Goal: Task Accomplishment & Management: Complete application form

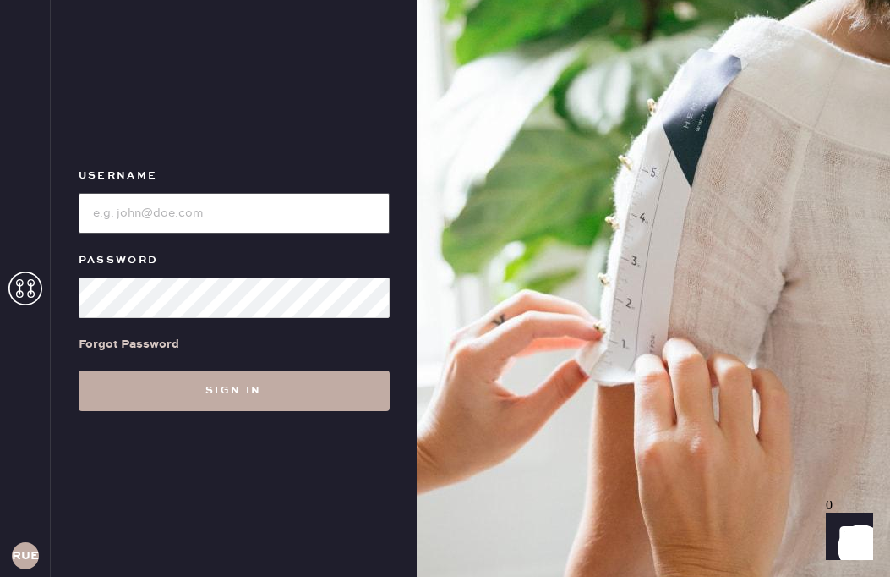
type input "reformationuppereastside"
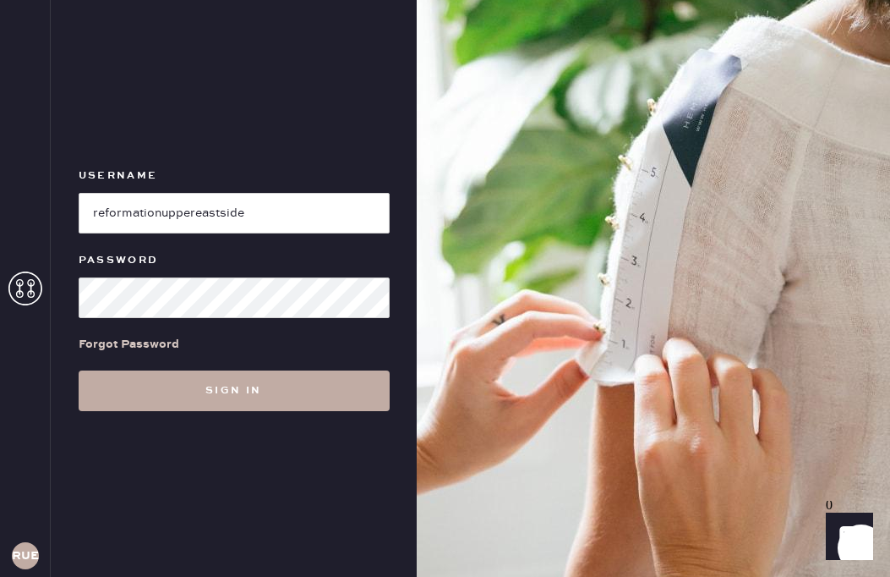
click at [215, 402] on button "Sign in" at bounding box center [234, 390] width 311 height 41
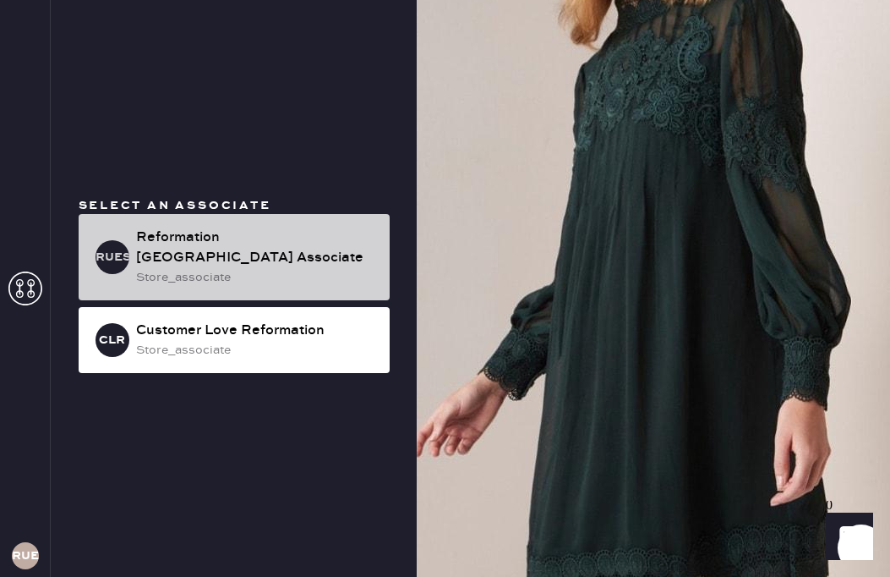
click at [169, 243] on div "Reformation [GEOGRAPHIC_DATA] Associate" at bounding box center [256, 247] width 240 height 41
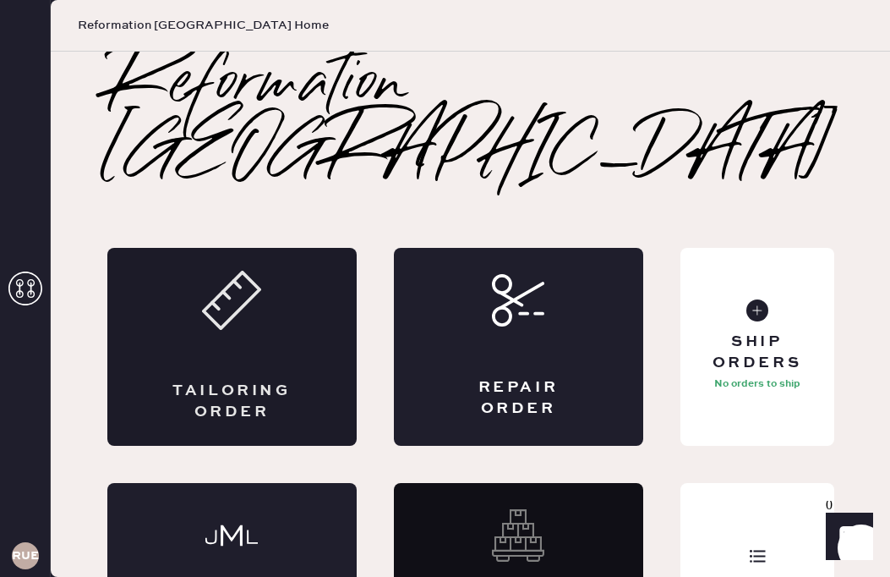
click at [232, 317] on icon at bounding box center [231, 300] width 59 height 59
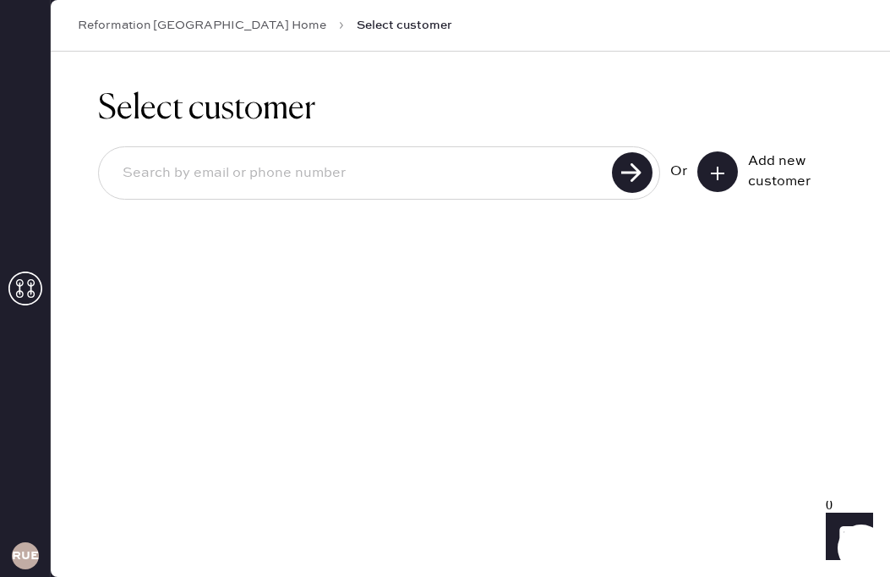
click at [238, 167] on input at bounding box center [358, 173] width 498 height 39
click at [515, 152] on div at bounding box center [379, 172] width 562 height 53
click at [518, 167] on input at bounding box center [358, 173] width 498 height 39
type input "8657895511"
click at [637, 174] on use at bounding box center [632, 172] width 41 height 41
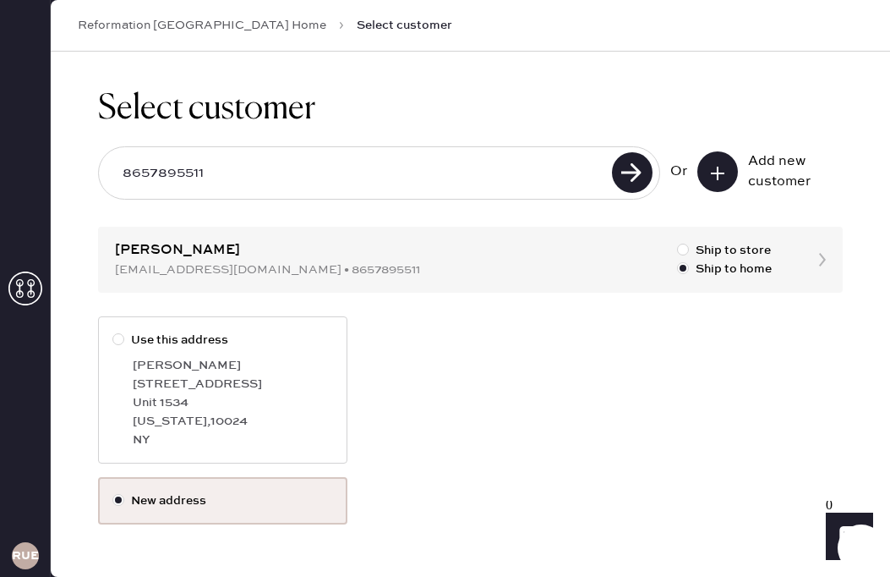
click at [118, 336] on div at bounding box center [118, 339] width 12 height 12
click at [113, 331] on input "Use this address" at bounding box center [112, 331] width 1 height 1
radio input "true"
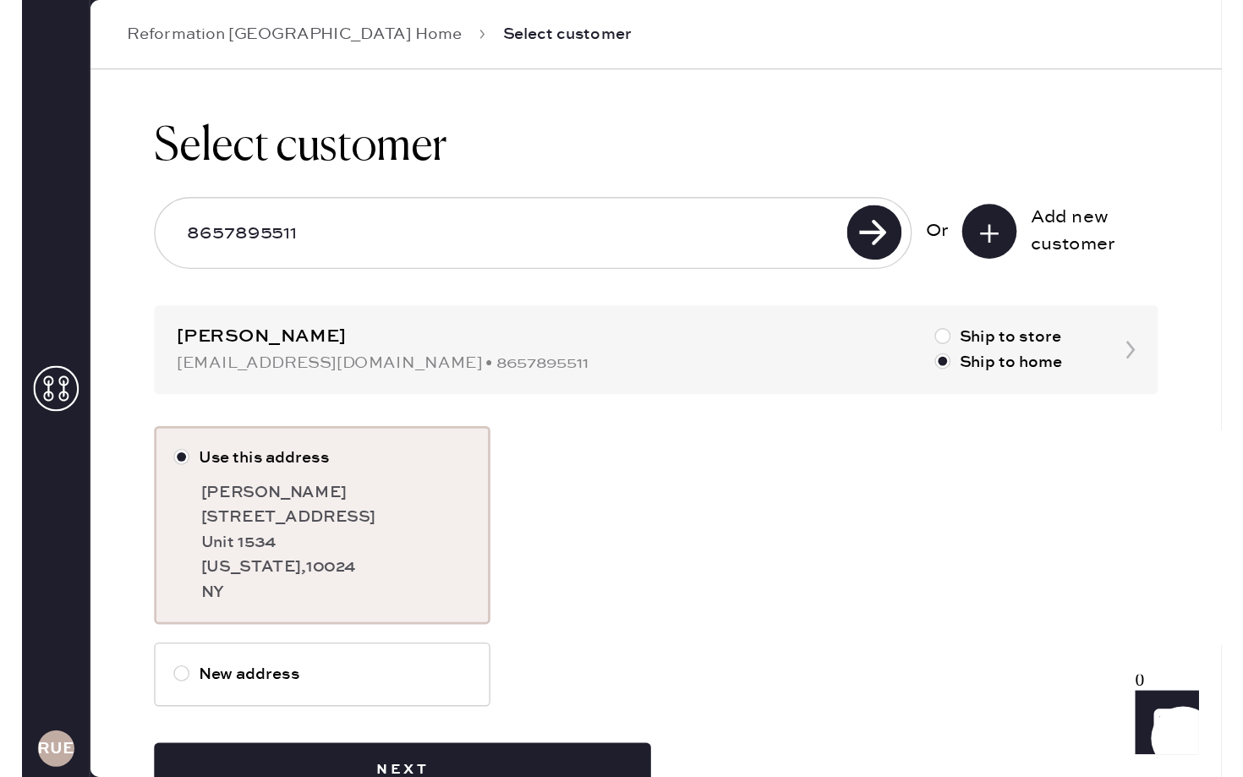
scroll to position [52, 0]
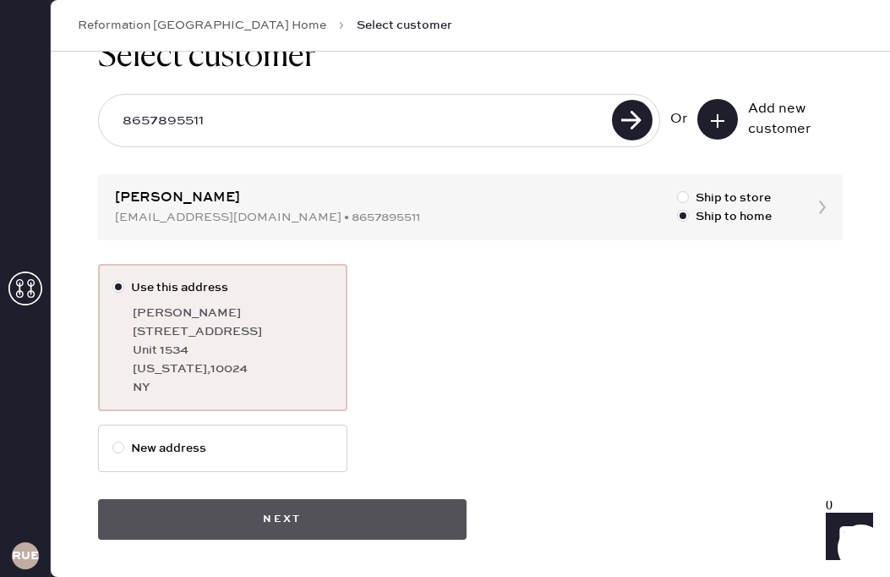
click at [284, 519] on button "Next" at bounding box center [282, 519] width 369 height 41
click at [284, 516] on button "Next" at bounding box center [282, 519] width 369 height 41
click at [296, 516] on button "Next" at bounding box center [282, 519] width 369 height 41
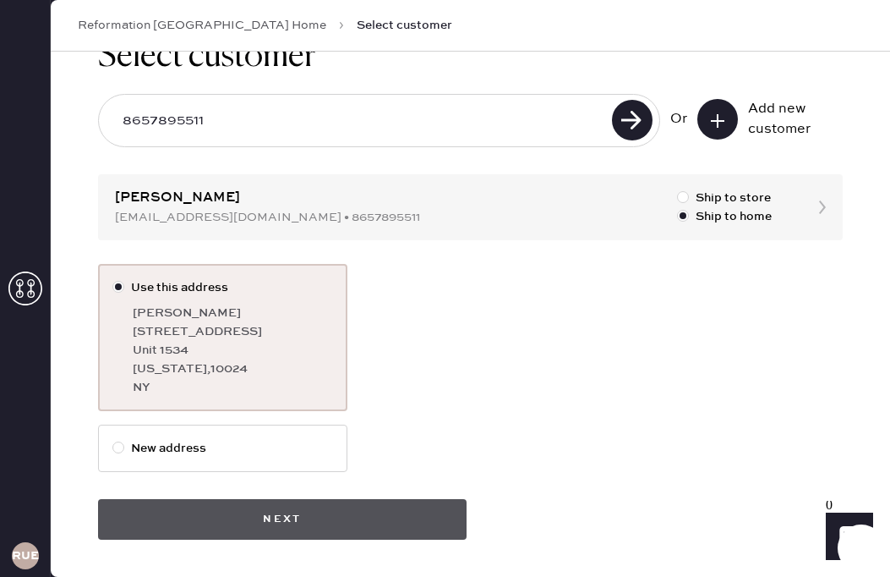
click at [185, 527] on button "Next" at bounding box center [282, 519] width 369 height 41
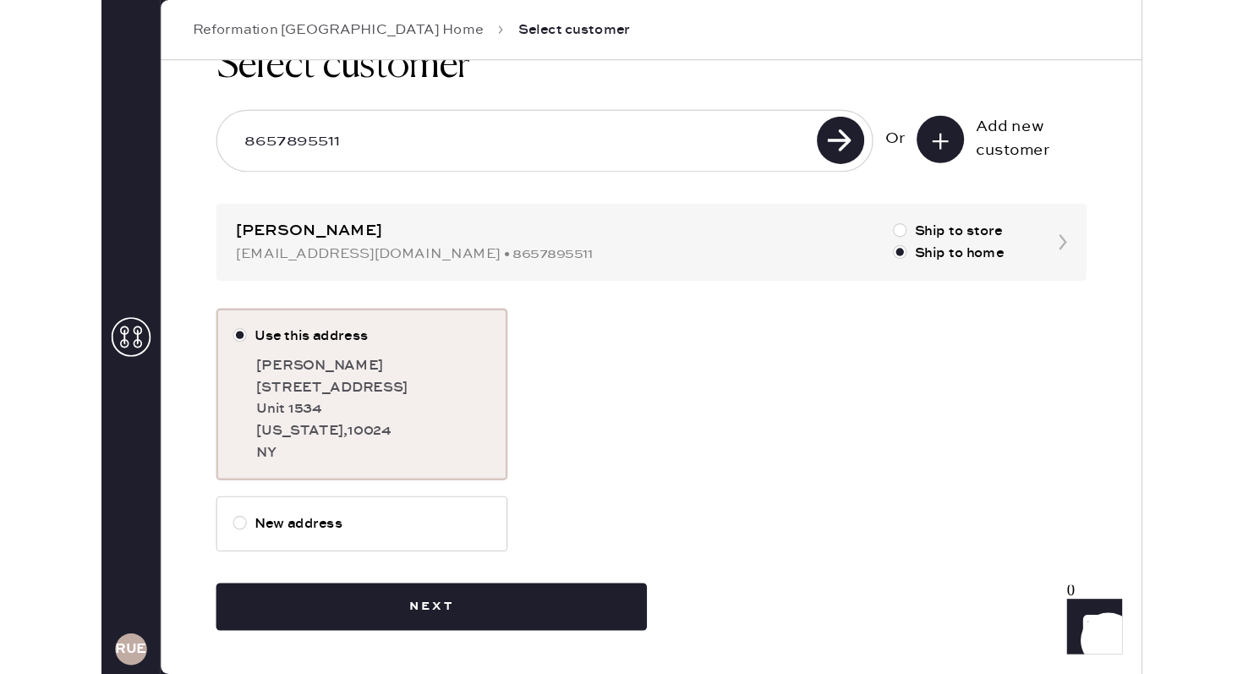
scroll to position [0, 0]
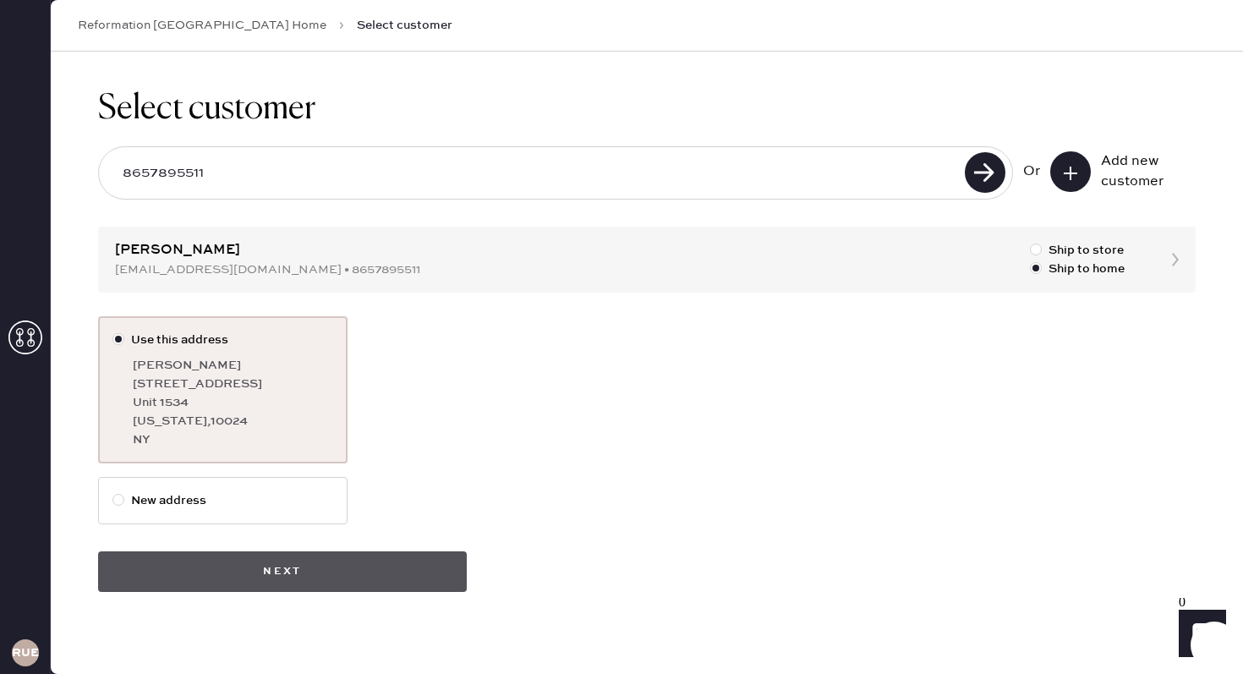
click at [242, 576] on button "Next" at bounding box center [282, 571] width 369 height 41
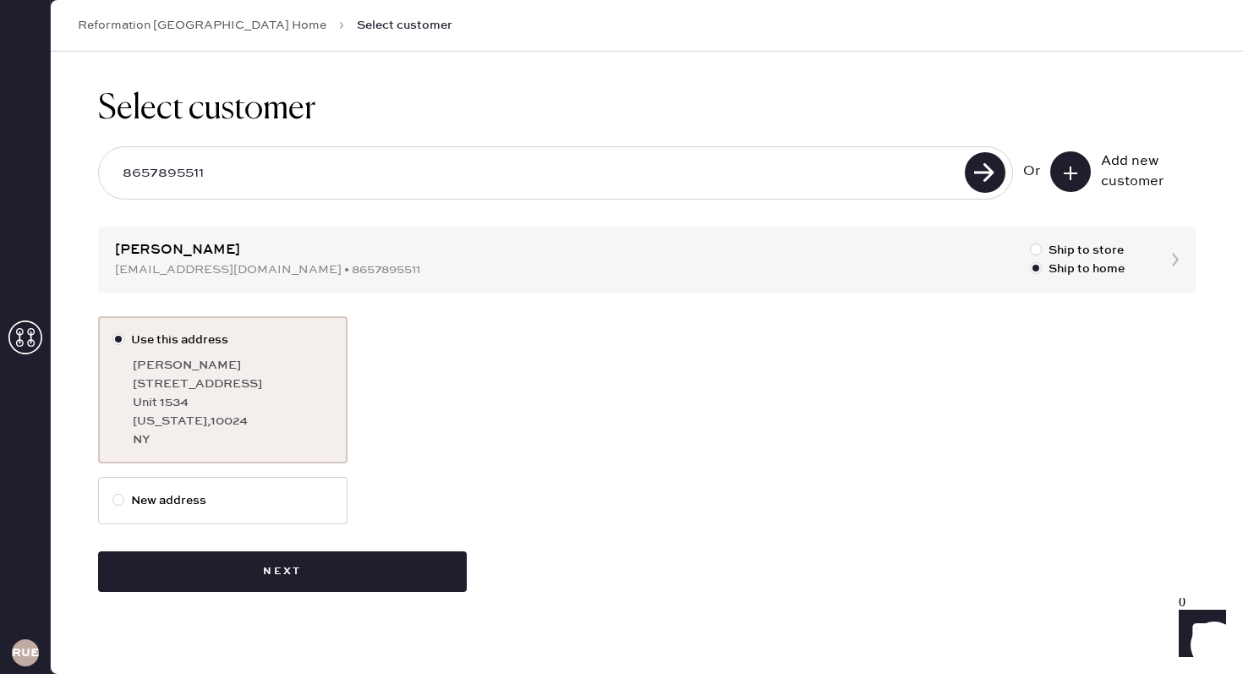
click at [269, 377] on div "[STREET_ADDRESS]" at bounding box center [233, 383] width 200 height 19
click at [113, 331] on input "Use this address" at bounding box center [112, 331] width 1 height 1
click at [380, 261] on div "Select customer 8657895511 Or Add new customer [PERSON_NAME] [PERSON_NAME][EMAI…" at bounding box center [647, 340] width 1192 height 577
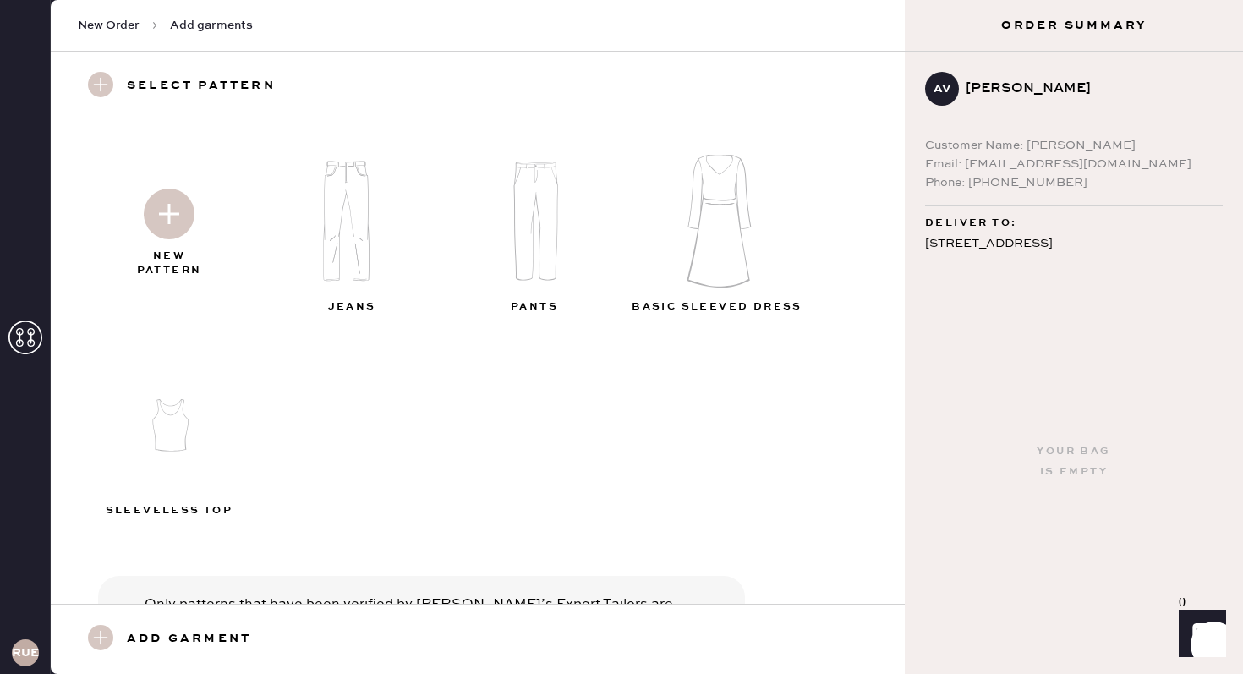
click at [536, 223] on img at bounding box center [536, 221] width 183 height 146
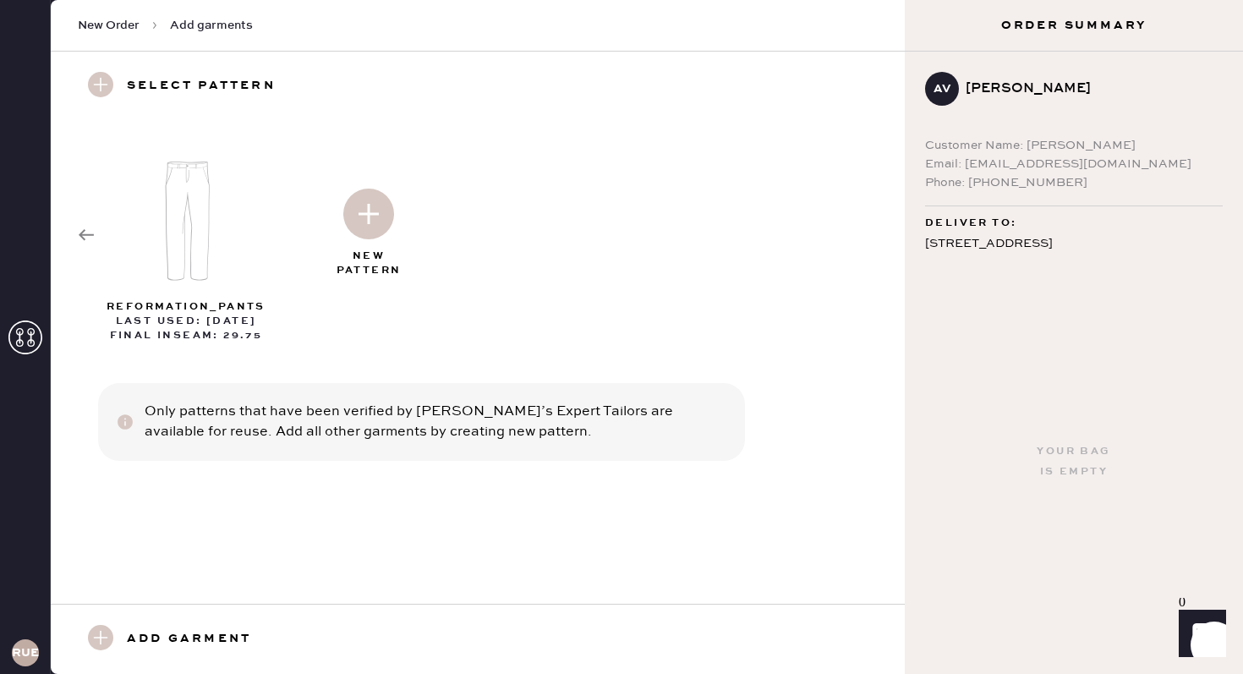
click at [177, 258] on img at bounding box center [187, 221] width 183 height 146
select select "4"
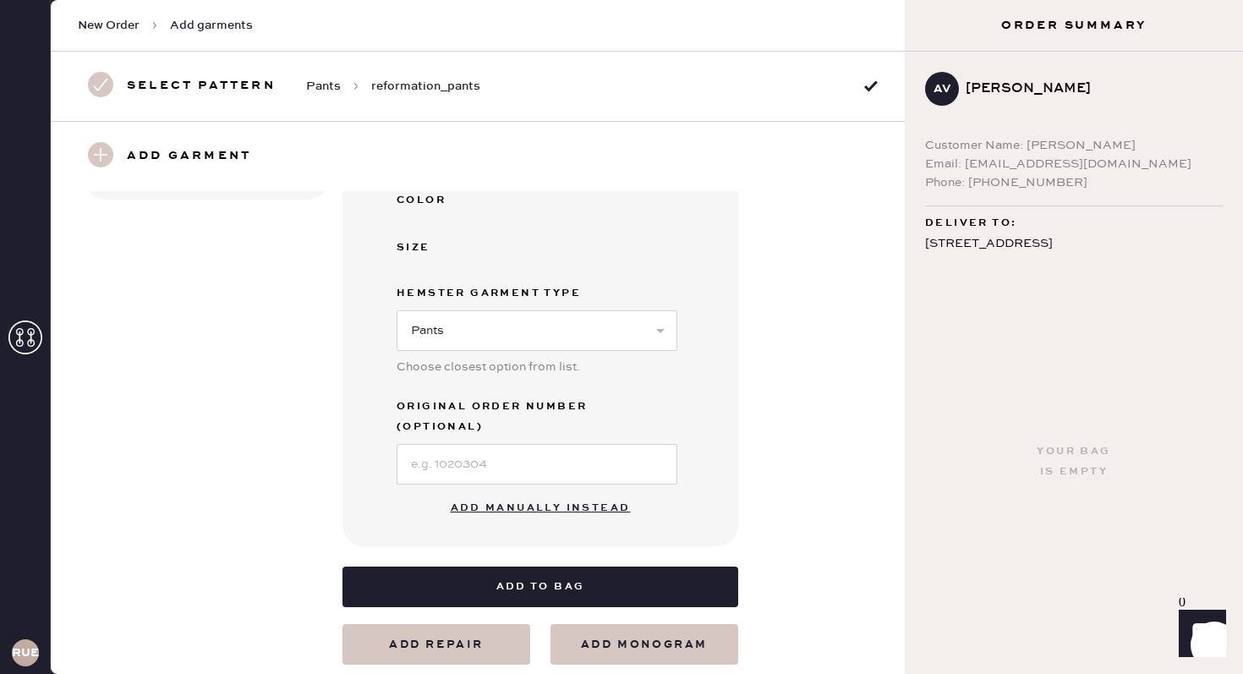
scroll to position [391, 0]
click at [514, 492] on button "Add manually instead" at bounding box center [540, 506] width 200 height 34
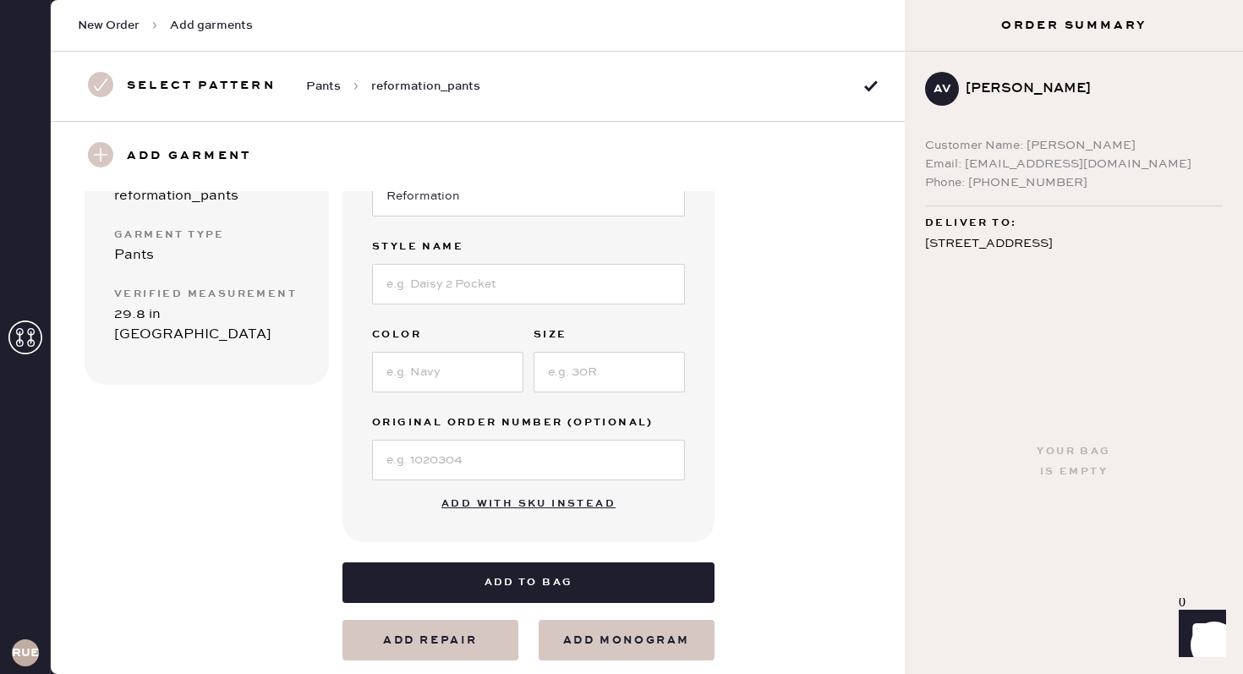
scroll to position [197, 0]
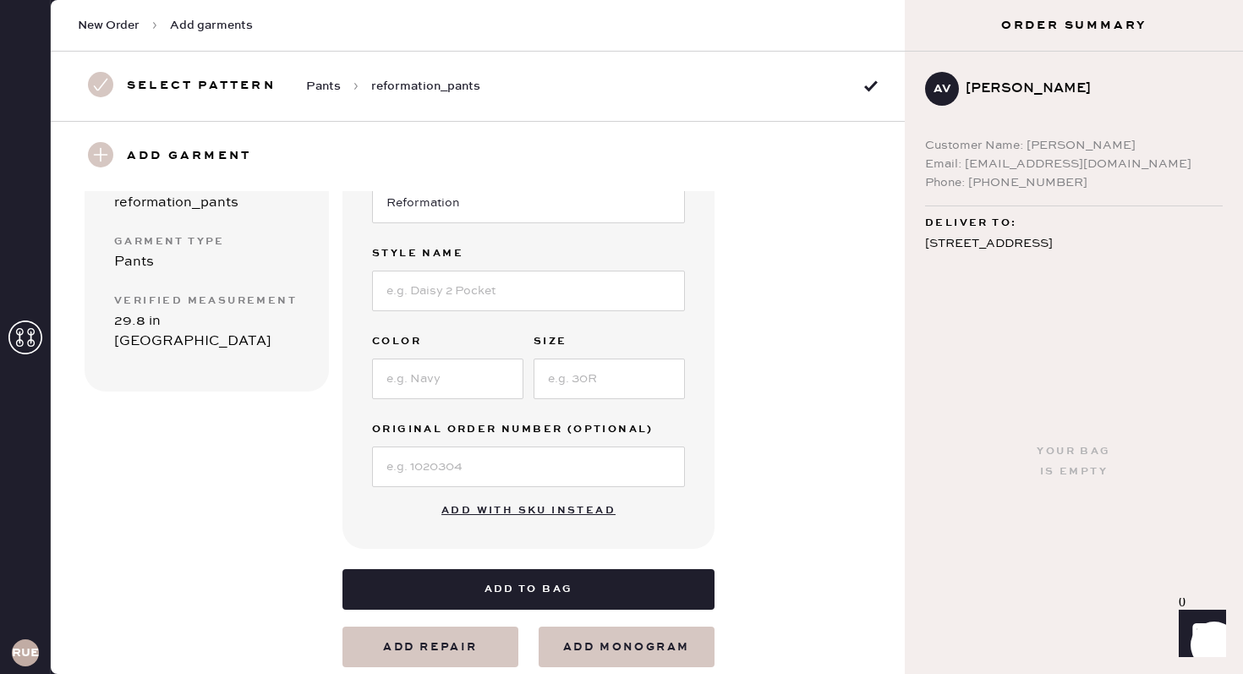
click at [430, 352] on div "Color" at bounding box center [447, 343] width 151 height 24
click at [429, 384] on input at bounding box center [447, 378] width 151 height 41
type input "Black"
click at [563, 391] on input at bounding box center [608, 378] width 151 height 41
type input "2"
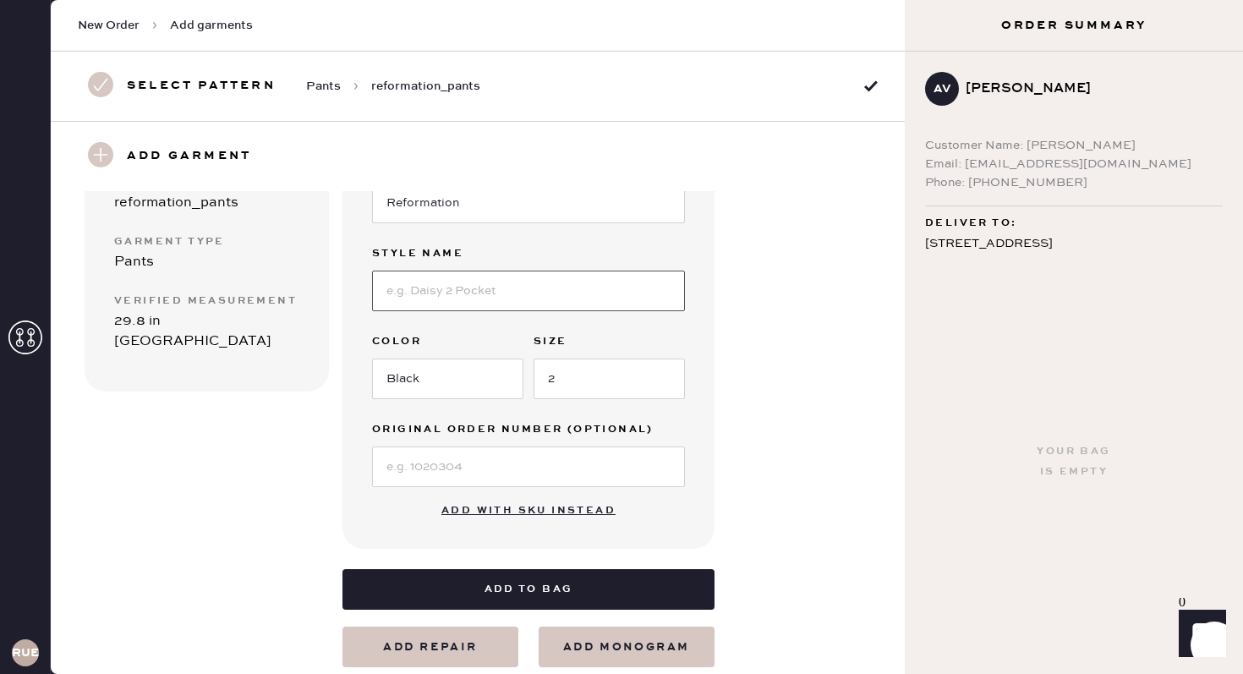
click at [424, 281] on input at bounding box center [528, 291] width 313 height 41
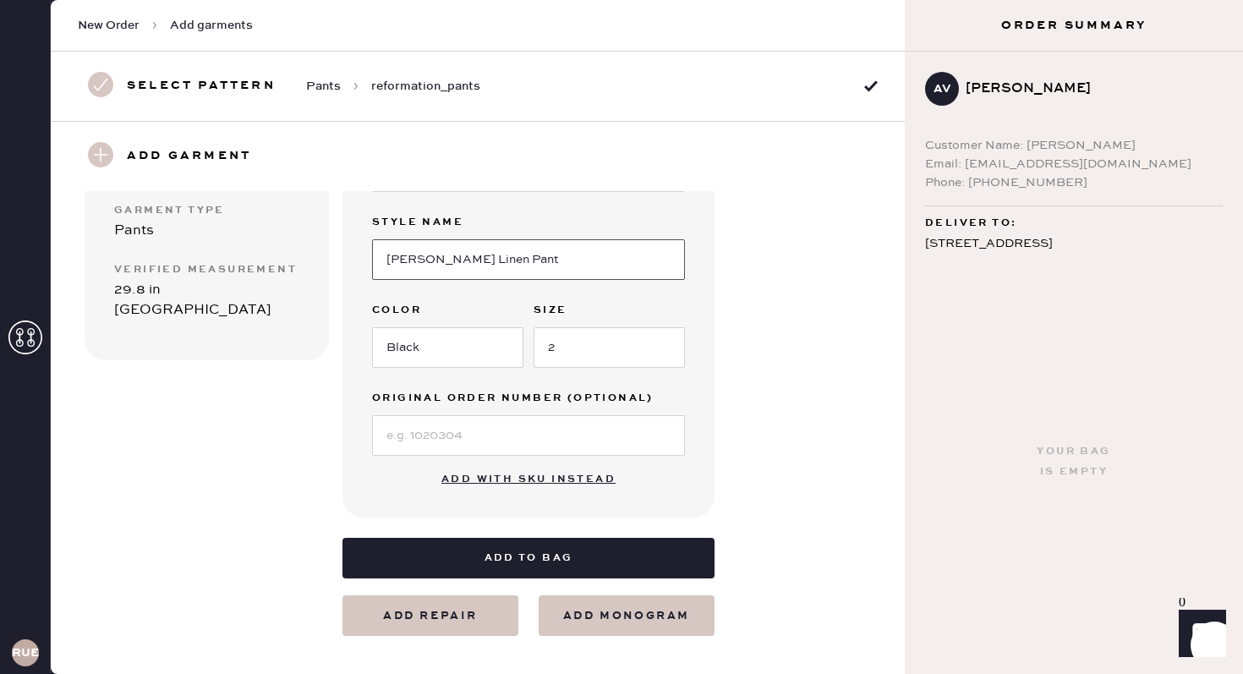
scroll to position [230, 0]
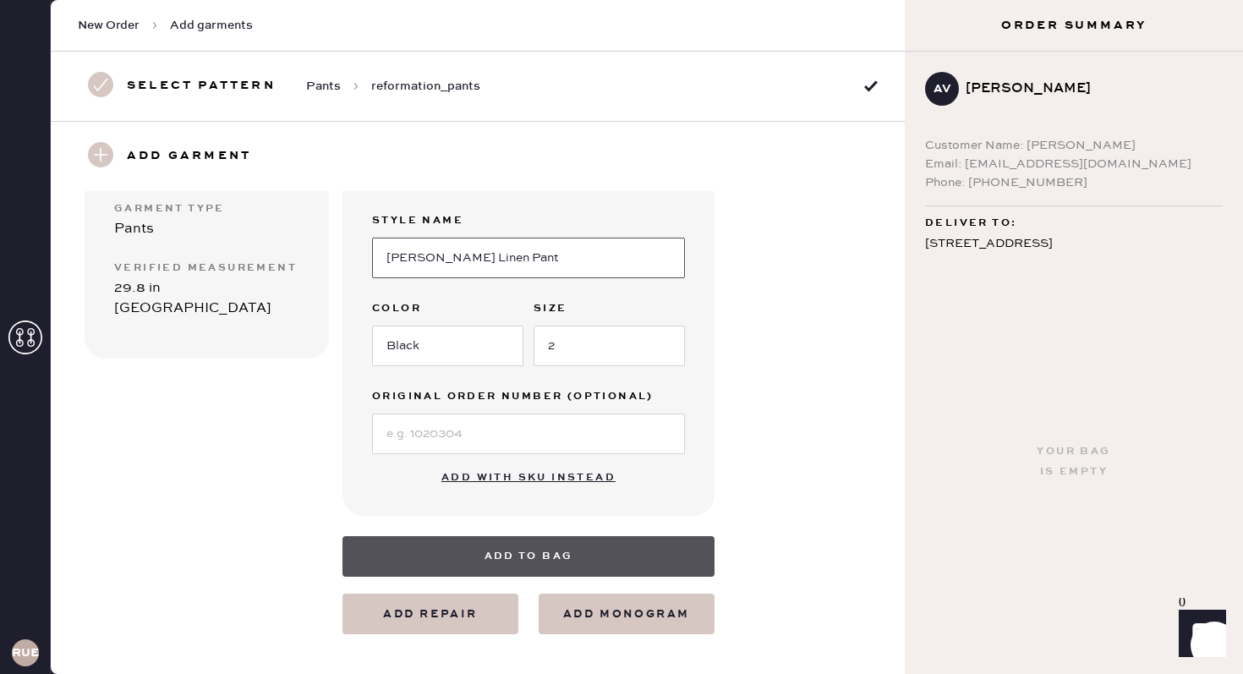
type input "[PERSON_NAME] Linen Pant"
click at [542, 554] on button "Add to bag" at bounding box center [528, 556] width 372 height 41
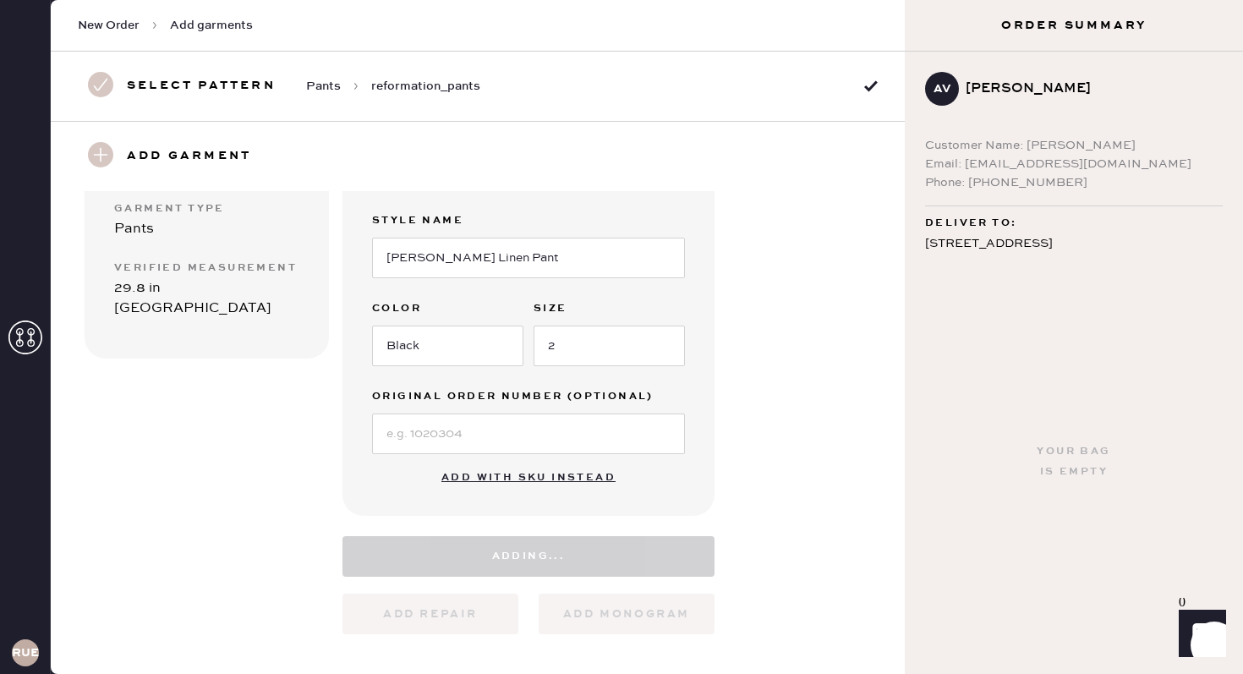
select select "4"
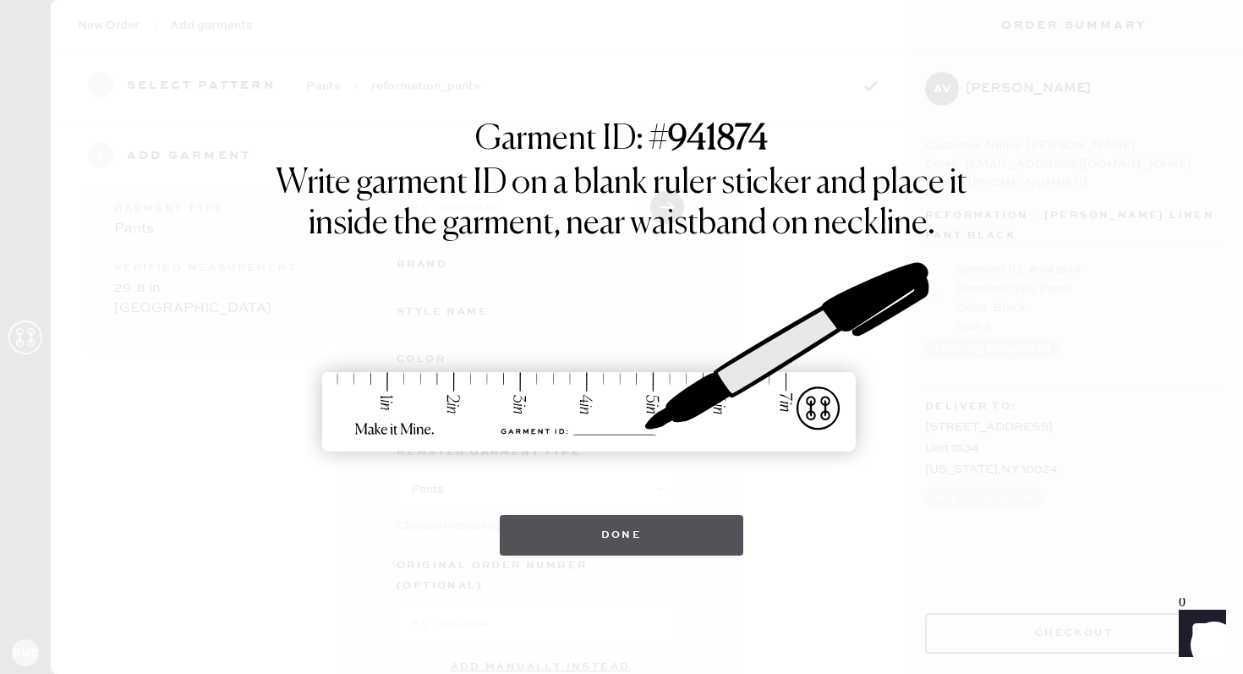
click at [590, 528] on button "Done" at bounding box center [622, 535] width 244 height 41
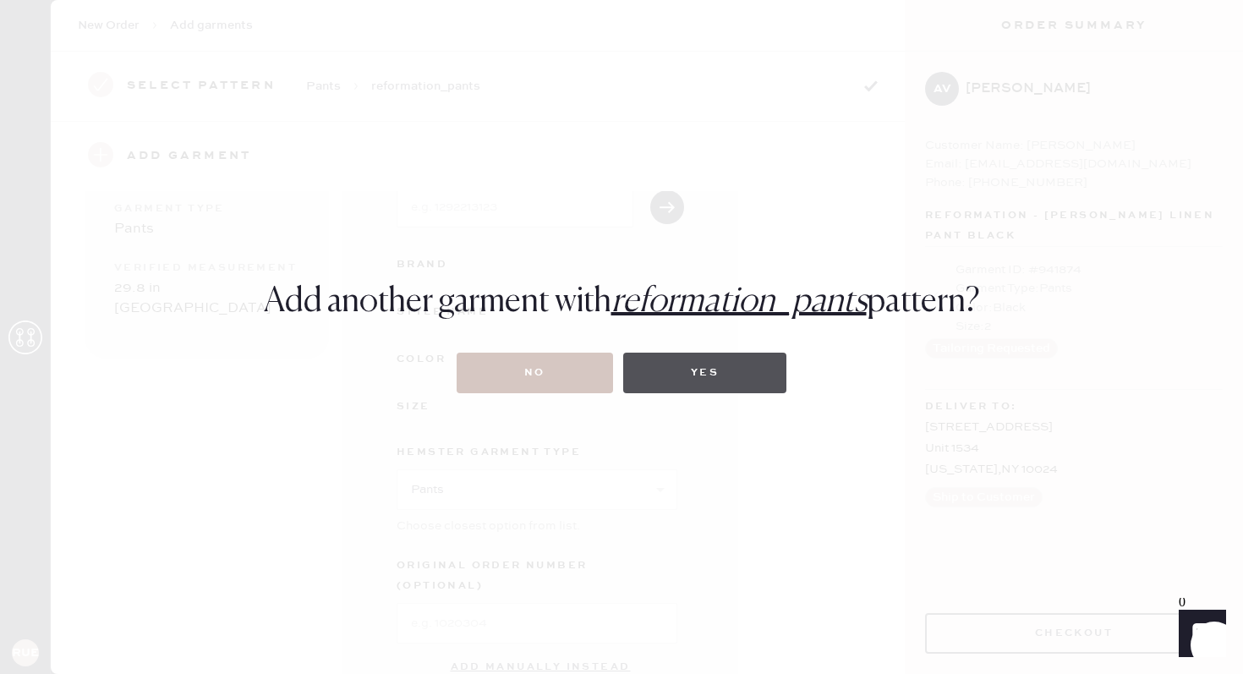
click at [691, 378] on button "Yes" at bounding box center [704, 373] width 163 height 41
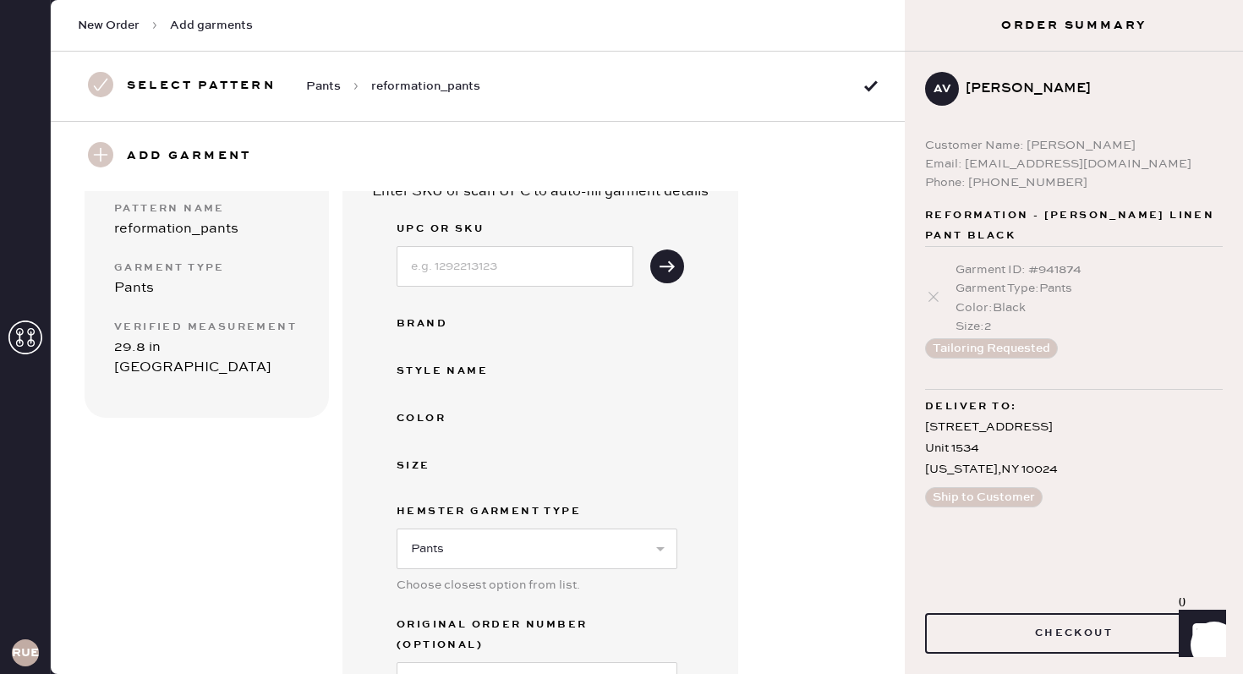
scroll to position [167, 0]
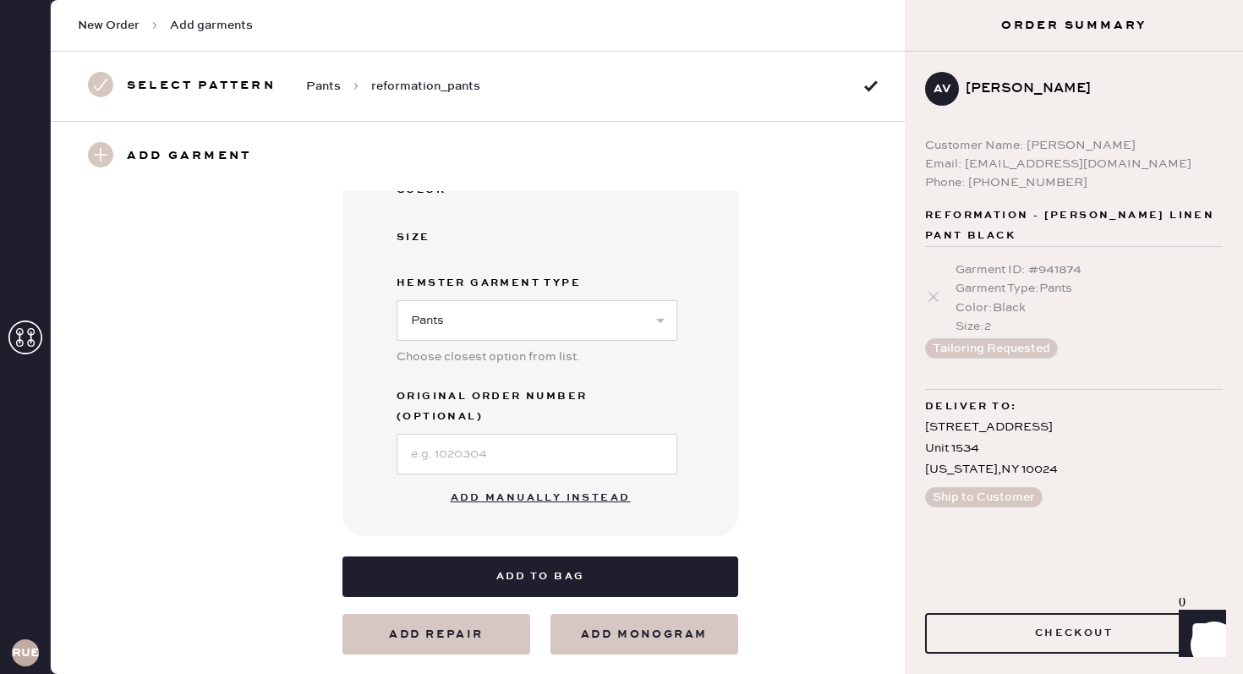
click at [528, 481] on button "Add manually instead" at bounding box center [540, 498] width 200 height 34
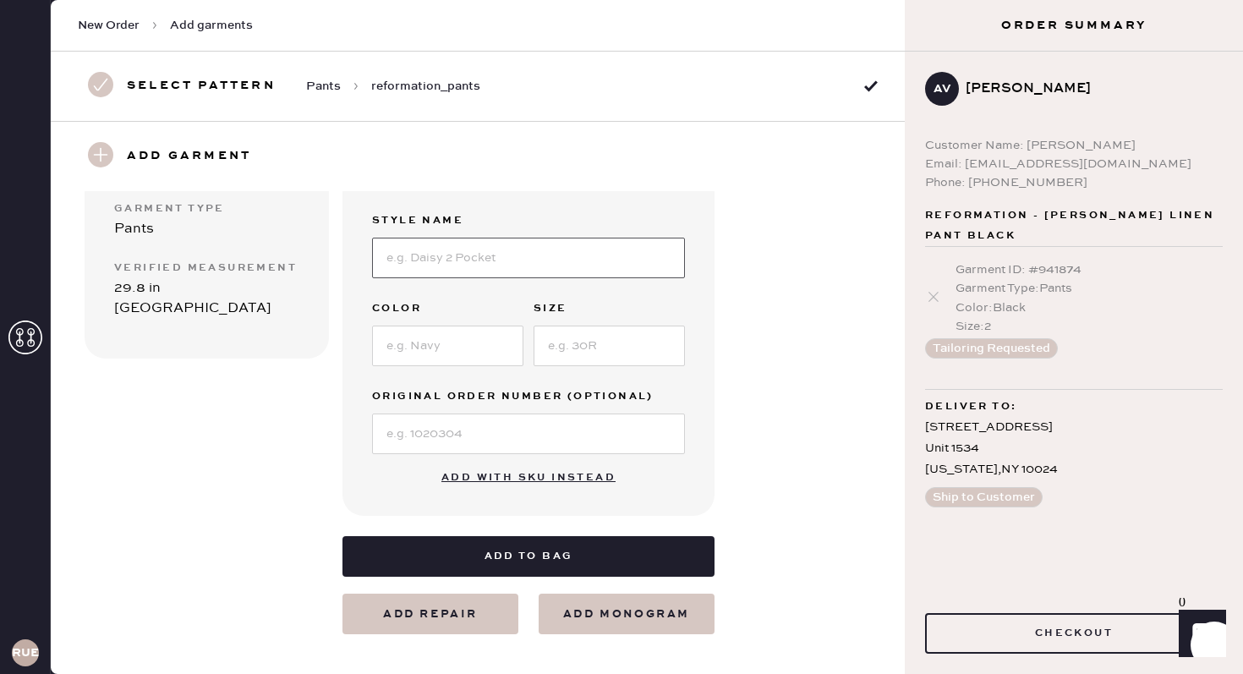
click at [429, 260] on input at bounding box center [528, 258] width 313 height 41
type input "[PERSON_NAME] Relaxed Blazer"
click at [565, 358] on input at bounding box center [608, 345] width 151 height 41
type input "S"
click at [391, 348] on input at bounding box center [447, 345] width 151 height 41
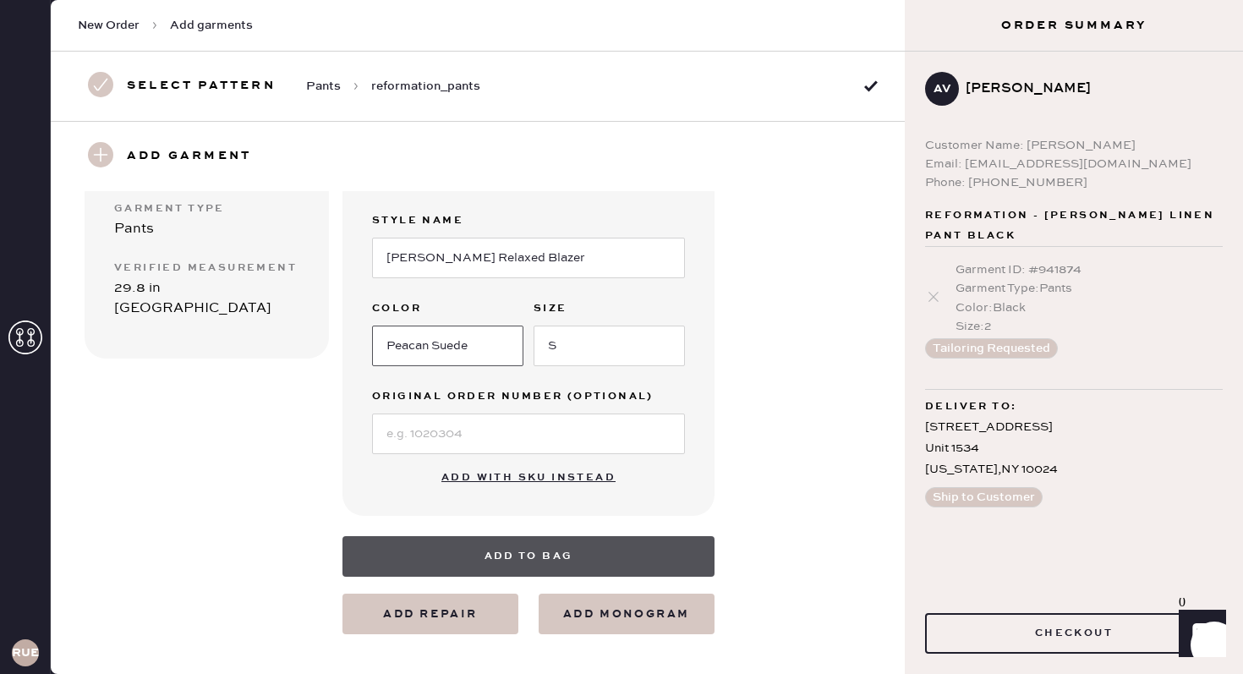
type input "Peacan Suede"
click at [492, 559] on button "Add to bag" at bounding box center [528, 556] width 372 height 41
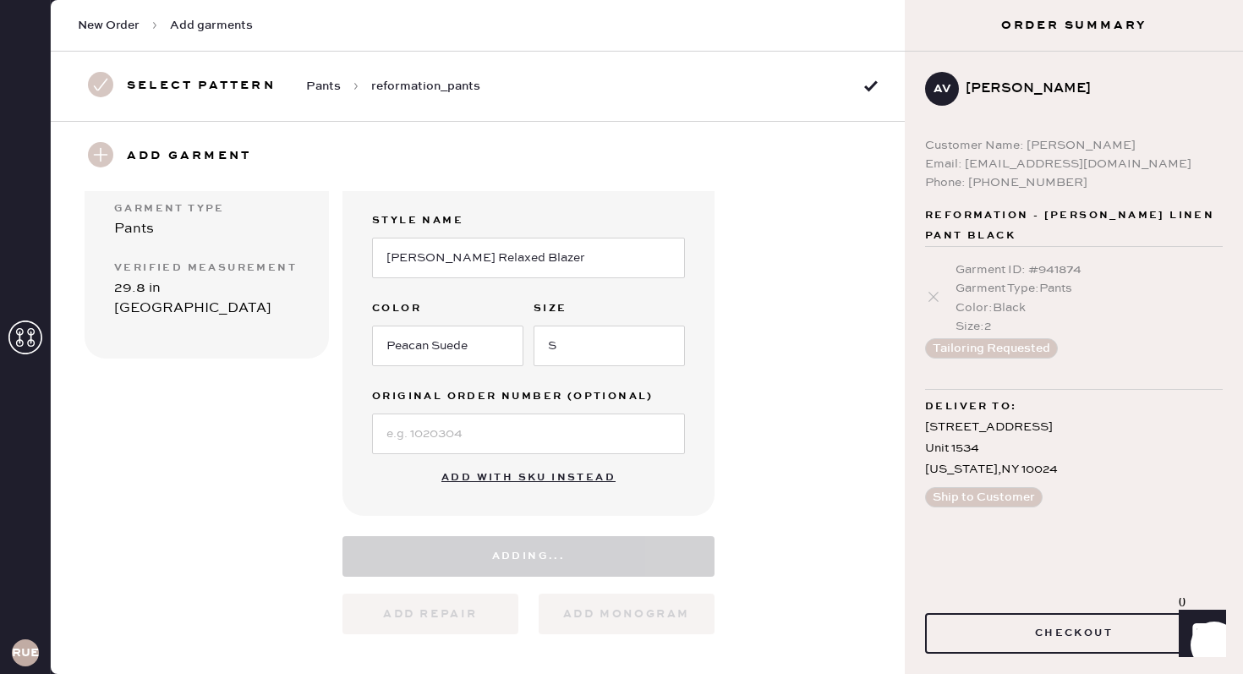
select select "4"
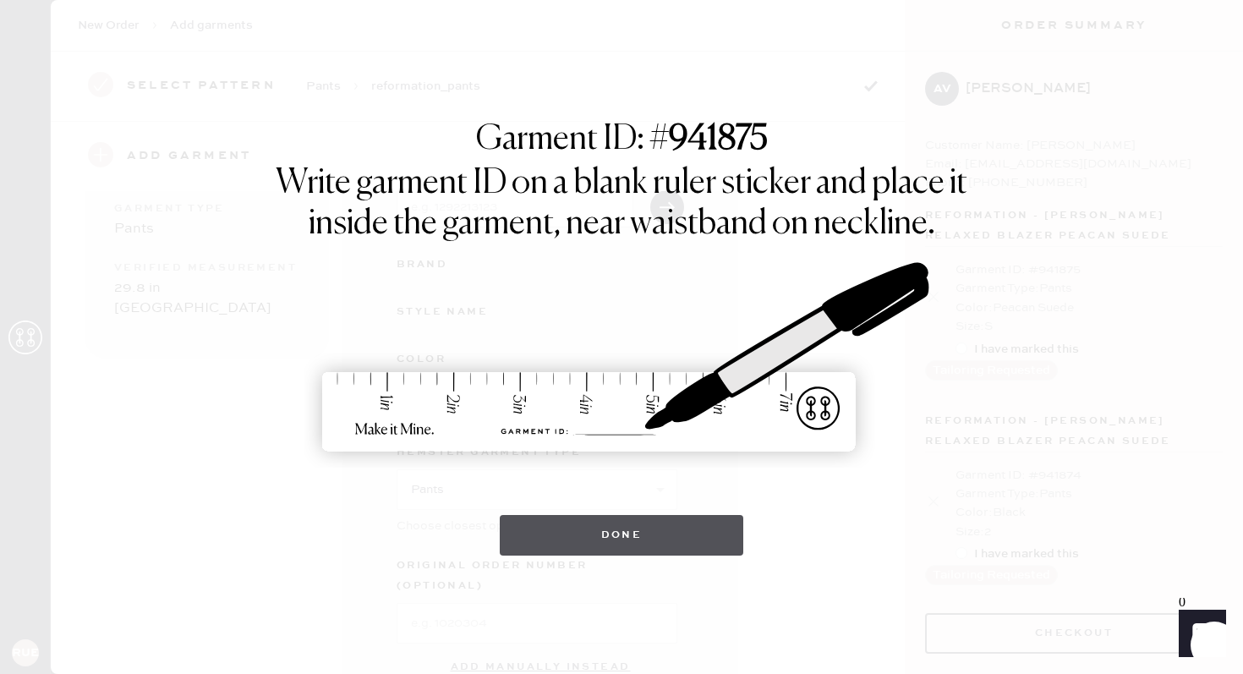
click at [608, 531] on button "Done" at bounding box center [622, 535] width 244 height 41
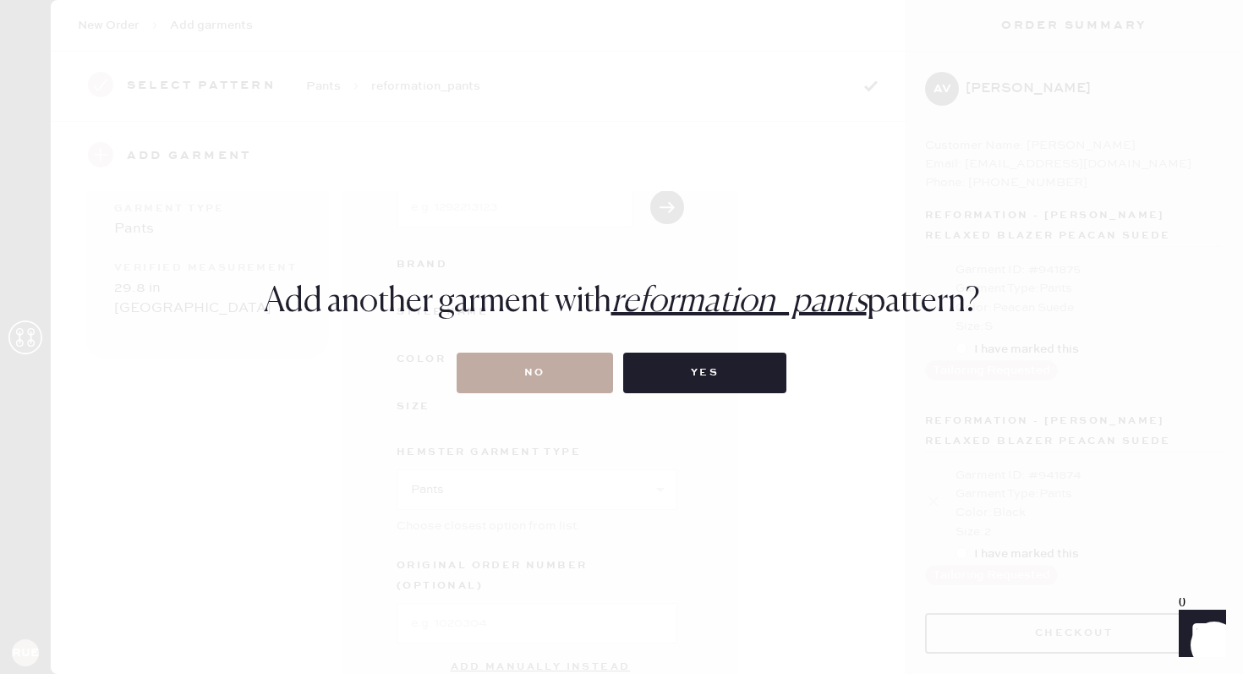
click at [545, 368] on button "No" at bounding box center [534, 373] width 156 height 41
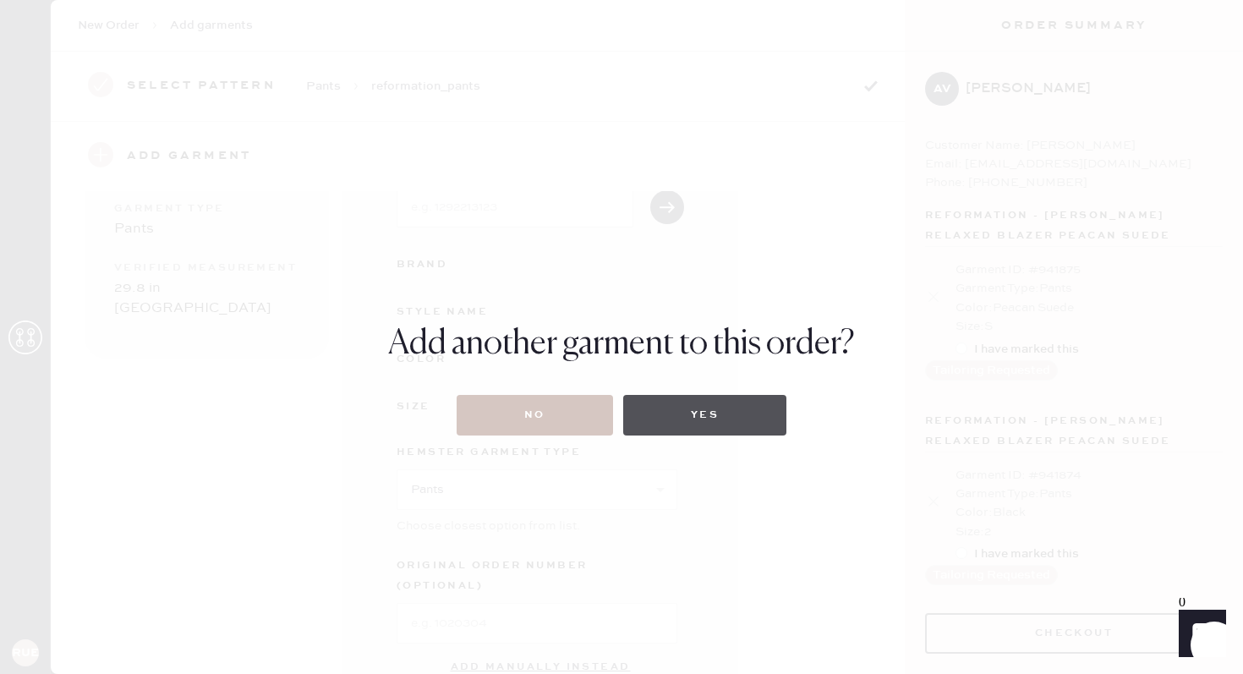
click at [682, 421] on button "Yes" at bounding box center [704, 415] width 163 height 41
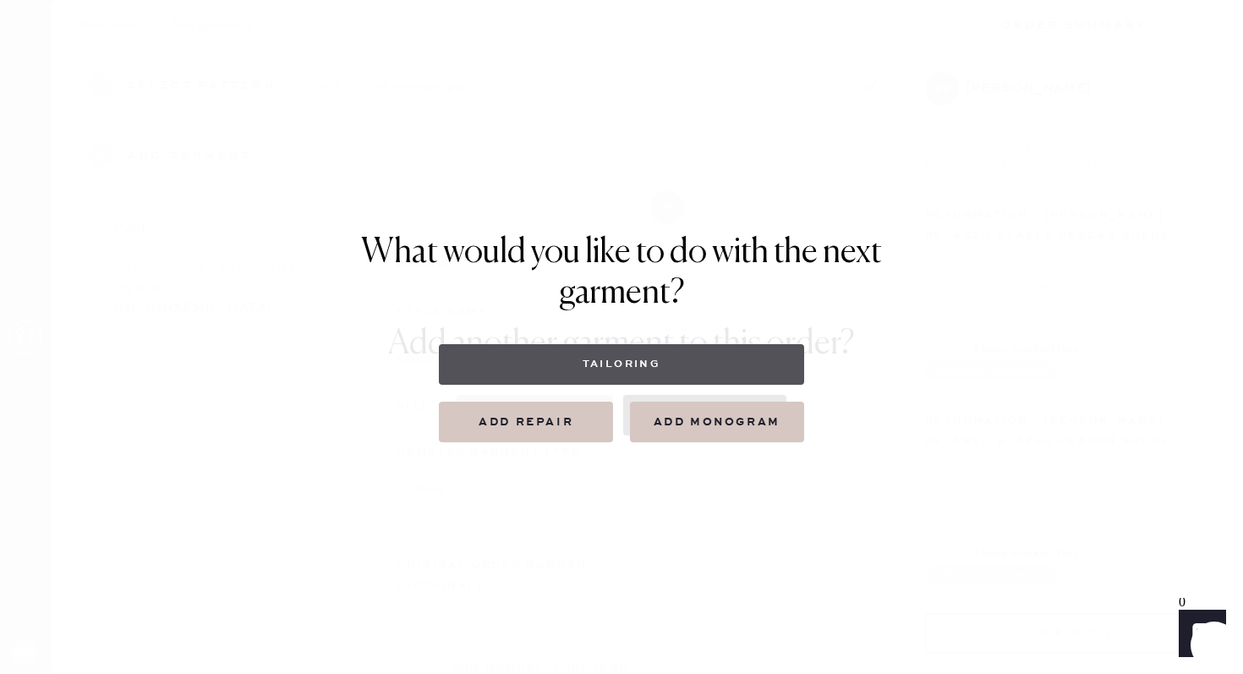
click at [639, 369] on button "Tailoring" at bounding box center [621, 364] width 364 height 41
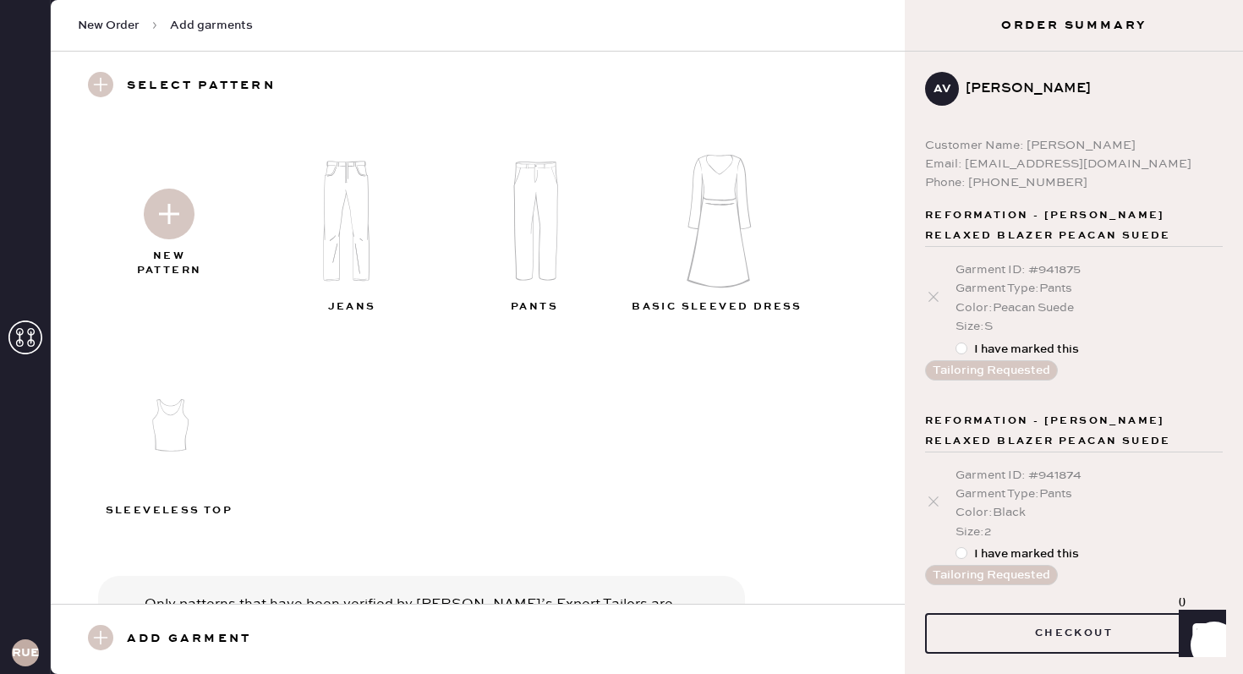
scroll to position [89, 0]
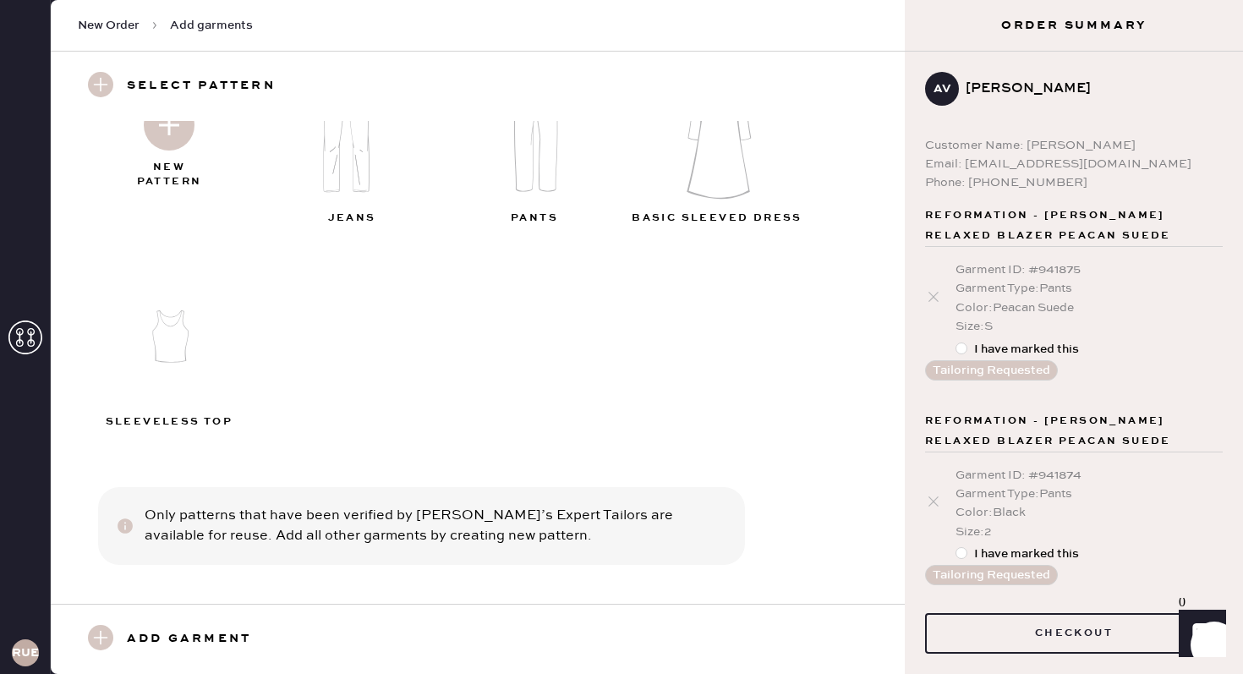
click at [178, 336] on img at bounding box center [170, 336] width 183 height 146
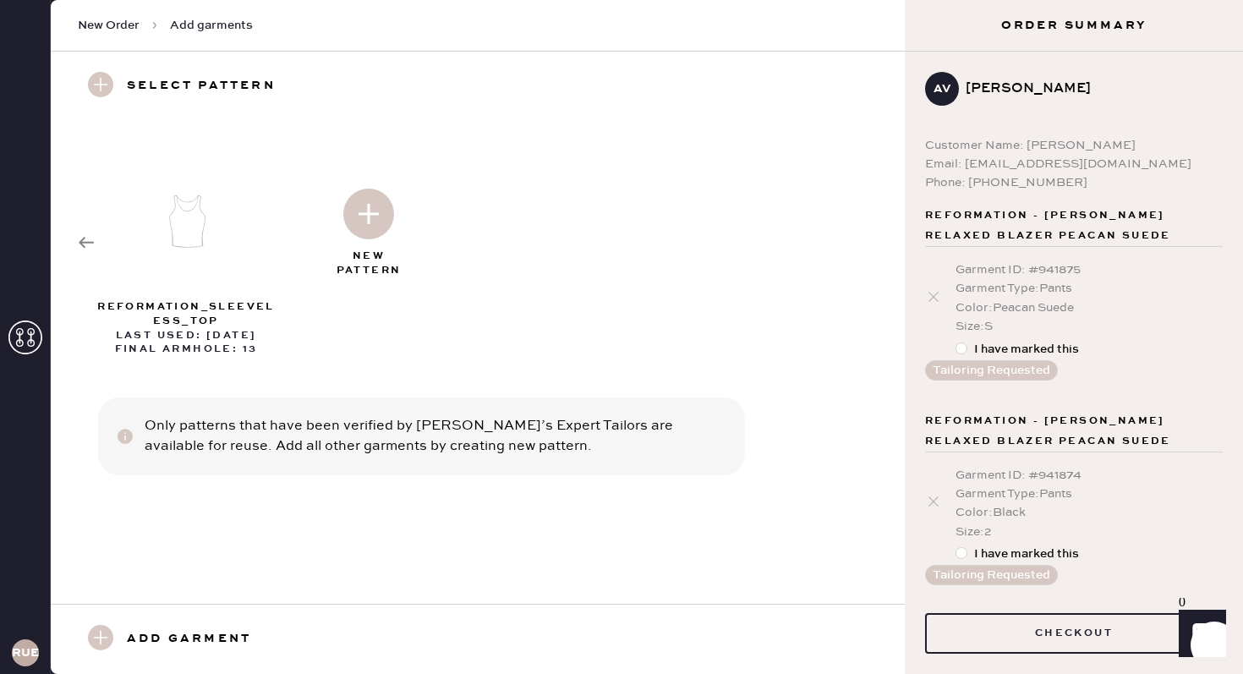
scroll to position [0, 0]
click at [183, 199] on img at bounding box center [187, 221] width 183 height 146
select select "15"
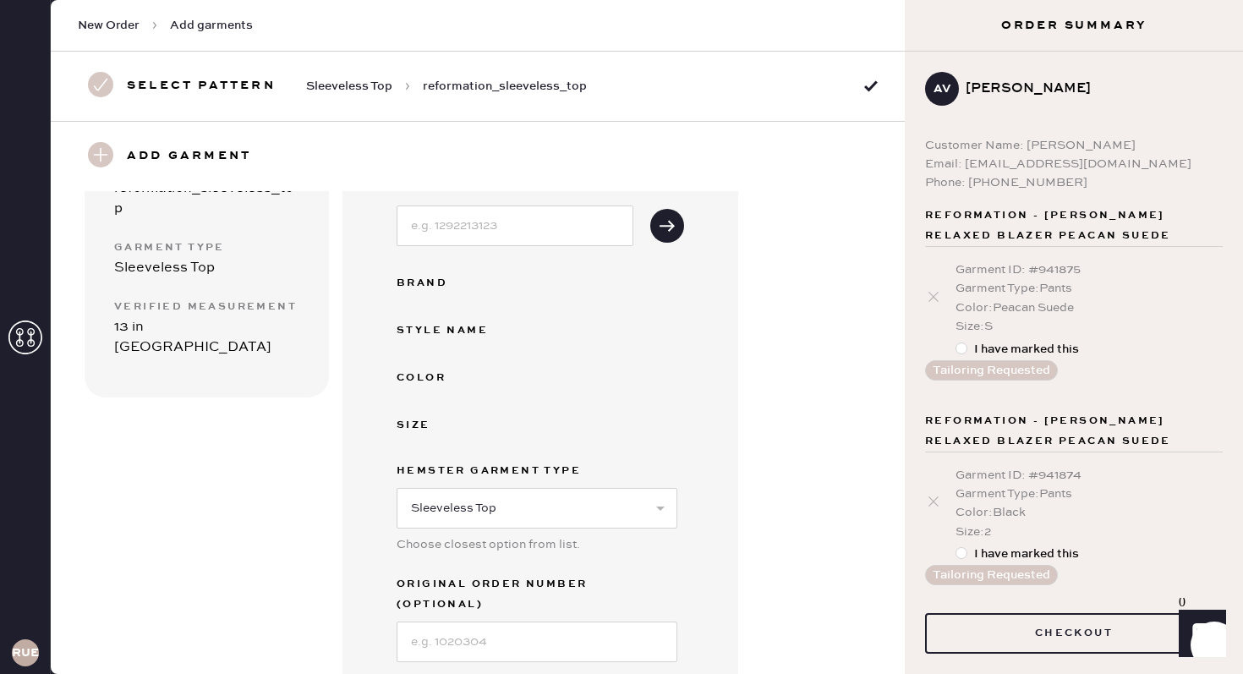
scroll to position [399, 0]
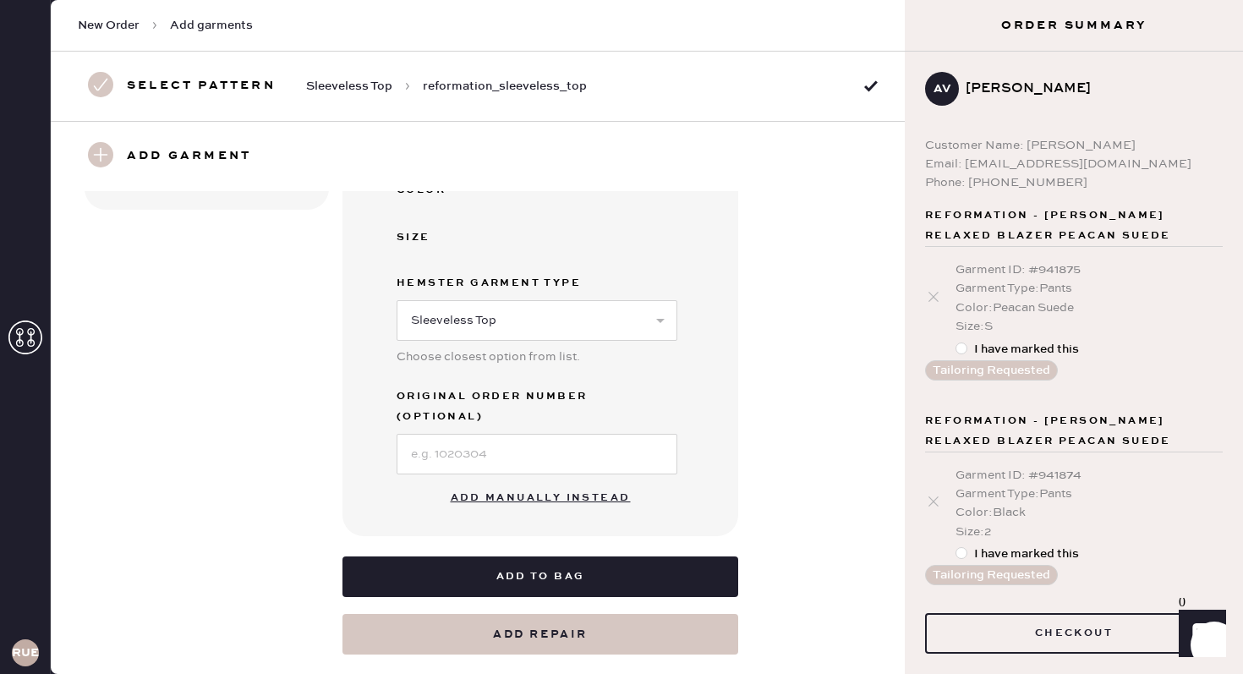
click at [536, 481] on button "Add manually instead" at bounding box center [540, 498] width 200 height 34
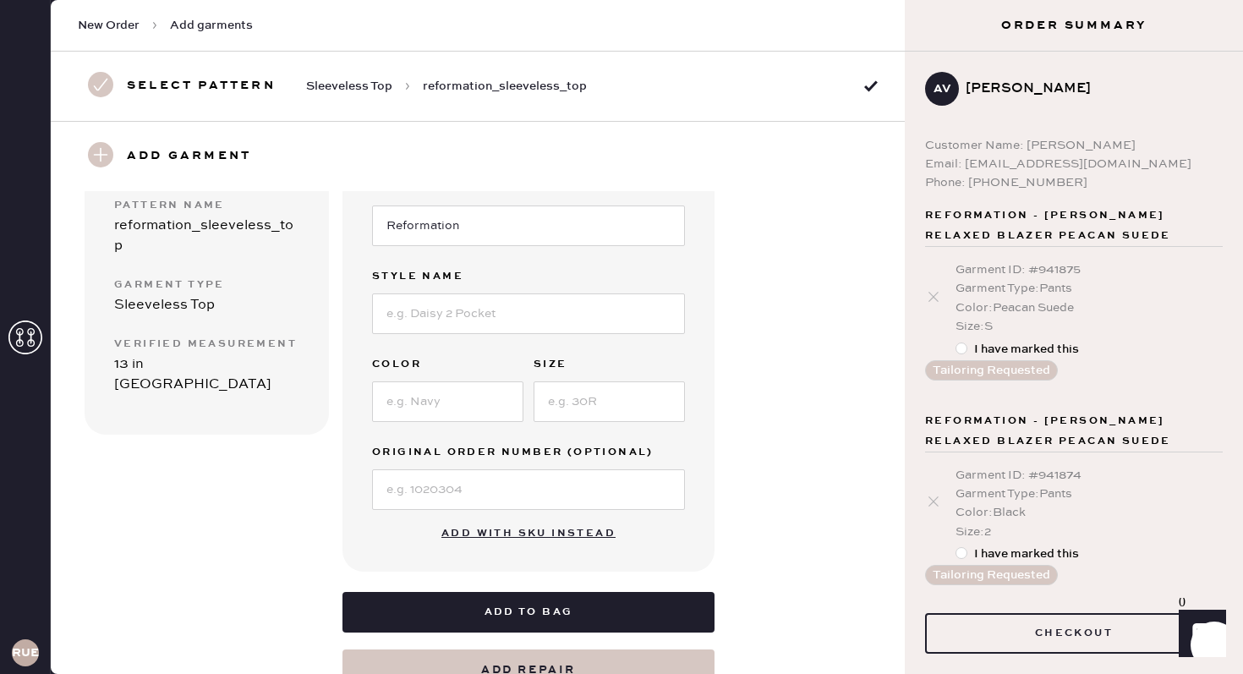
scroll to position [165, 0]
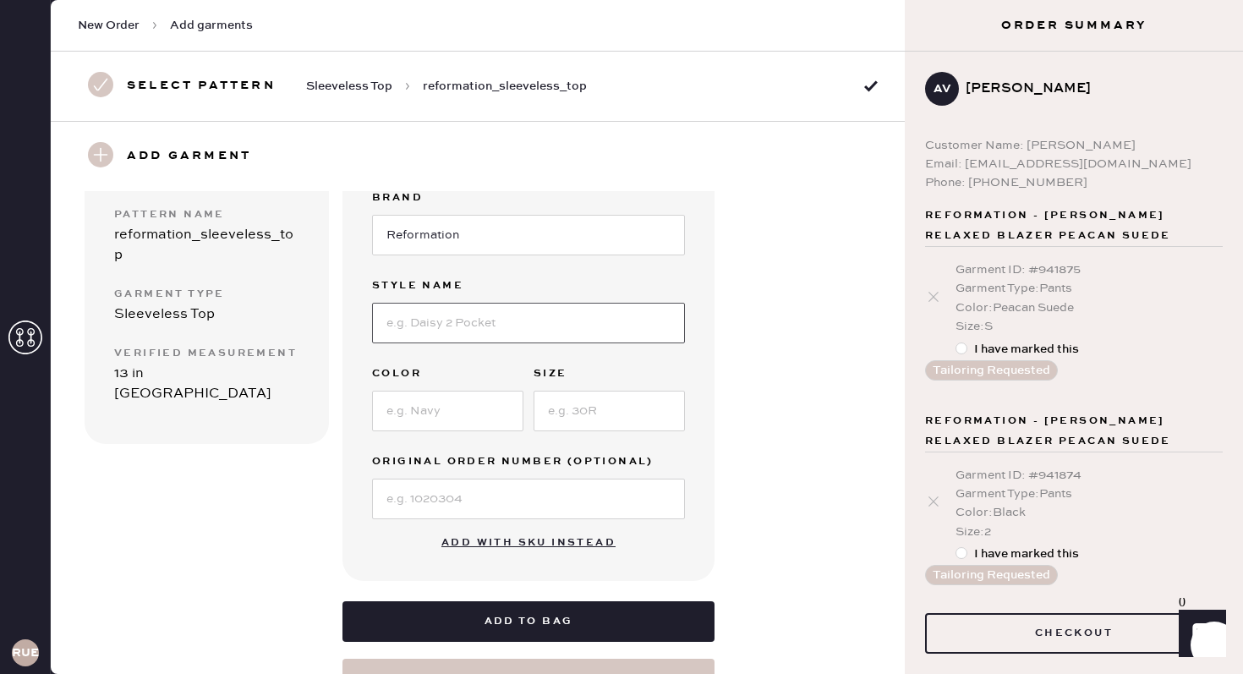
click at [429, 327] on input at bounding box center [528, 323] width 313 height 41
type input "Corsettte"
click at [428, 405] on input at bounding box center [447, 411] width 151 height 41
type input "Black"
click at [578, 411] on input at bounding box center [608, 411] width 151 height 41
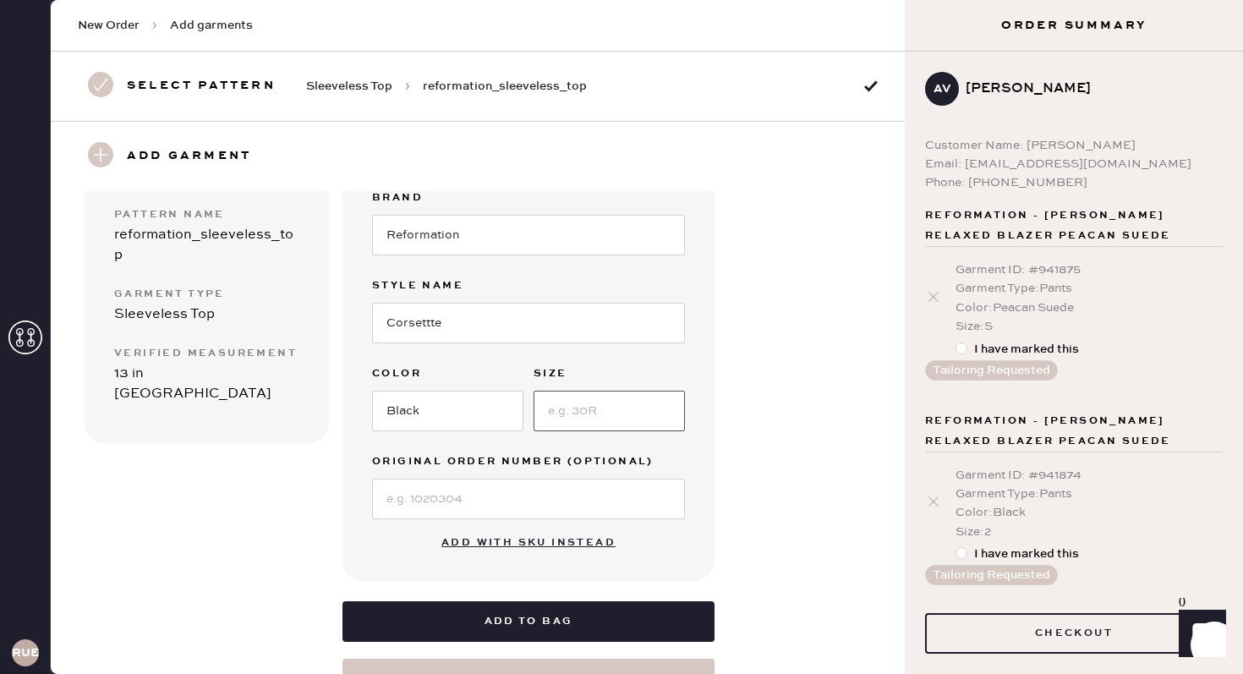
type input "2"
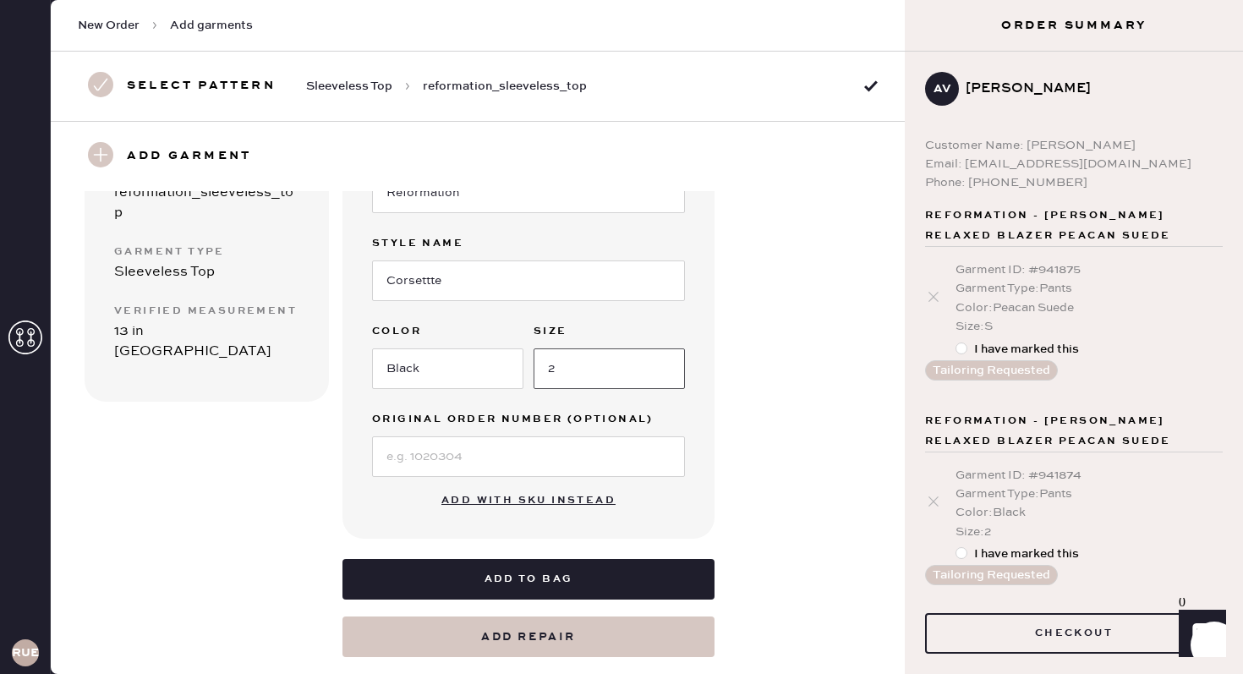
scroll to position [216, 0]
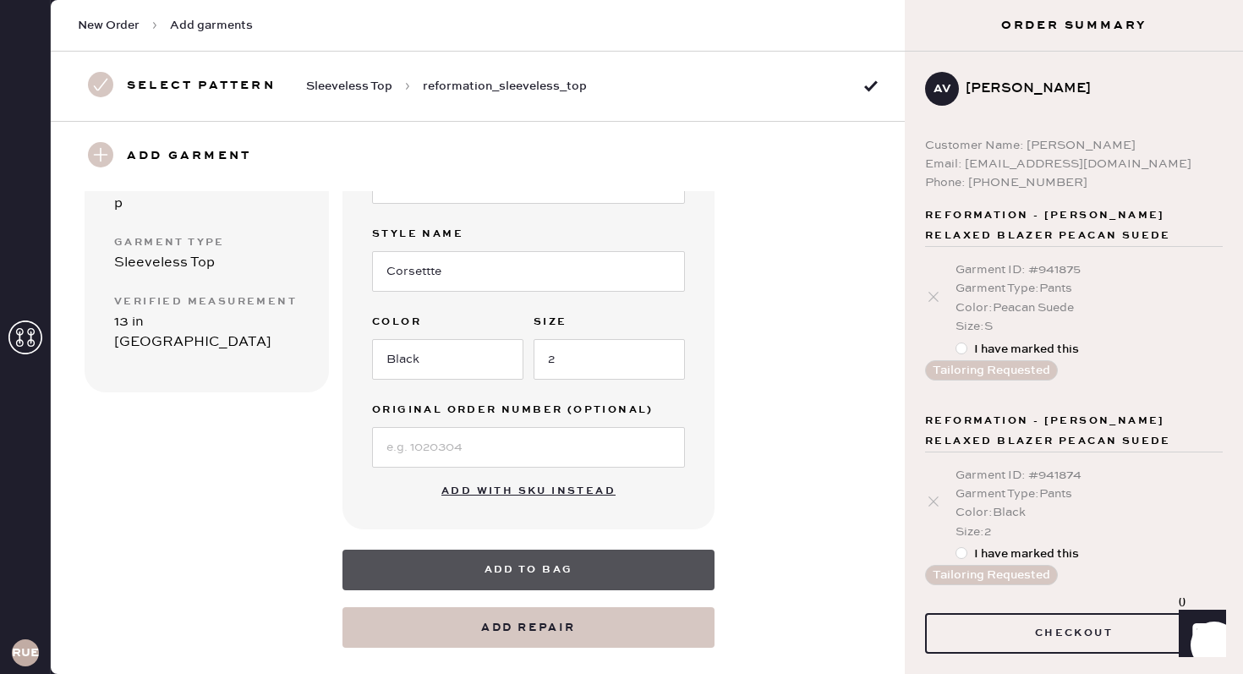
click at [478, 566] on button "Add to bag" at bounding box center [528, 569] width 372 height 41
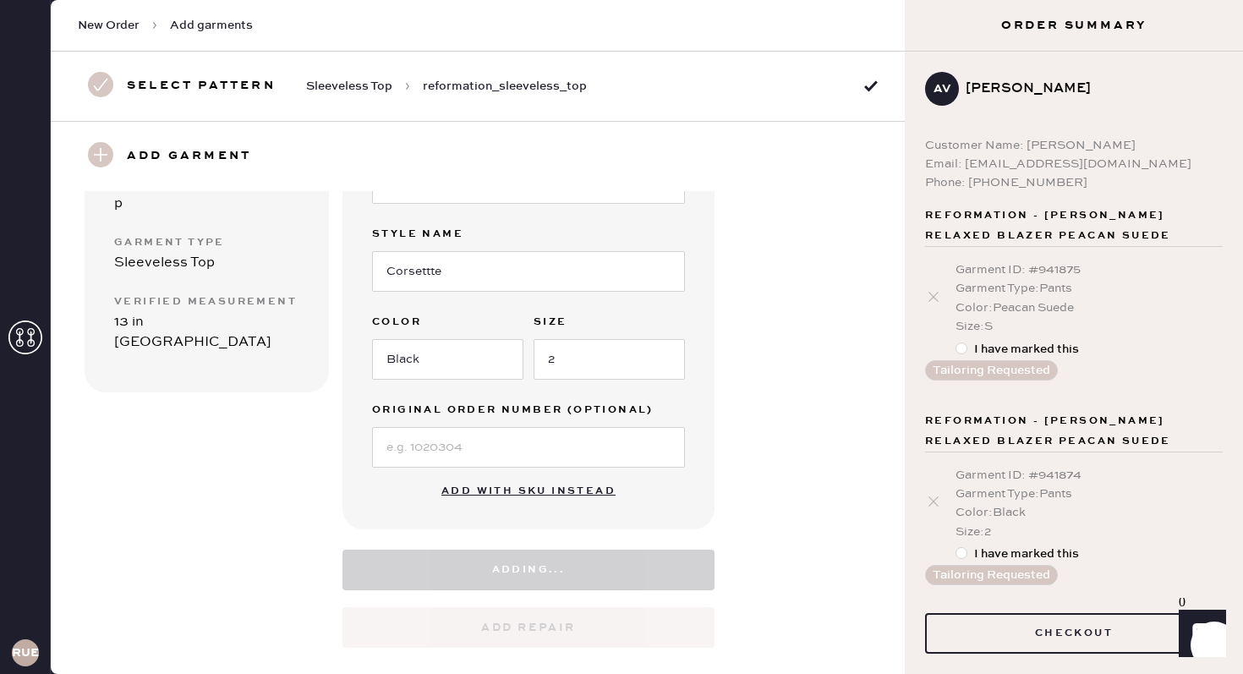
select select "15"
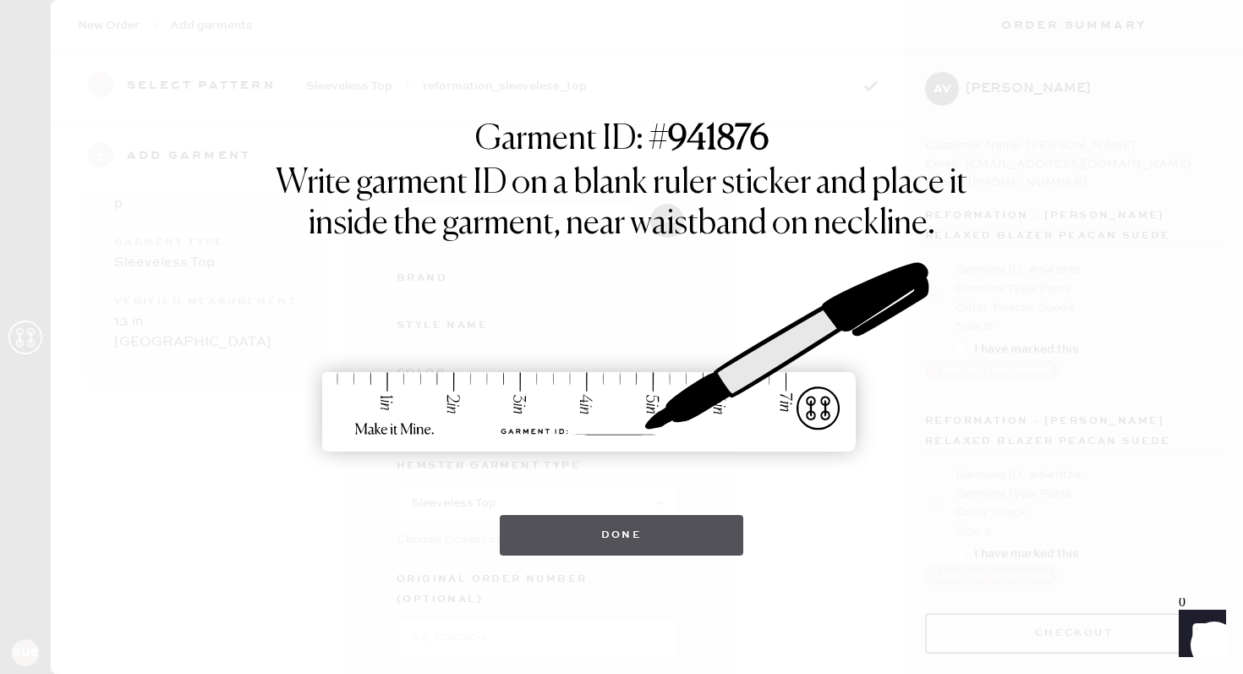
click at [579, 545] on button "Done" at bounding box center [622, 535] width 244 height 41
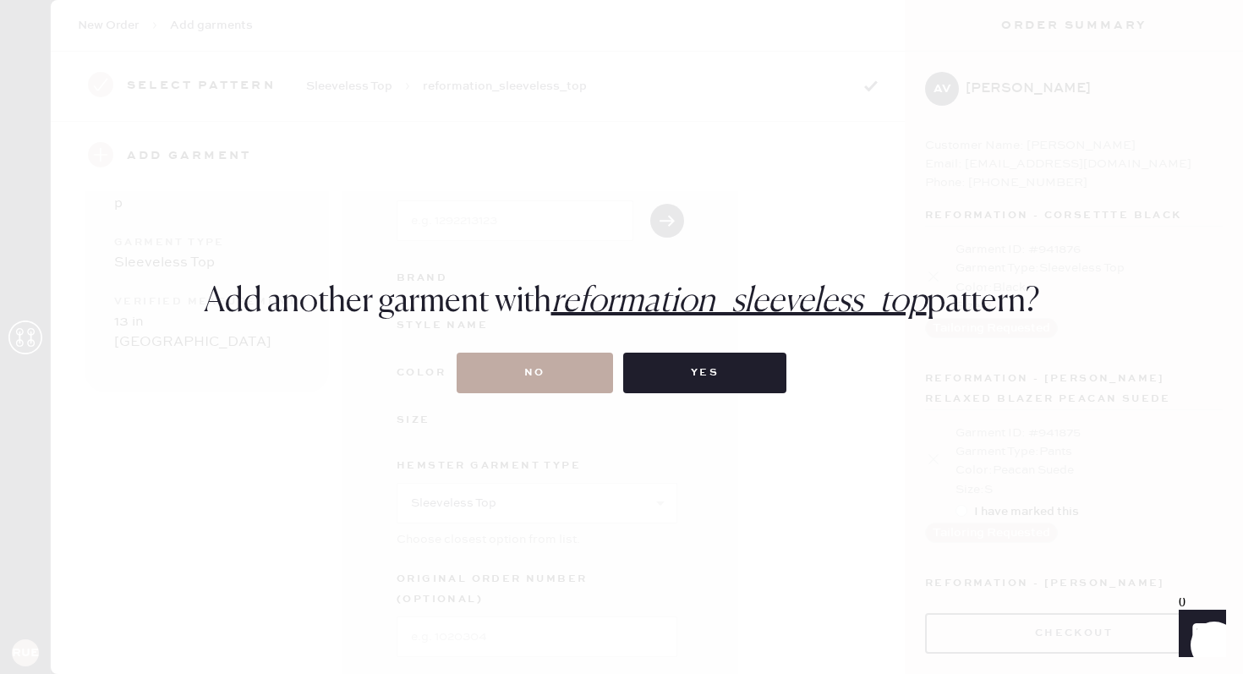
click at [585, 360] on button "No" at bounding box center [534, 373] width 156 height 41
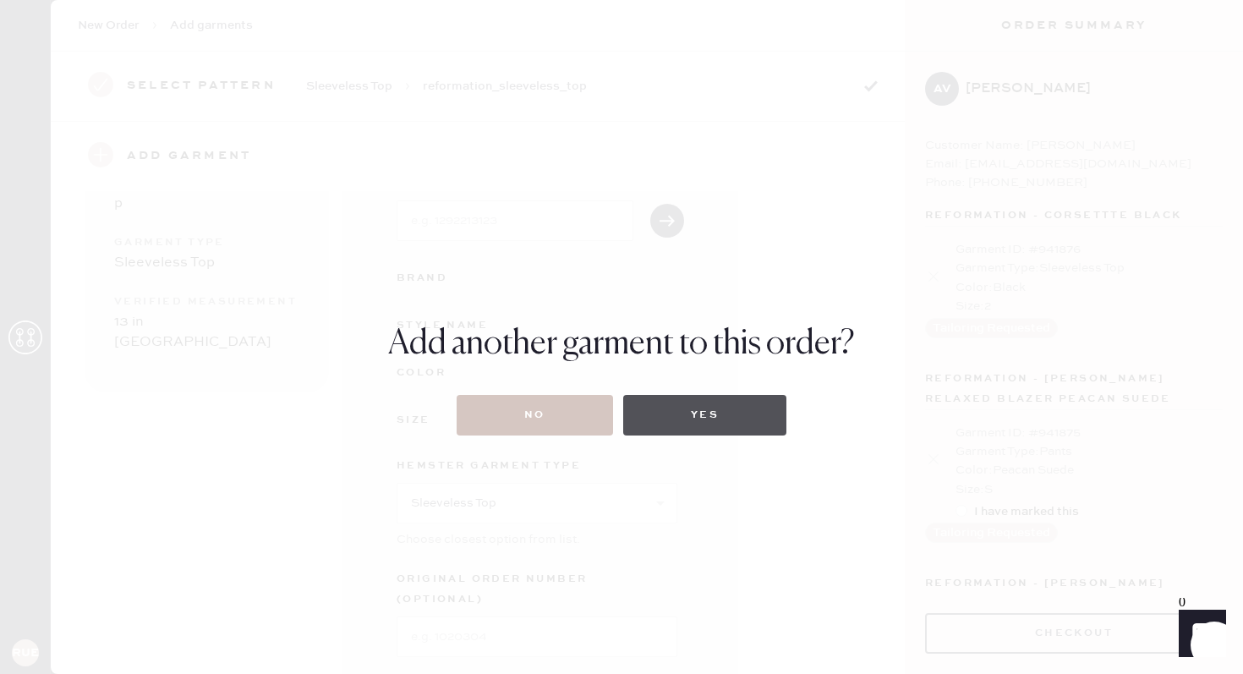
click at [658, 413] on button "Yes" at bounding box center [704, 415] width 163 height 41
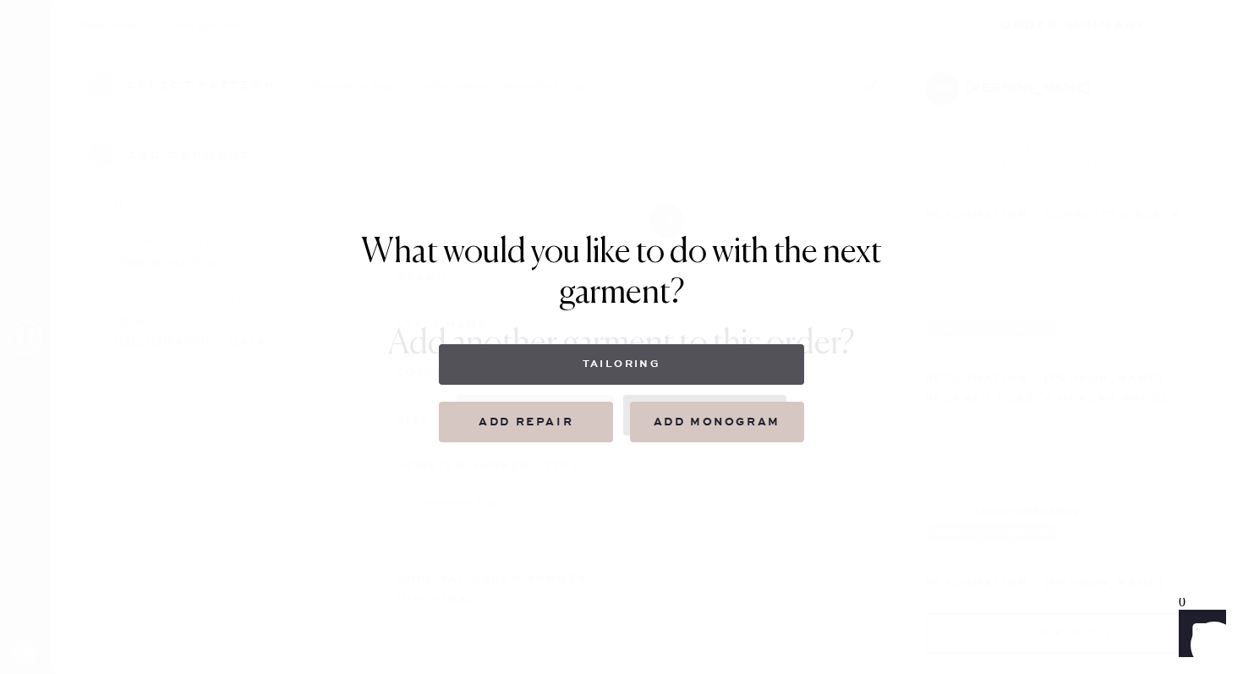
click at [637, 367] on button "Tailoring" at bounding box center [621, 364] width 364 height 41
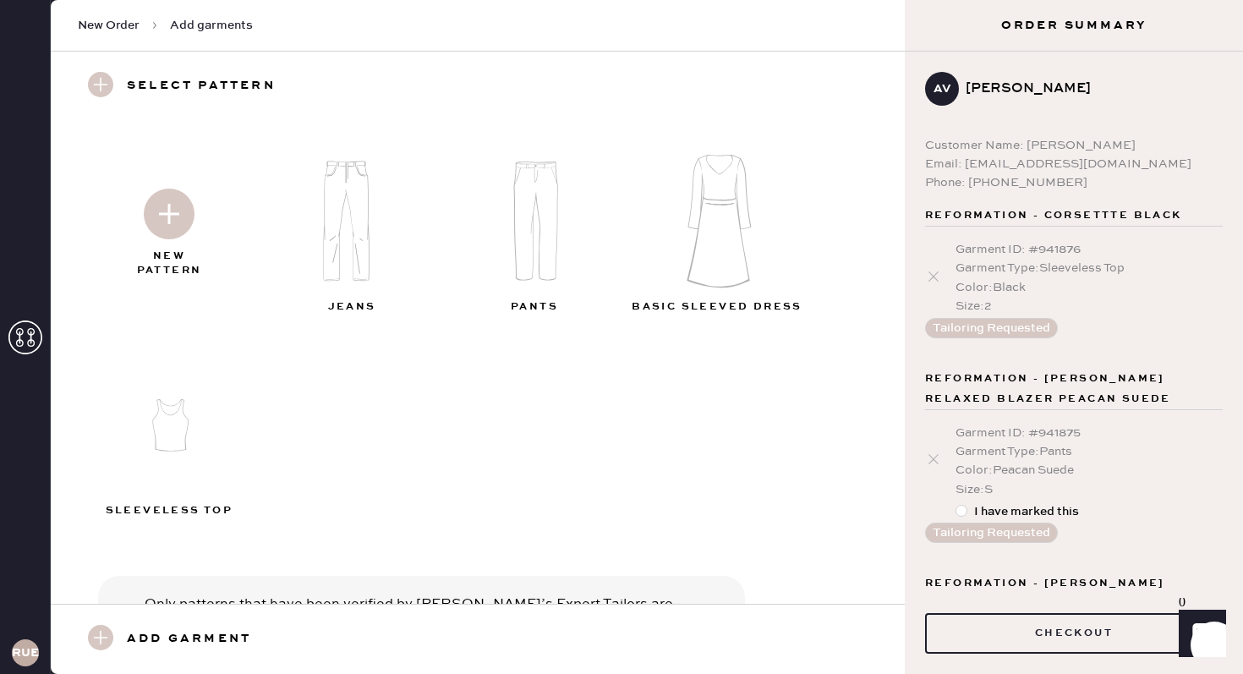
click at [177, 210] on img at bounding box center [169, 214] width 51 height 51
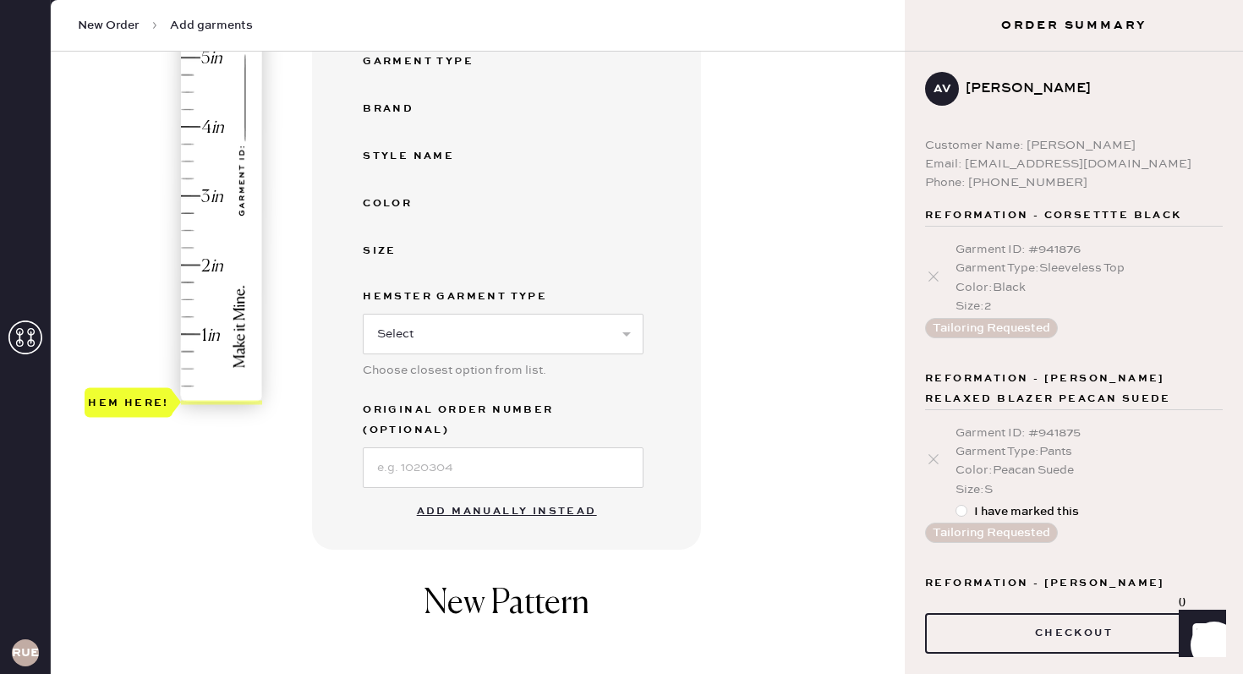
scroll to position [356, 0]
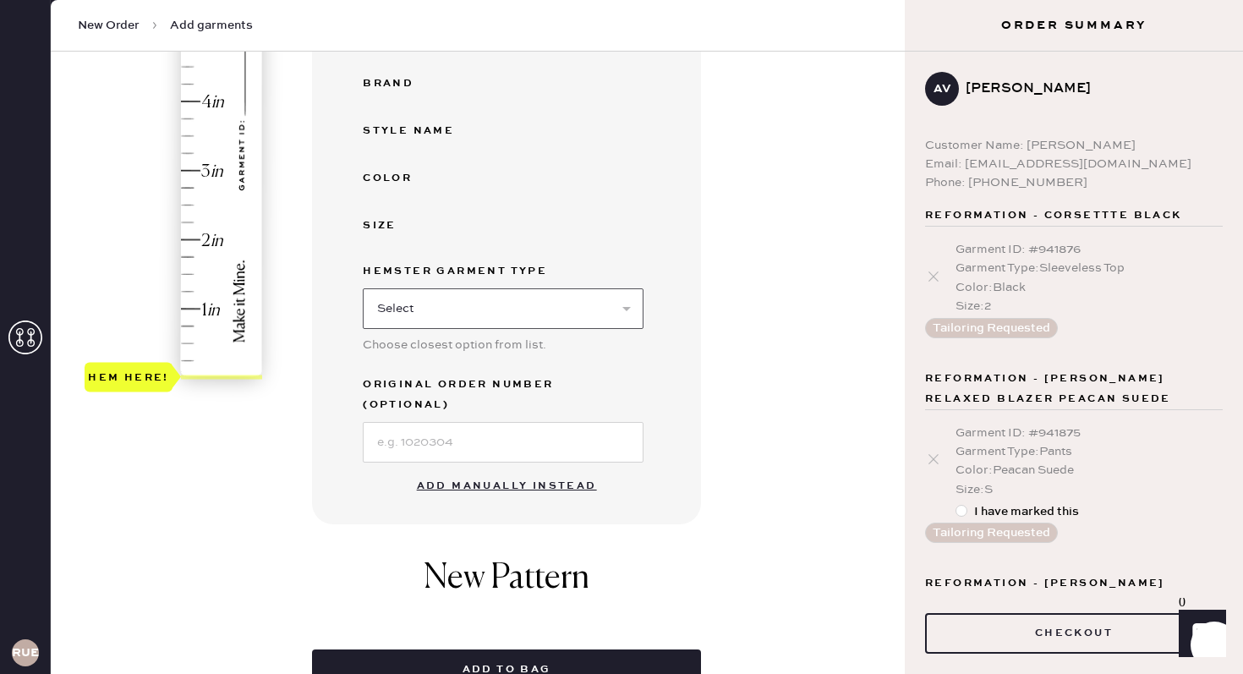
click at [442, 303] on select "Select Basic Skirt Jeans Leggings Pants Shorts Basic Sleeved Dress Basic Sleeve…" at bounding box center [503, 308] width 281 height 41
select select "11"
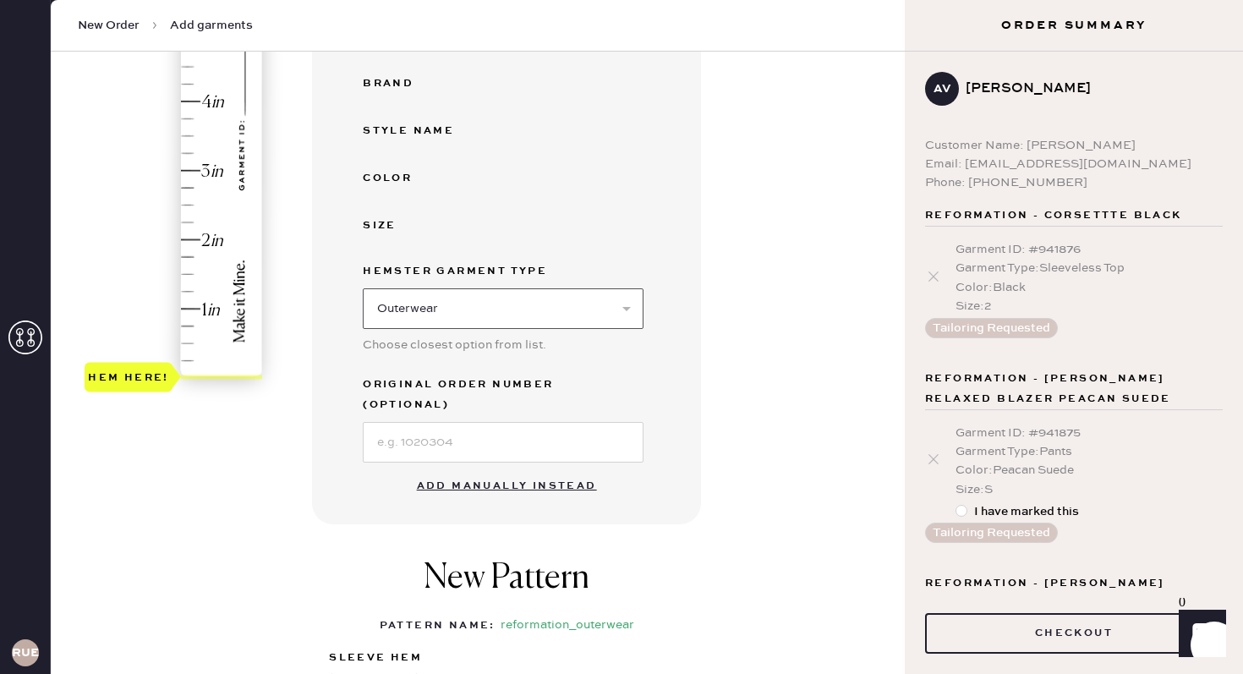
click at [453, 301] on select "Select Basic Skirt Jeans Leggings Pants Shorts Basic Sleeved Dress Basic Sleeve…" at bounding box center [503, 308] width 281 height 41
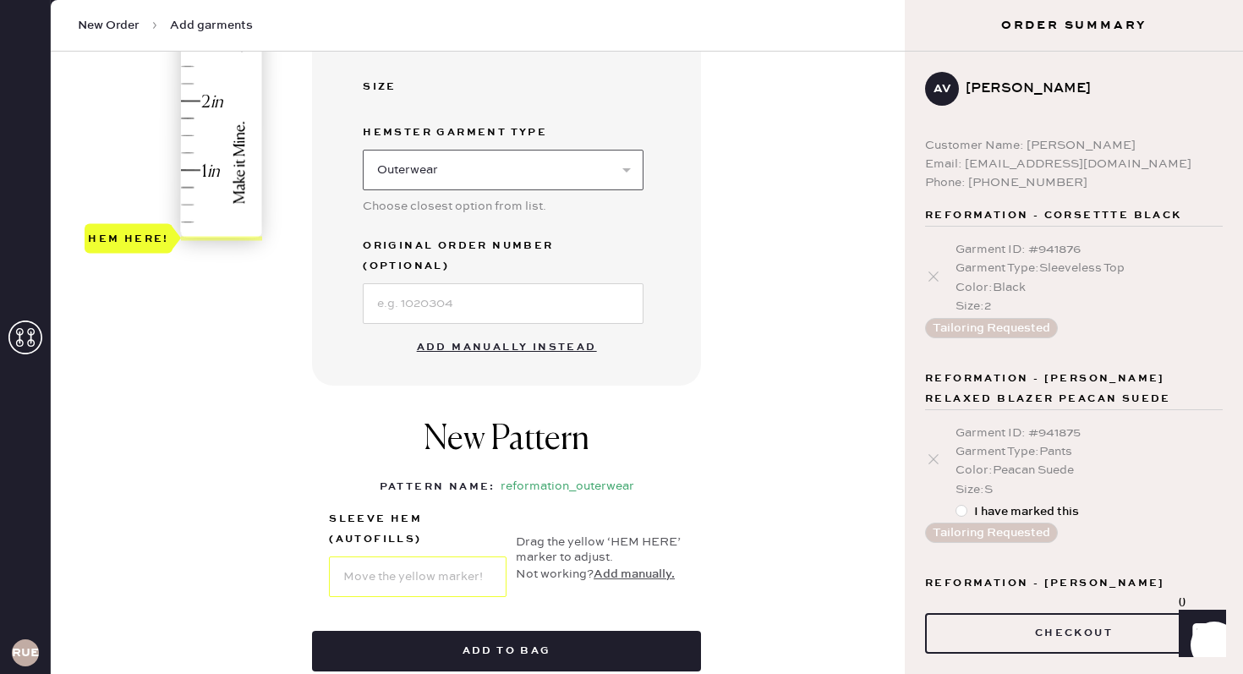
scroll to position [496, 0]
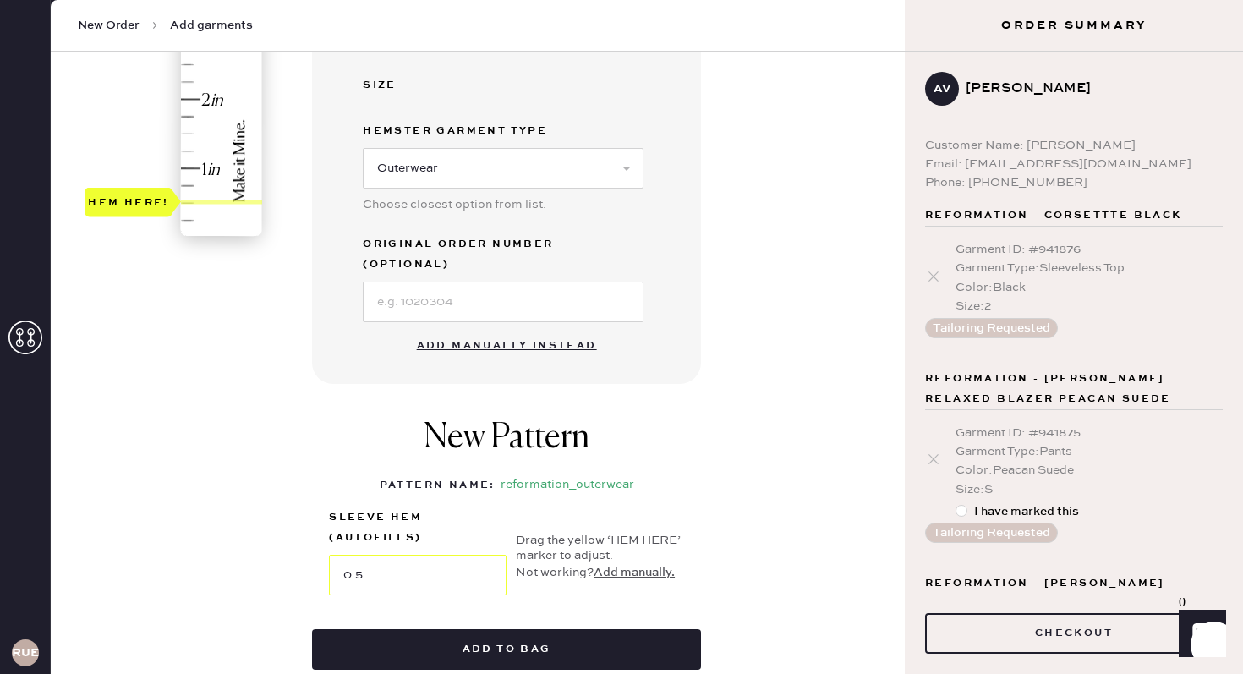
type input "2"
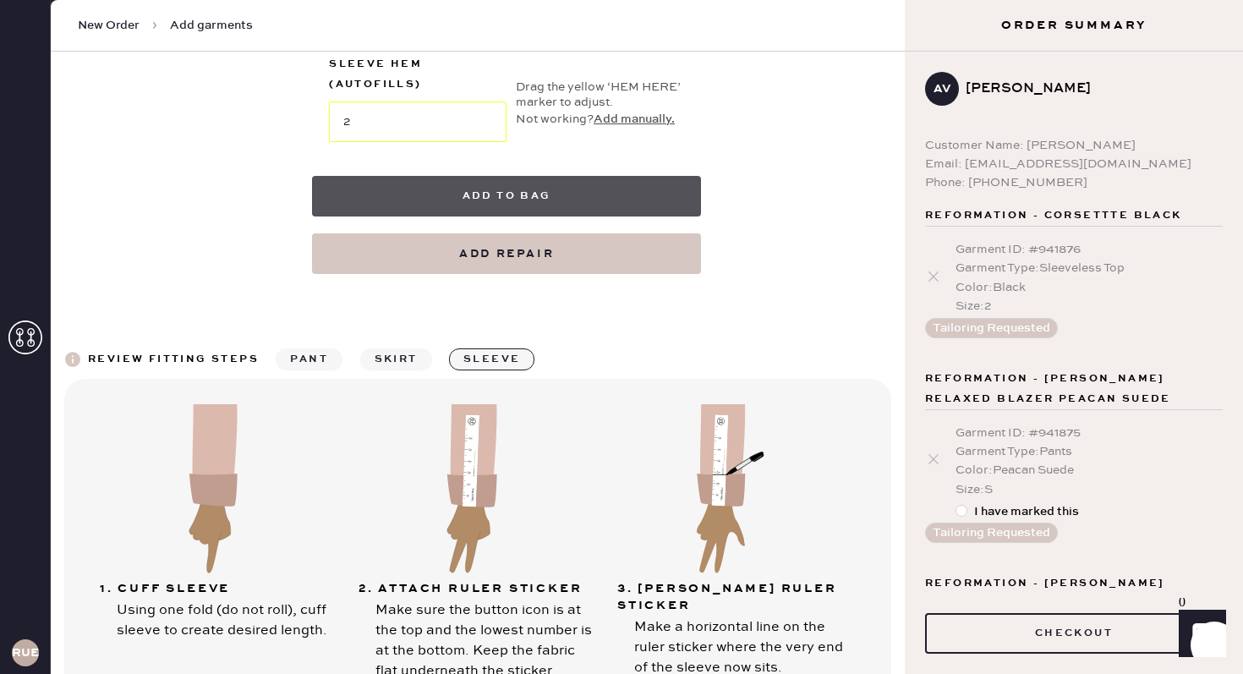
scroll to position [1069, 0]
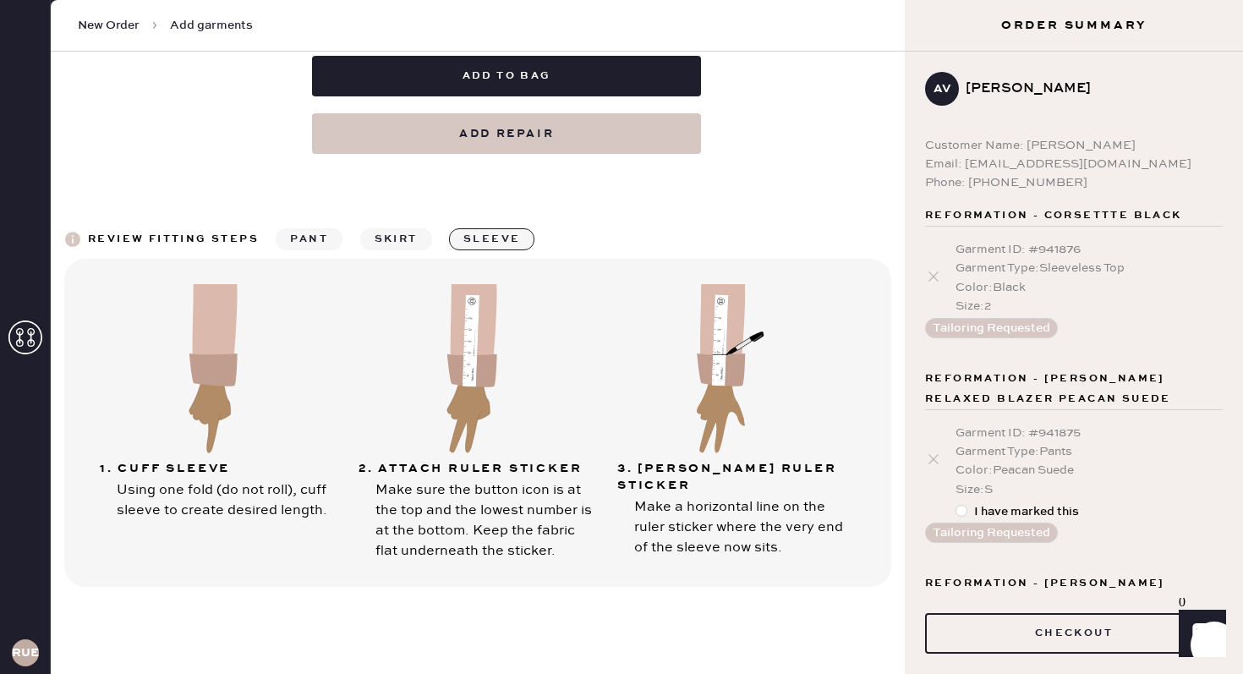
click at [473, 321] on img at bounding box center [472, 368] width 152 height 169
click at [464, 480] on div "Make sure the button icon is at the top and the lowest number is at the bottom.…" at bounding box center [487, 520] width 224 height 81
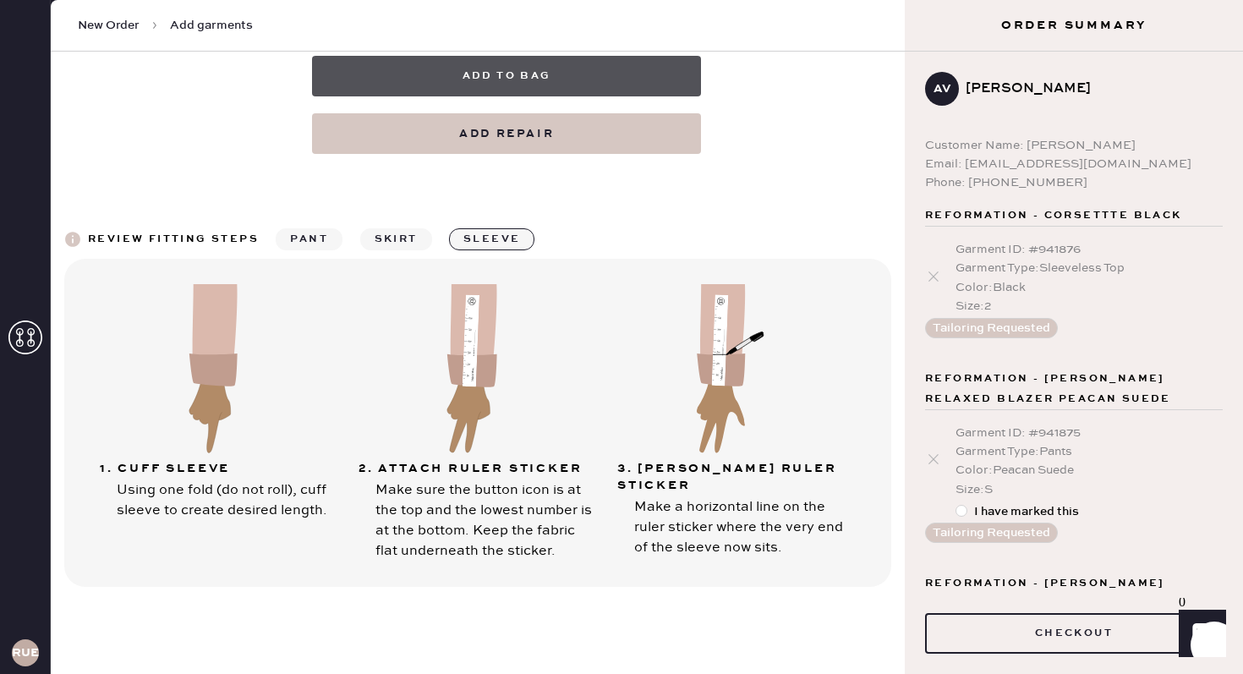
click at [465, 58] on button "Add to bag" at bounding box center [506, 76] width 389 height 41
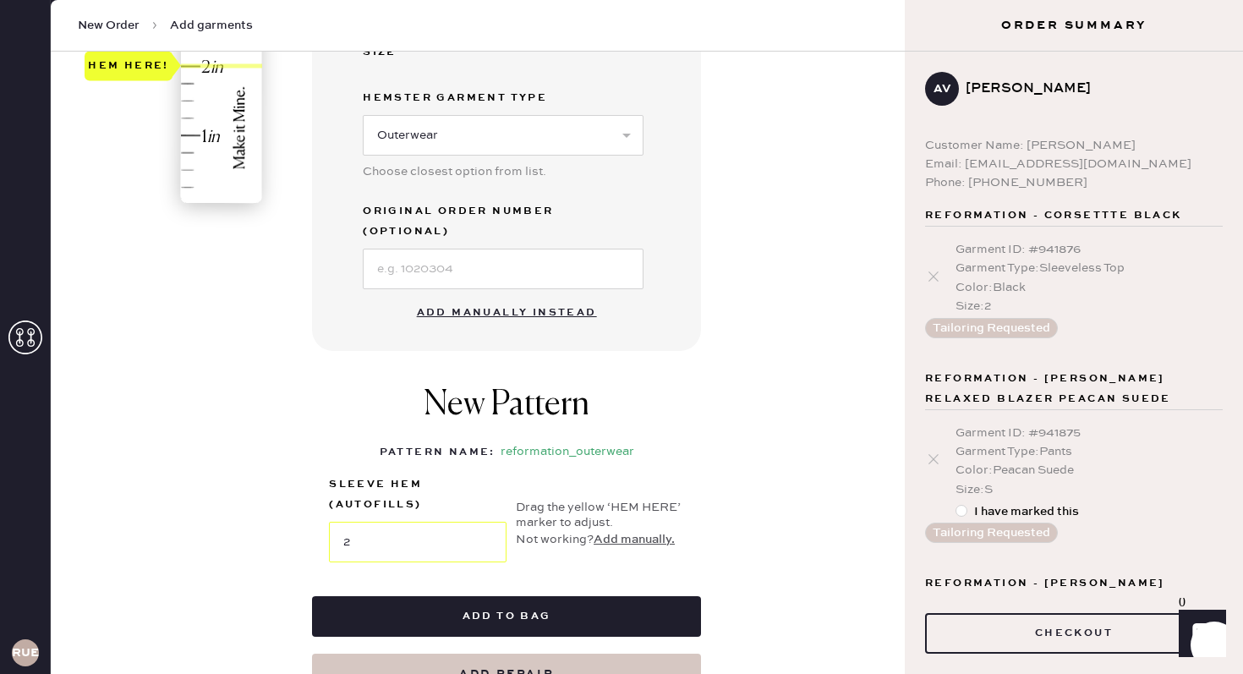
scroll to position [527, 0]
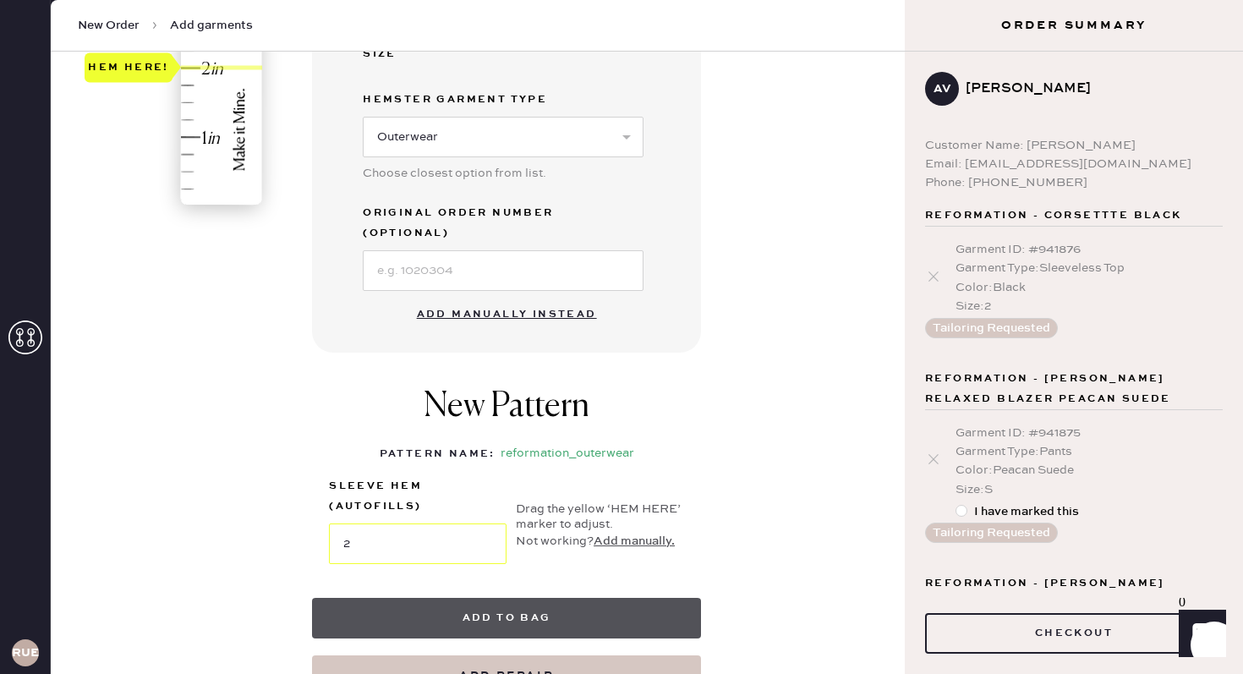
click at [434, 576] on button "Add to bag" at bounding box center [506, 618] width 389 height 41
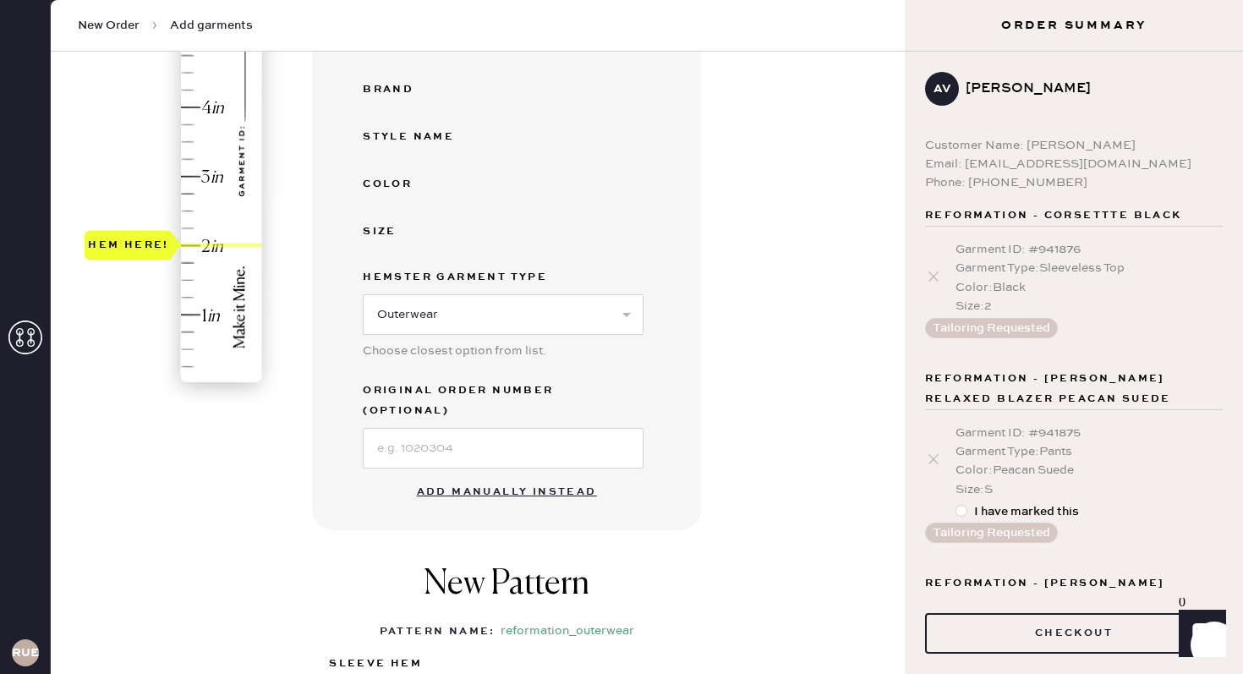
scroll to position [364, 0]
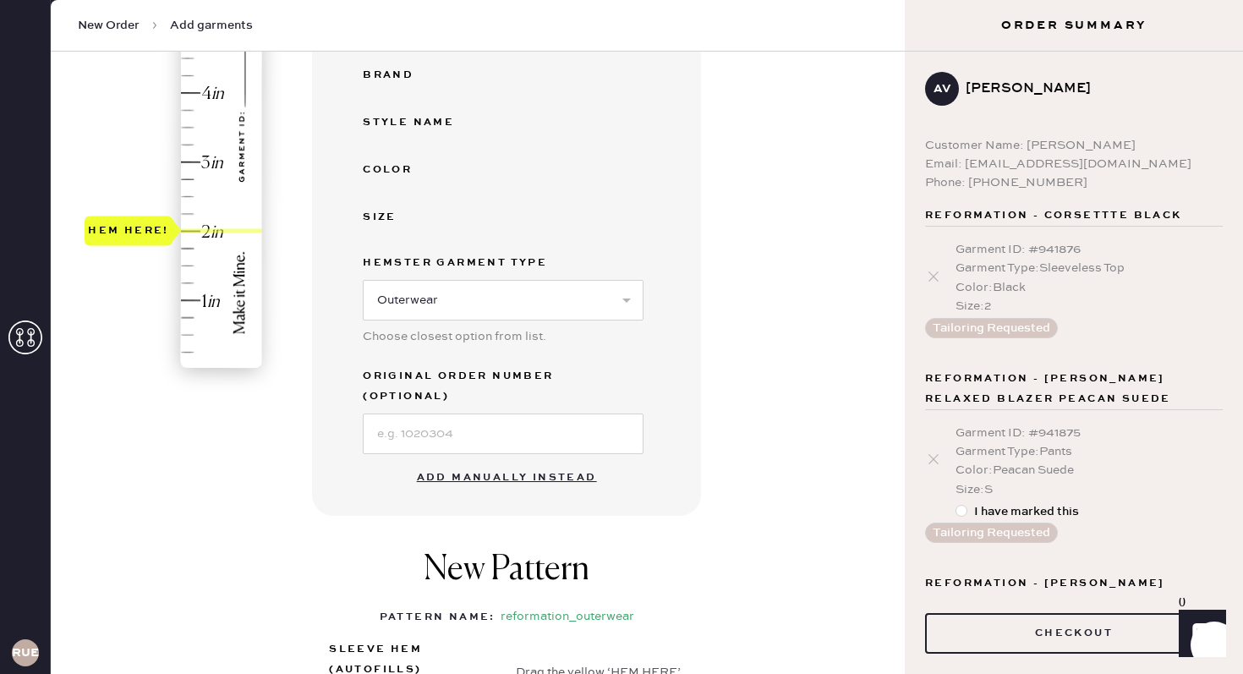
click at [484, 461] on button "Add manually instead" at bounding box center [507, 478] width 200 height 34
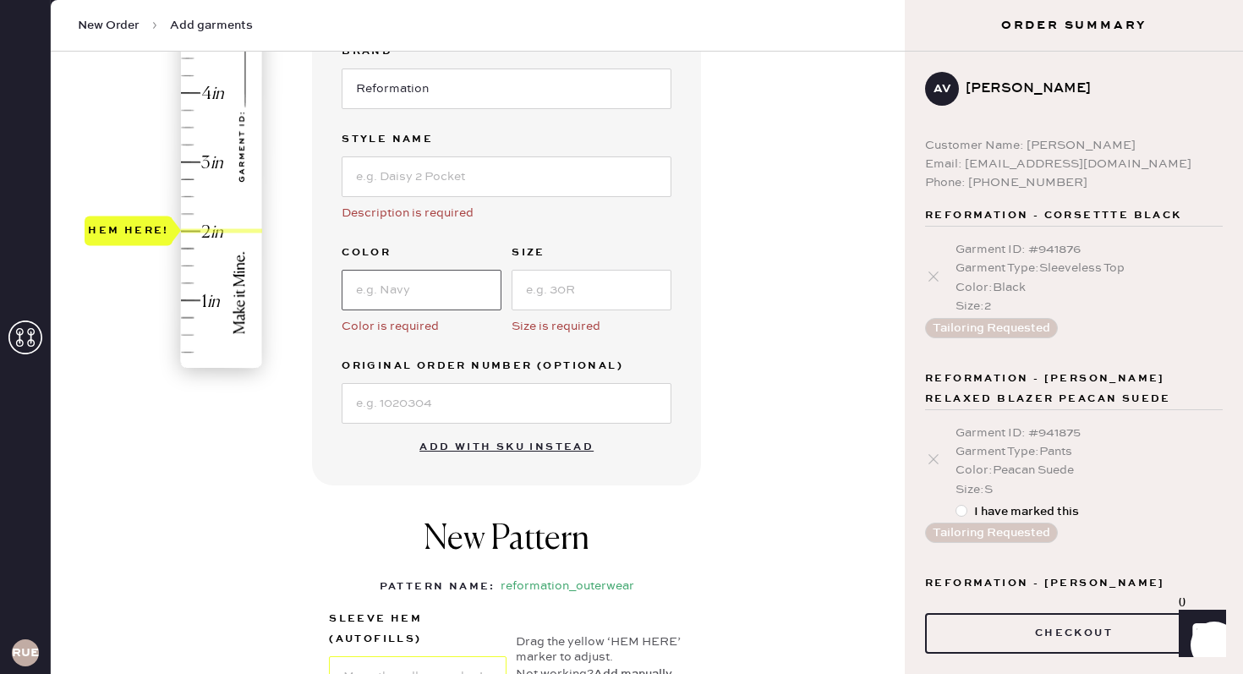
click at [396, 303] on input at bounding box center [422, 290] width 160 height 41
type input "Black"
click at [575, 301] on input at bounding box center [591, 290] width 160 height 41
type input "XS"
click at [434, 190] on input at bounding box center [507, 176] width 330 height 41
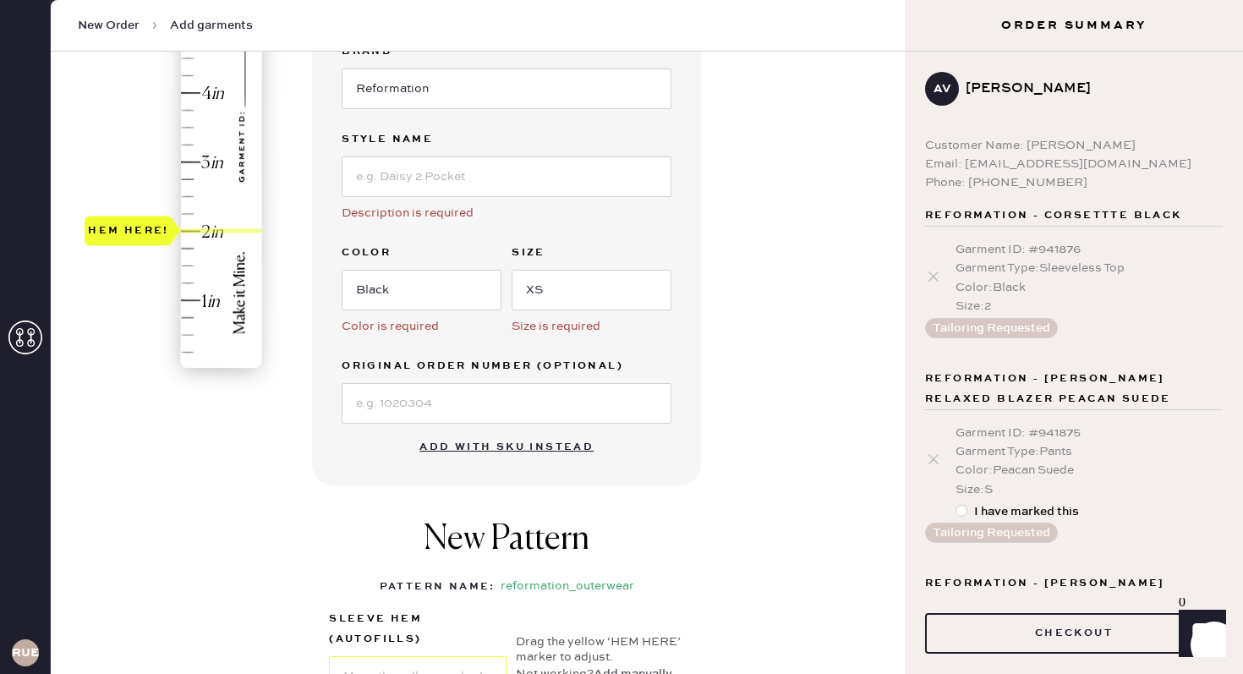
type input "3"
click at [214, 163] on div "Hem here!" at bounding box center [175, 127] width 180 height 499
click at [391, 169] on input at bounding box center [507, 176] width 330 height 41
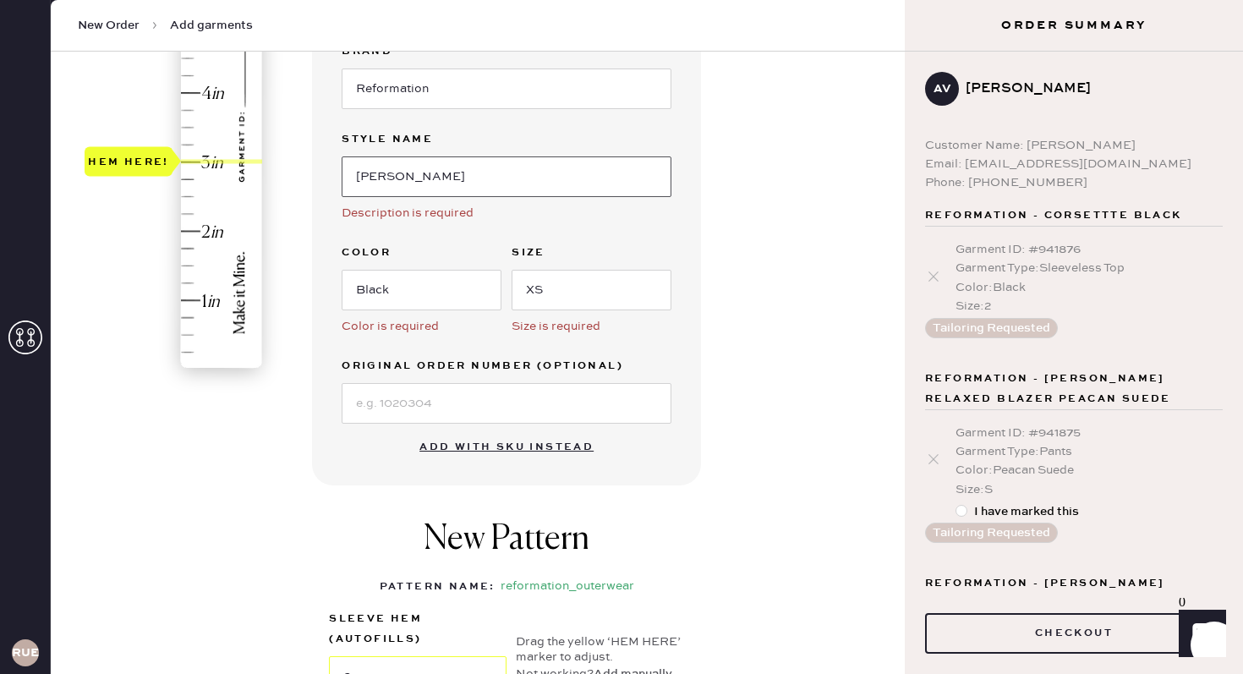
type input "[PERSON_NAME]"
drag, startPoint x: 408, startPoint y: 298, endPoint x: 278, endPoint y: 282, distance: 131.1
click at [278, 282] on div "1 in 2 in 3 in 4 in 5 in 6 in 7 in Show higher numbers Show lower numbers Hem h…" at bounding box center [477, 316] width 827 height 1025
type input "P"
type input "2"
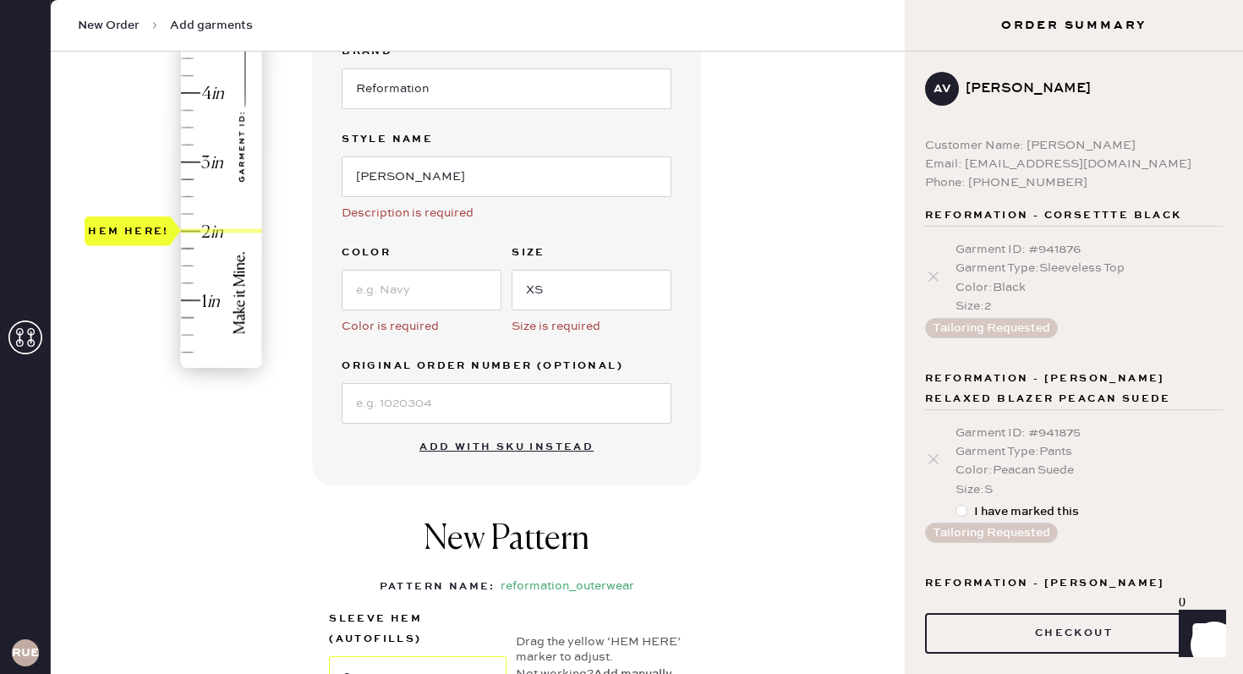
click at [193, 223] on div "Hem here!" at bounding box center [175, 127] width 180 height 499
drag, startPoint x: 477, startPoint y: 172, endPoint x: 266, endPoint y: 180, distance: 210.6
click at [266, 180] on div "1 in 2 in 3 in 4 in 5 in 6 in 7 in Show higher numbers Show lower numbers Hem h…" at bounding box center [477, 316] width 827 height 1025
click at [383, 283] on input at bounding box center [422, 290] width 160 height 41
type input "Black"
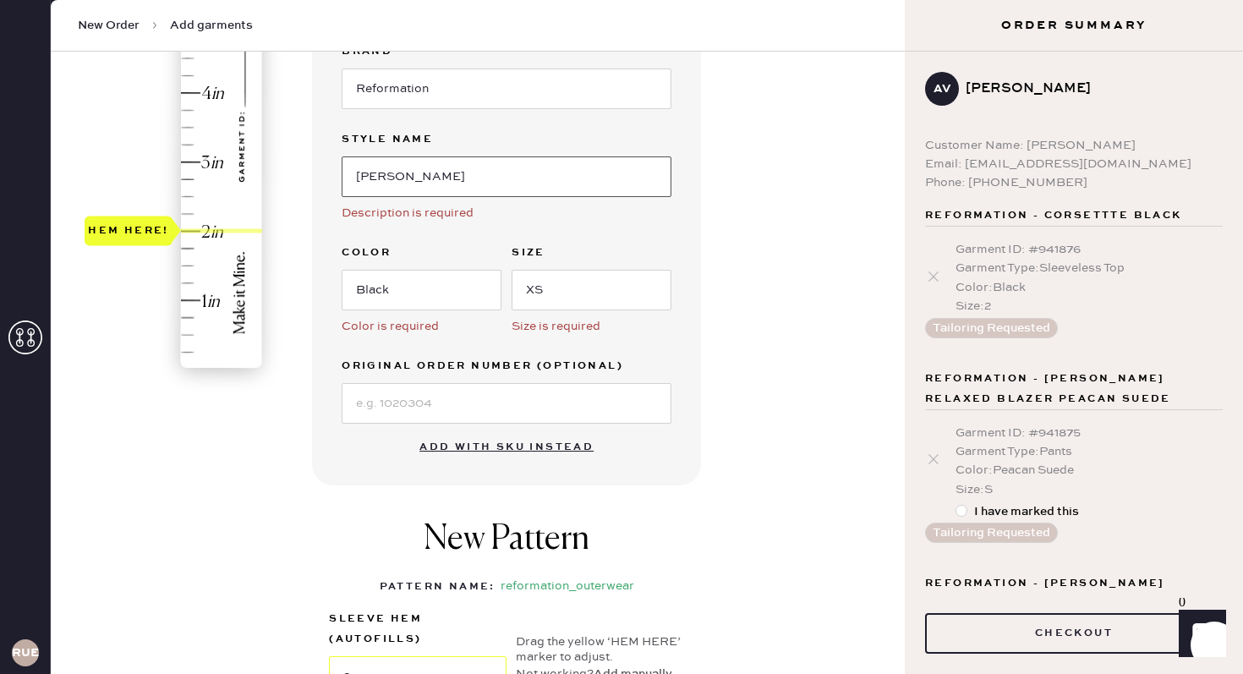
drag, startPoint x: 489, startPoint y: 172, endPoint x: 279, endPoint y: 157, distance: 210.2
click at [279, 157] on div "1 in 2 in 3 in 4 in 5 in 6 in 7 in Show higher numbers Show lower numbers Hem h…" at bounding box center [477, 316] width 827 height 1025
type input "[PERSON_NAME] Relaxed Blazer"
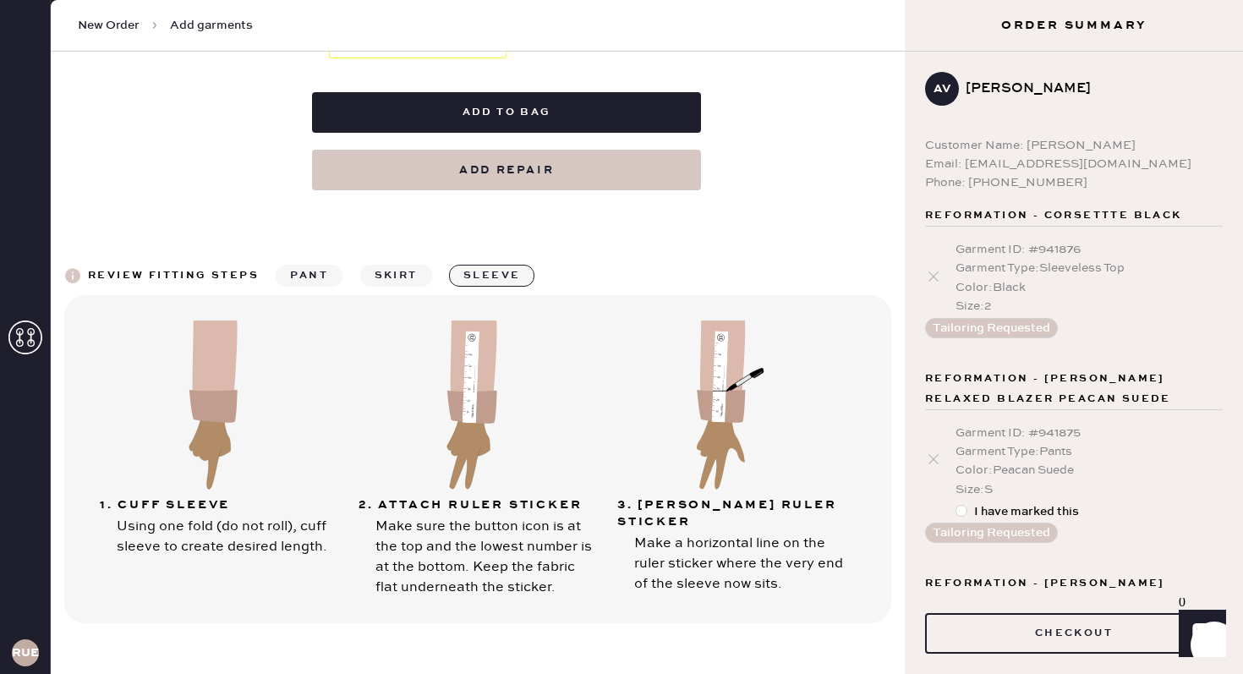
scroll to position [1026, 0]
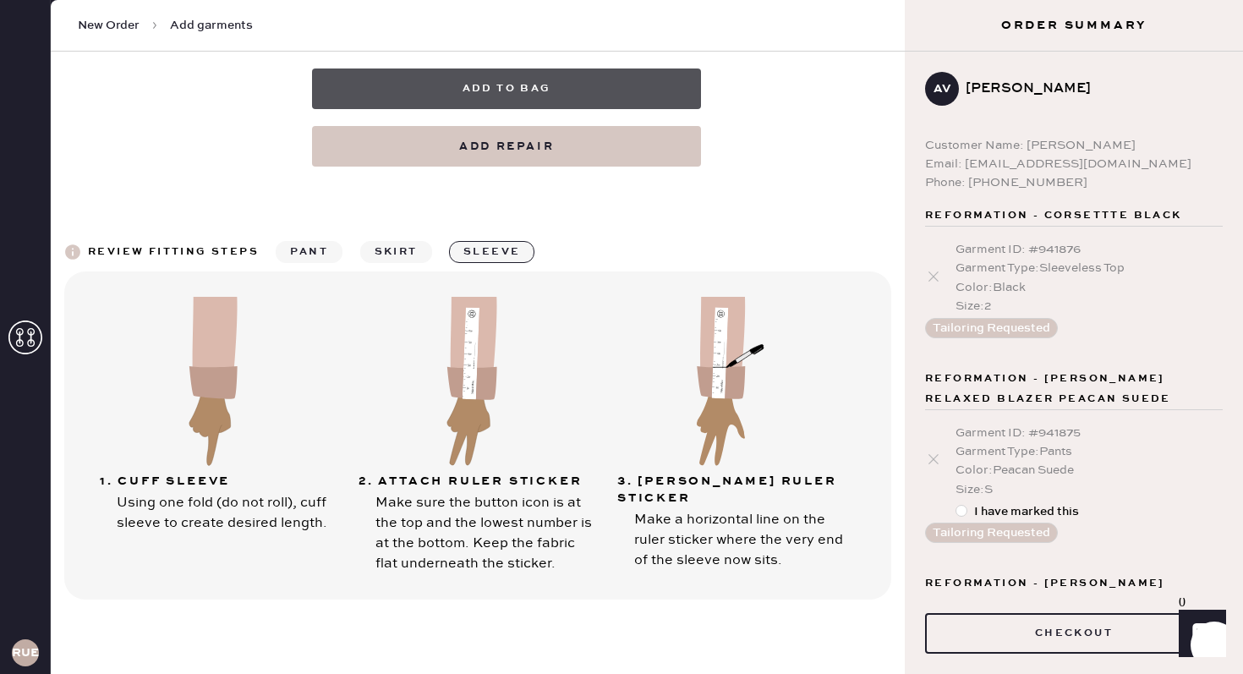
click at [481, 93] on button "Add to bag" at bounding box center [506, 88] width 389 height 41
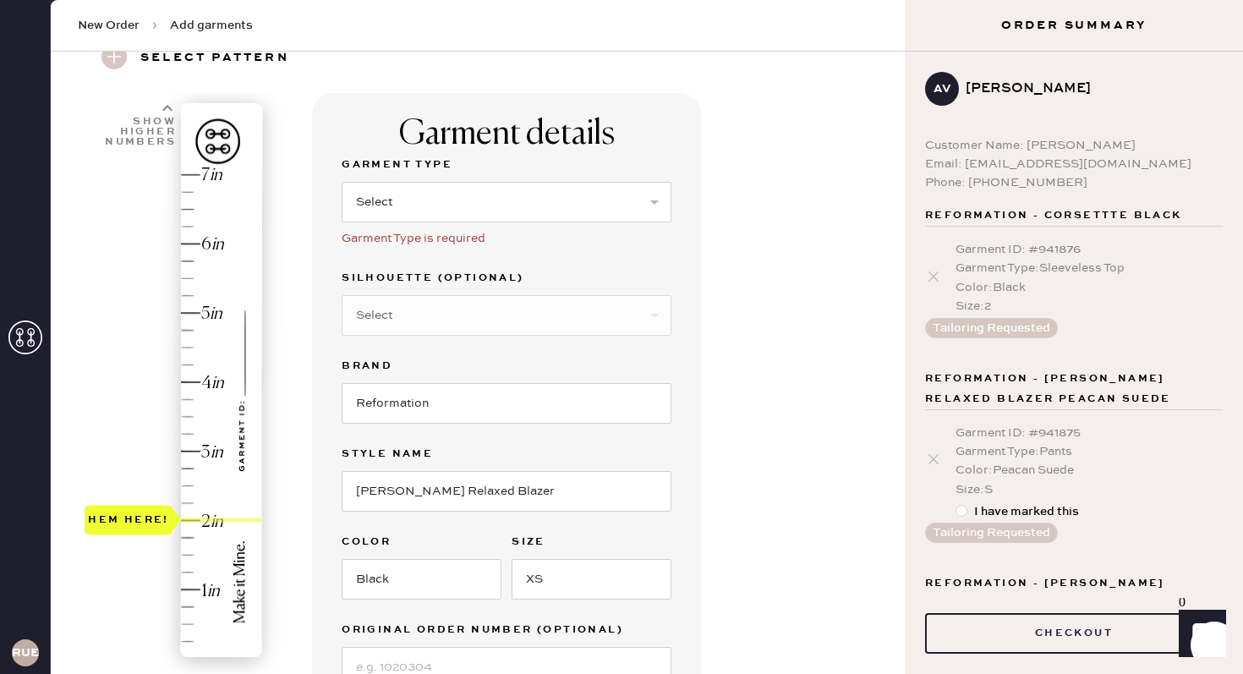
scroll to position [62, 0]
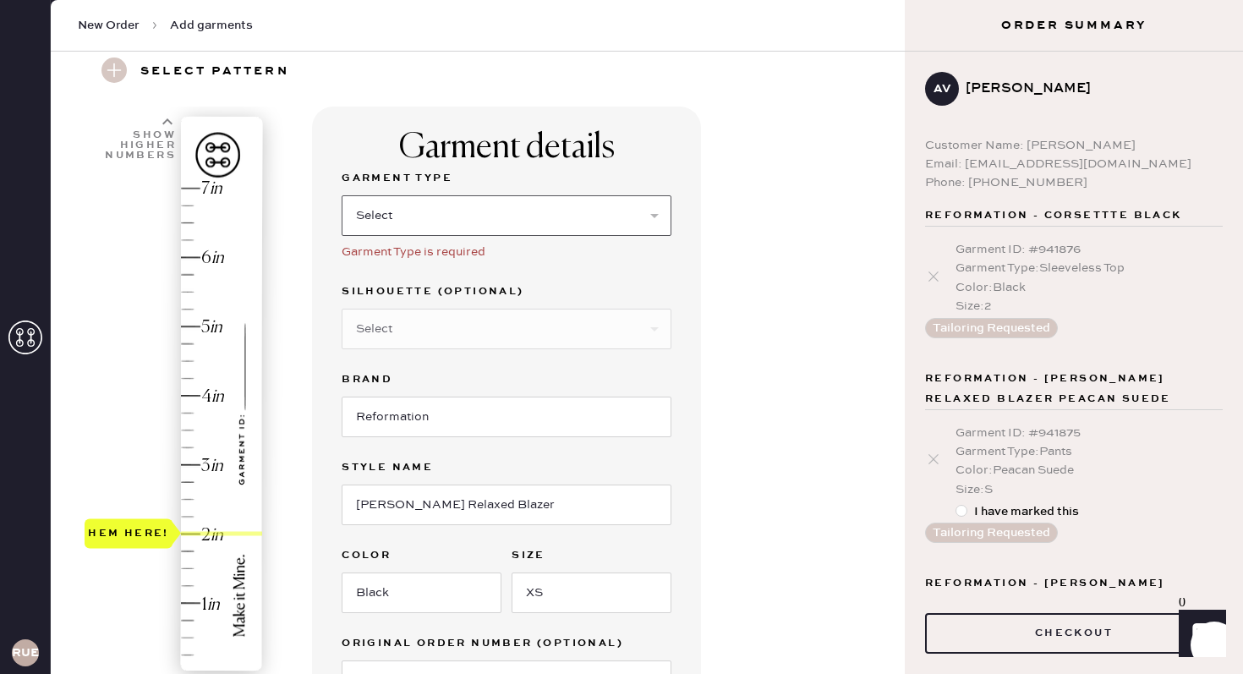
click at [472, 222] on select "Select Basic Skirt Jeans Leggings Pants Shorts Basic Sleeved Dress Basic Sleeve…" at bounding box center [507, 215] width 330 height 41
select select "11"
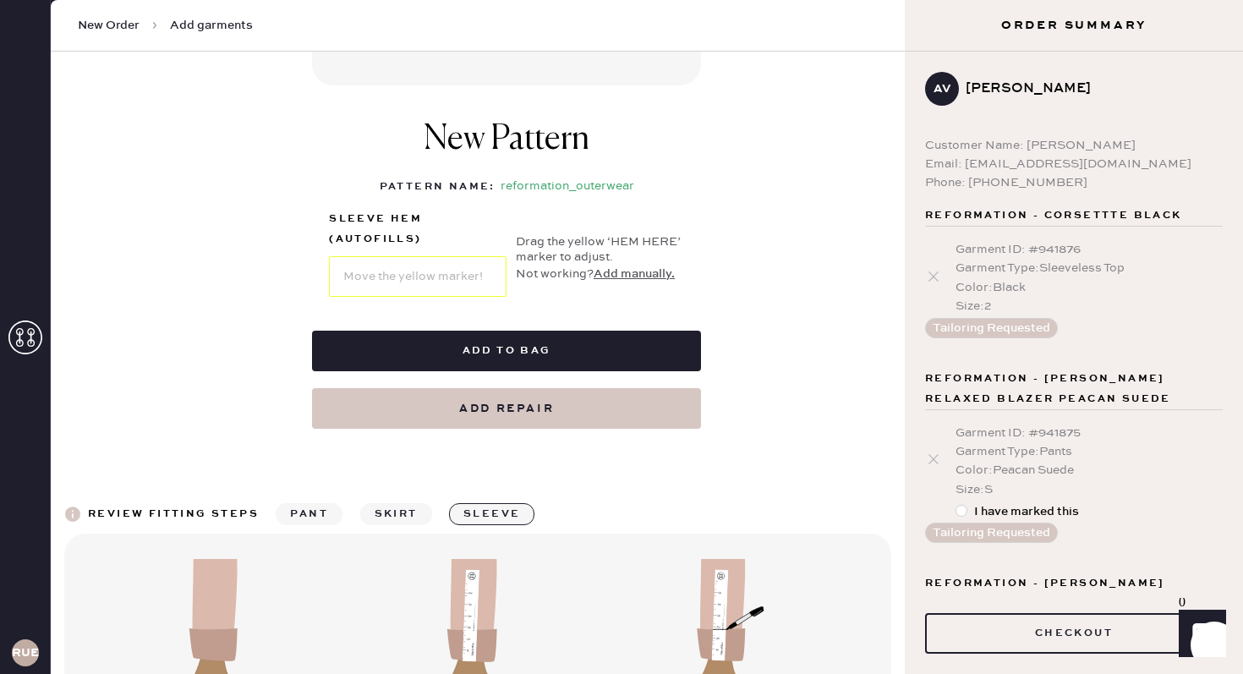
scroll to position [770, 0]
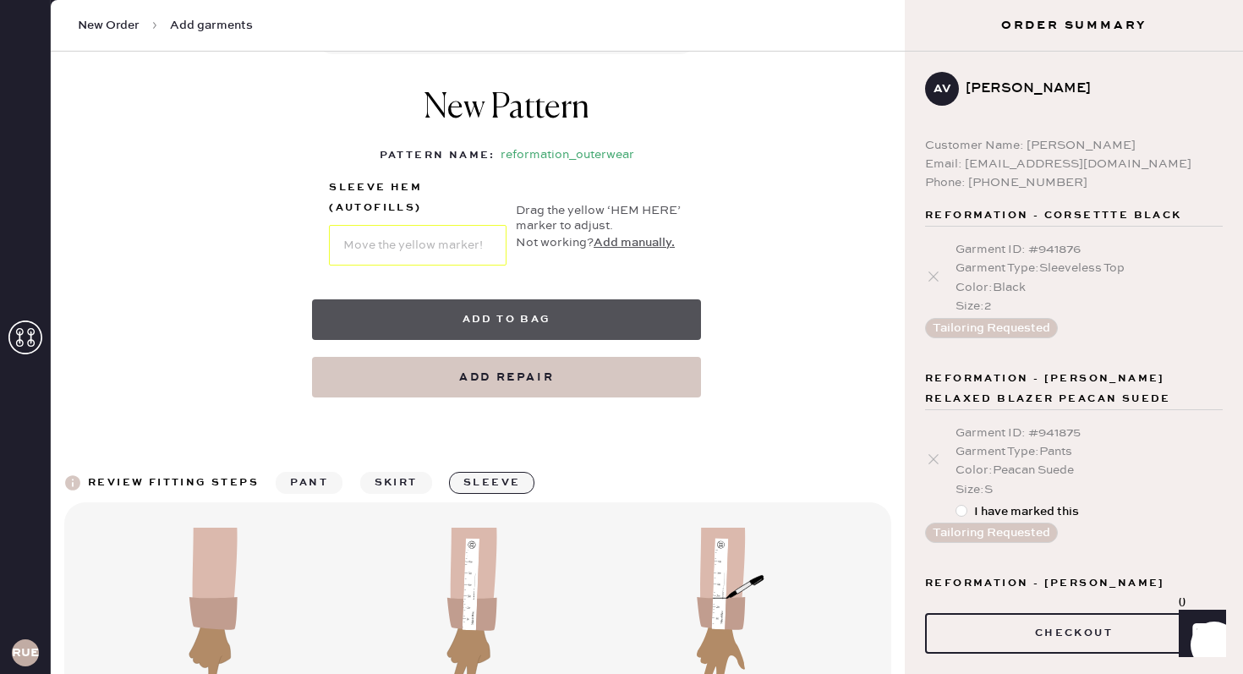
click at [439, 318] on button "Add to bag" at bounding box center [506, 319] width 389 height 41
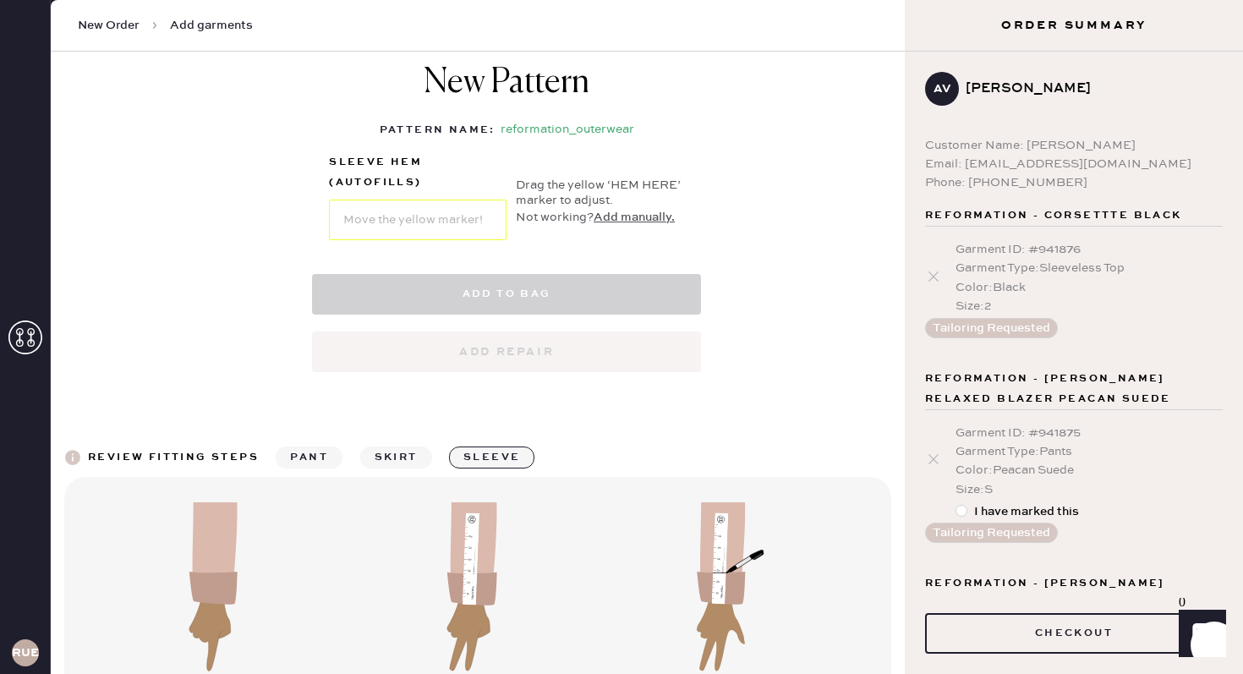
select select "11"
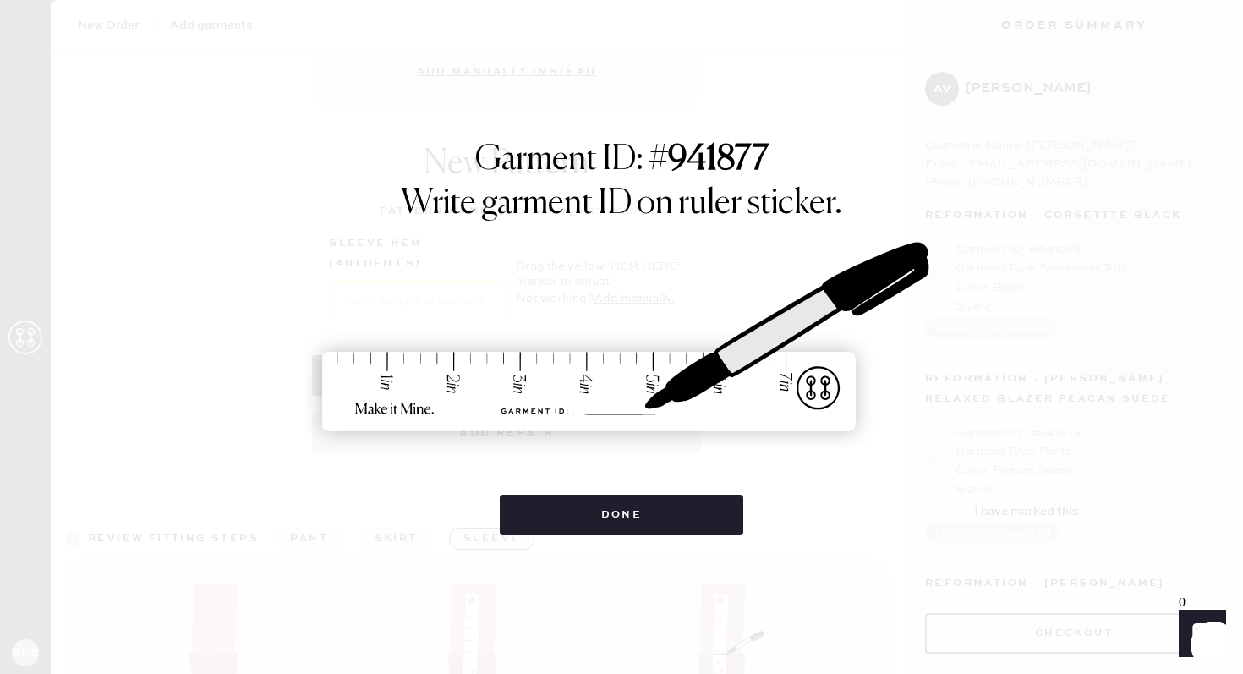
scroll to position [0, 0]
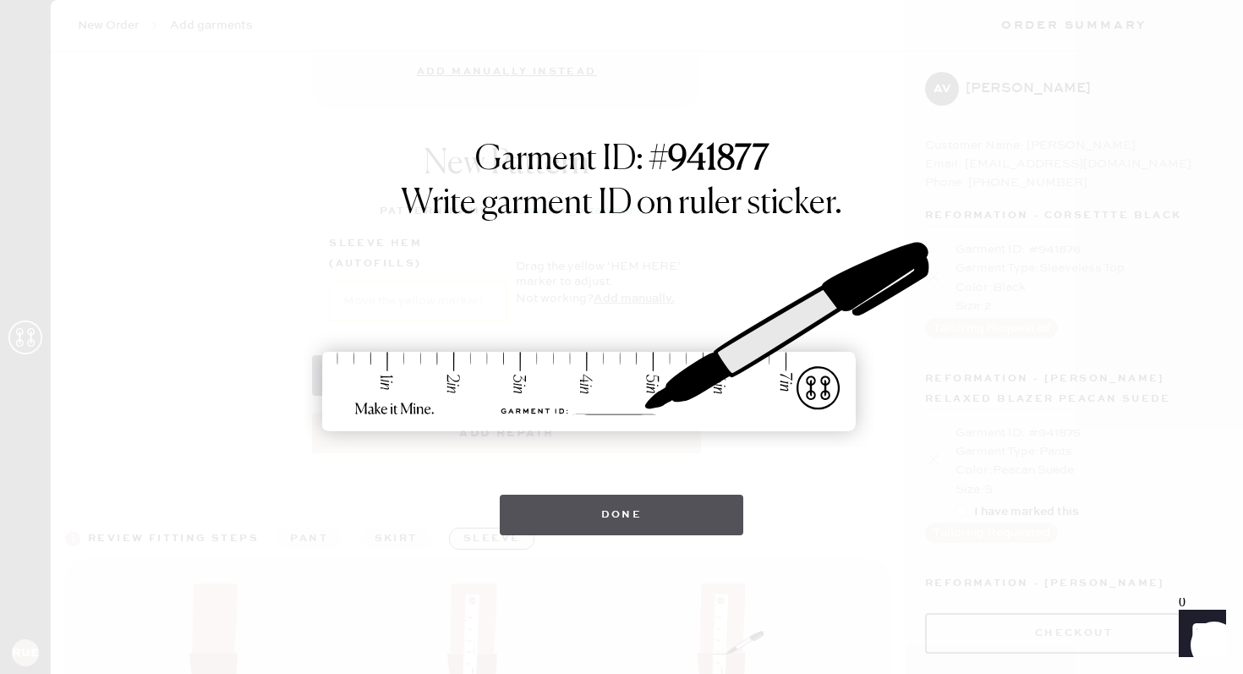
click at [593, 526] on button "Done" at bounding box center [622, 515] width 244 height 41
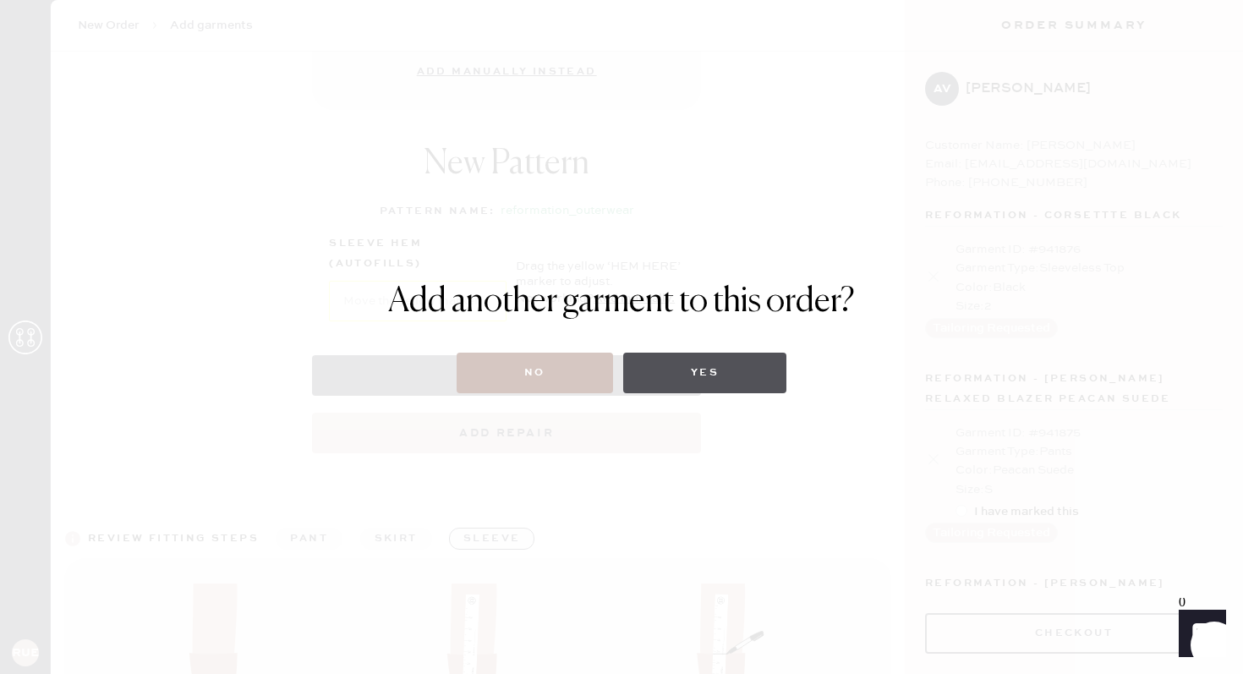
click at [656, 374] on button "Yes" at bounding box center [704, 373] width 163 height 41
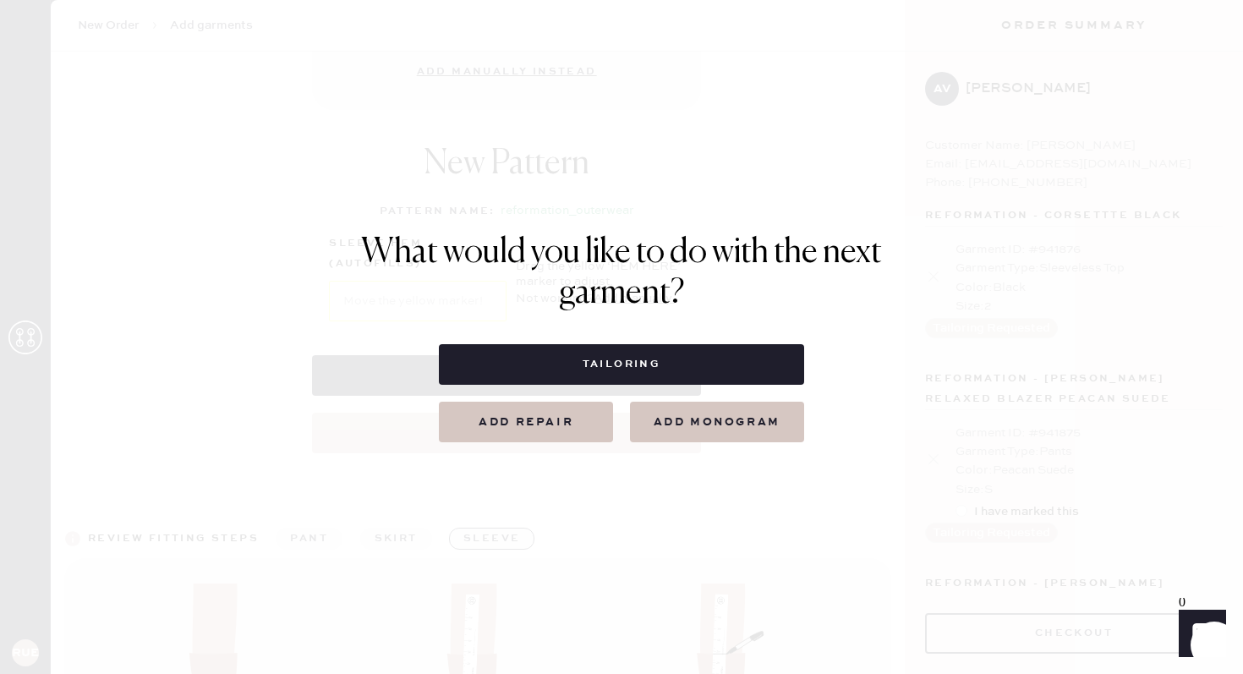
click at [656, 374] on button "Tailoring" at bounding box center [621, 364] width 364 height 41
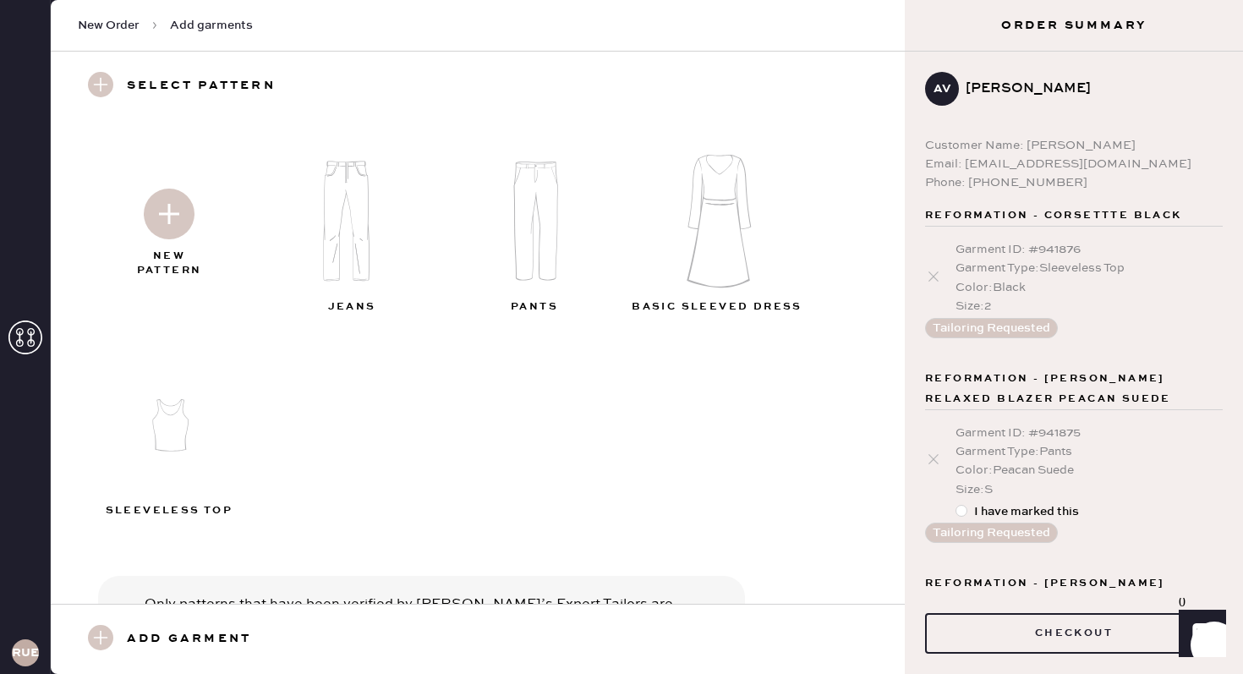
click at [185, 208] on img at bounding box center [169, 214] width 51 height 51
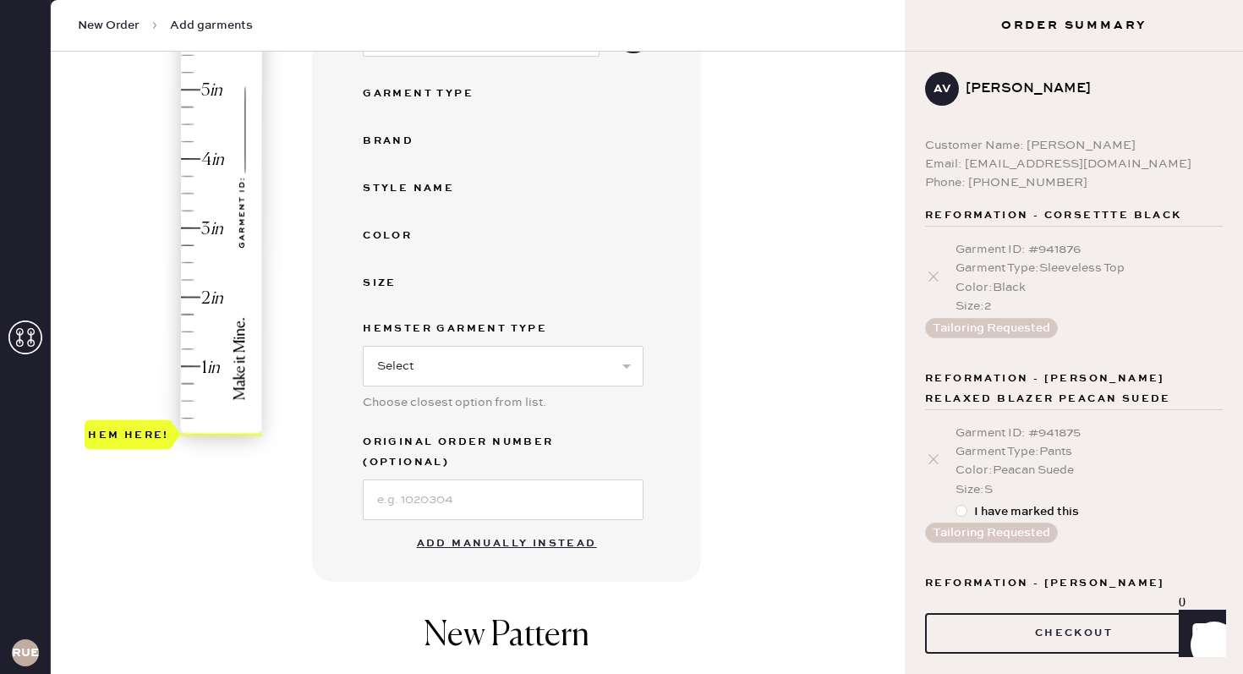
scroll to position [299, 0]
click at [440, 374] on select "Select Basic Skirt Jeans Leggings Pants Shorts Basic Sleeved Dress Basic Sleeve…" at bounding box center [503, 365] width 281 height 41
select select "11"
click at [478, 526] on button "Add manually instead" at bounding box center [507, 543] width 200 height 34
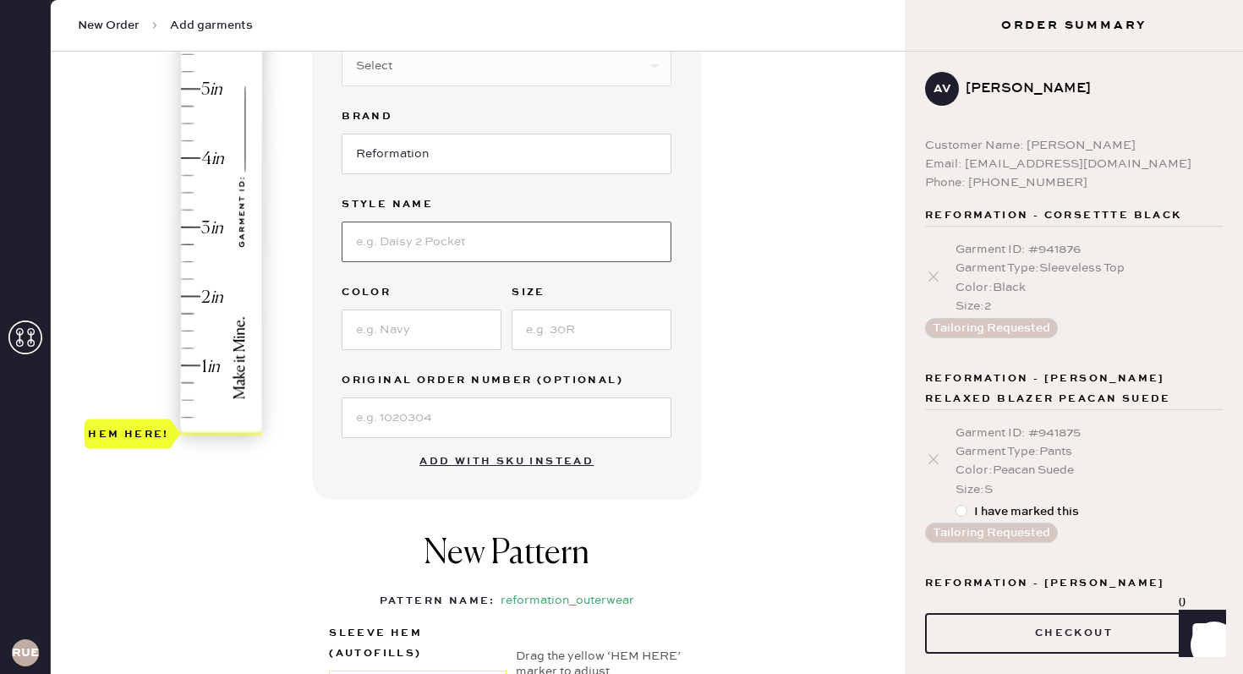
click at [396, 245] on input at bounding box center [507, 241] width 330 height 41
type input "[PERSON_NAME]"
click at [446, 314] on input at bounding box center [422, 329] width 160 height 41
type input "Peacan Suede"
click at [555, 325] on input at bounding box center [591, 329] width 160 height 41
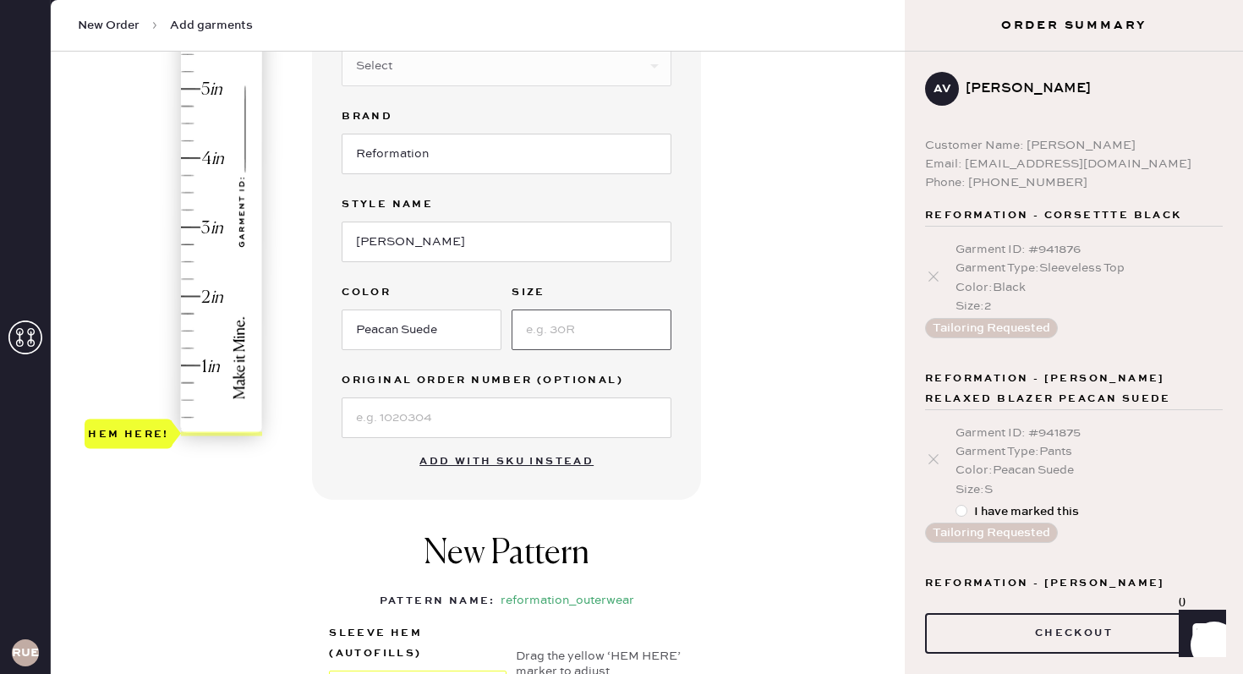
type input "S"
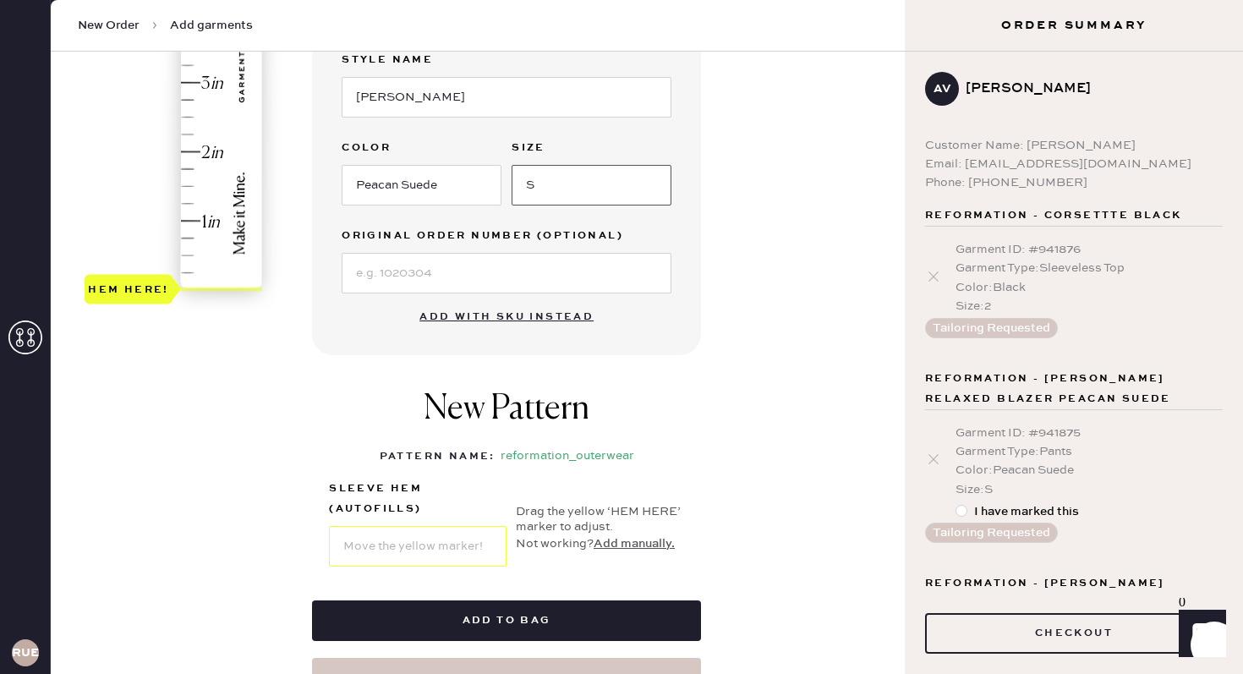
scroll to position [429, 0]
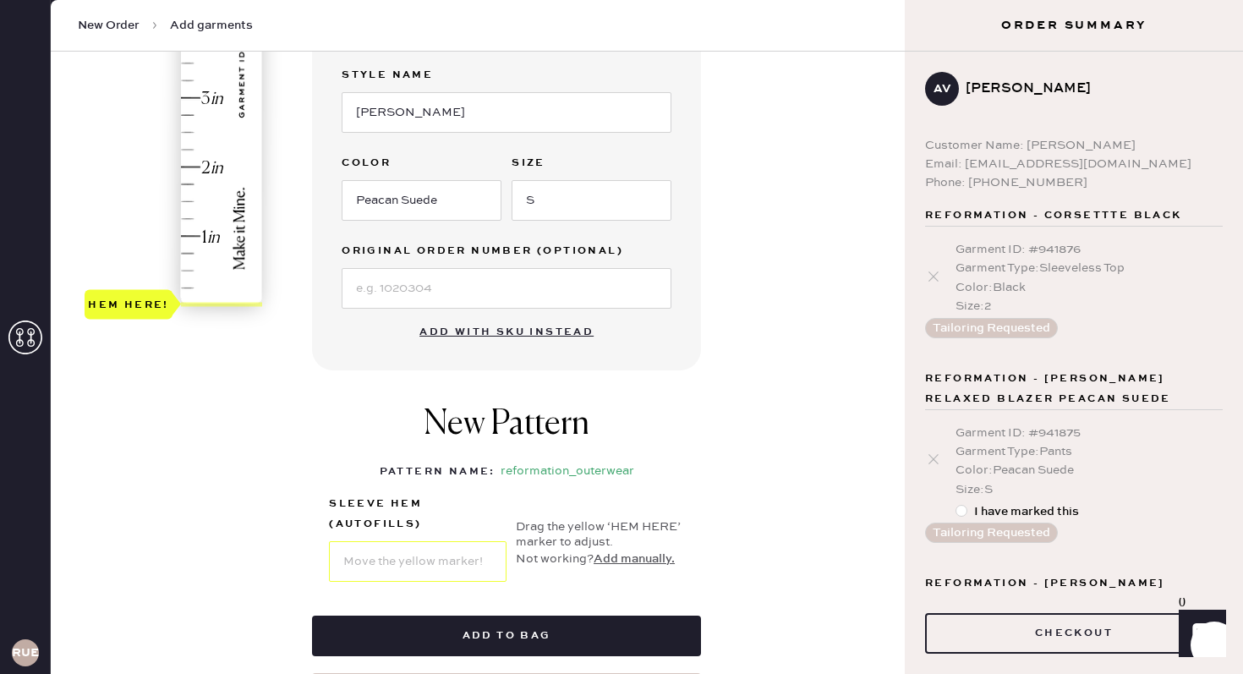
type input "3"
click at [187, 96] on div "Hem here!" at bounding box center [175, 63] width 180 height 499
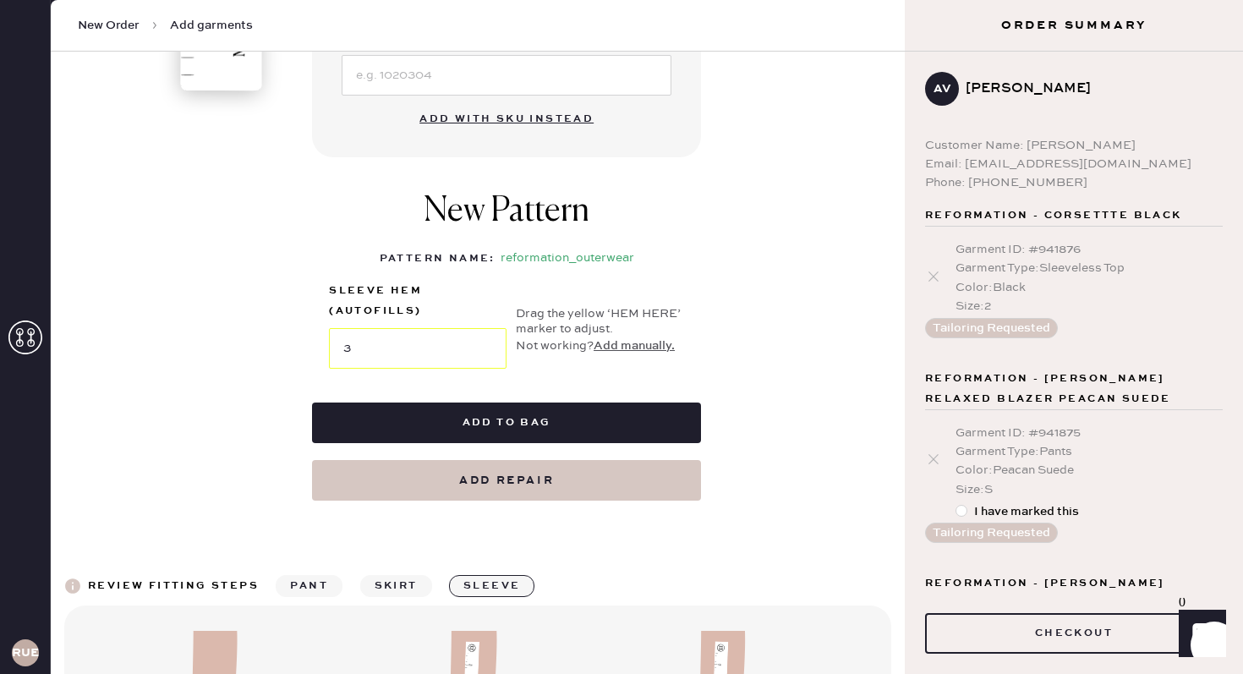
scroll to position [748, 0]
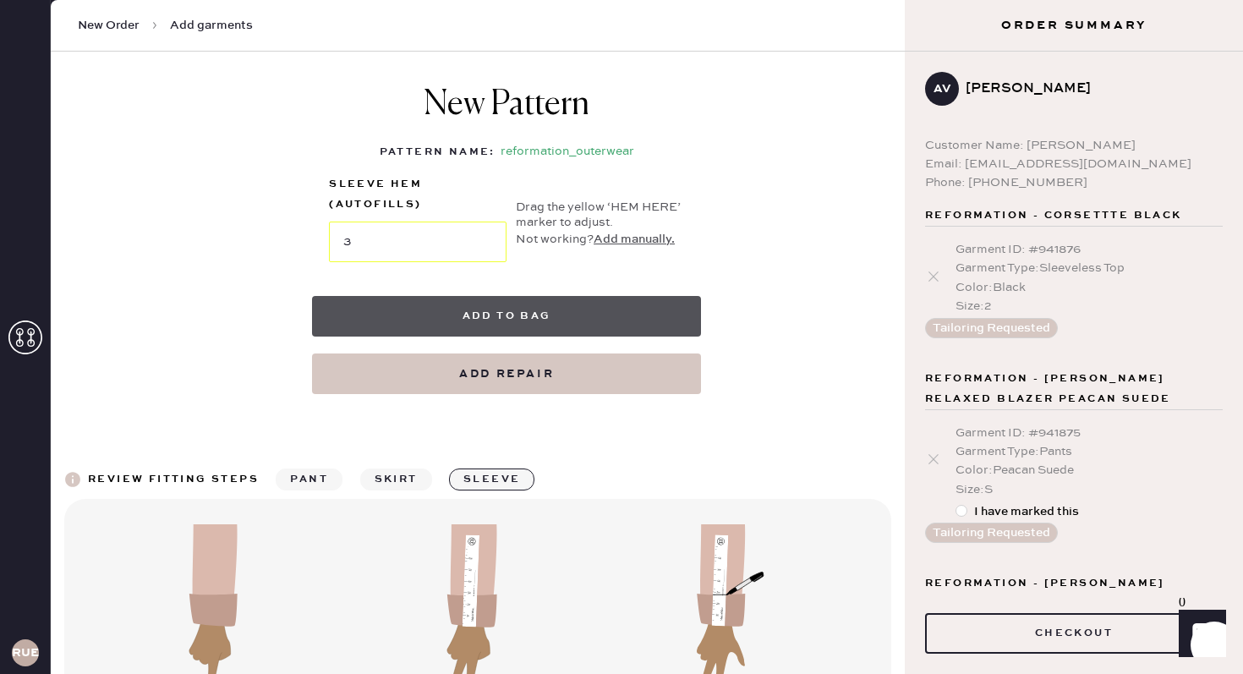
click at [508, 319] on button "Add to bag" at bounding box center [506, 316] width 389 height 41
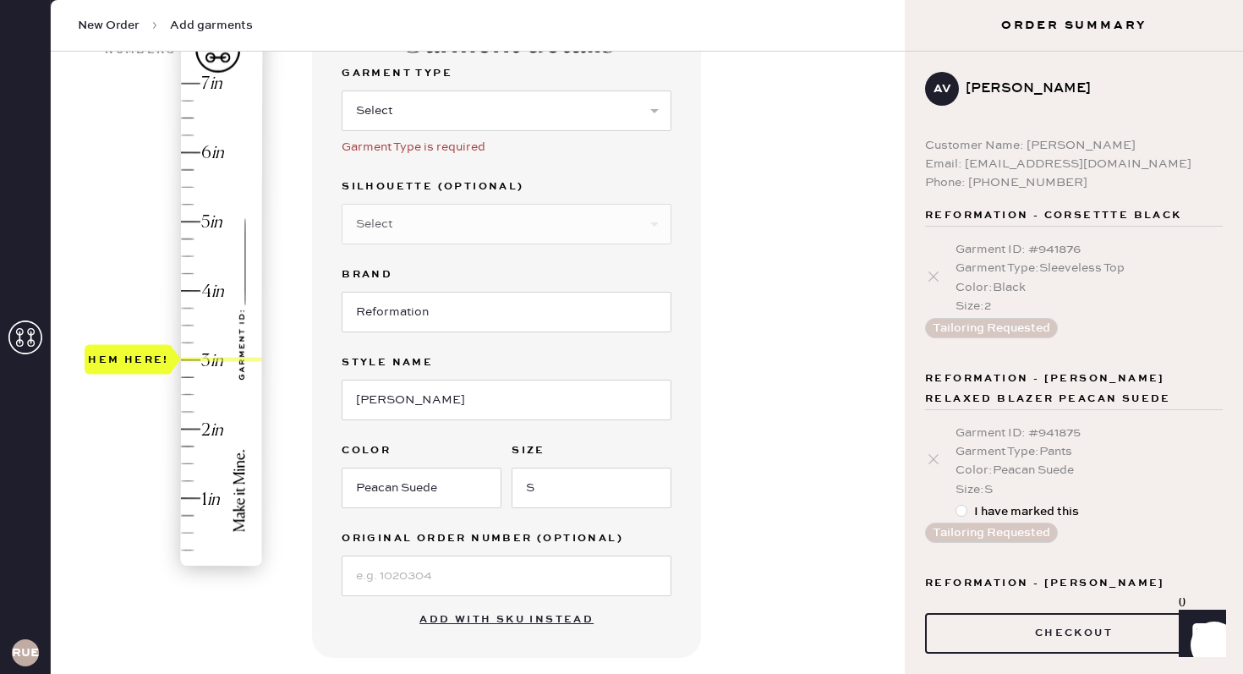
scroll to position [166, 0]
click at [448, 100] on select "Select Basic Skirt Jeans Leggings Pants Shorts Basic Sleeved Dress Basic Sleeve…" at bounding box center [507, 111] width 330 height 41
select select "11"
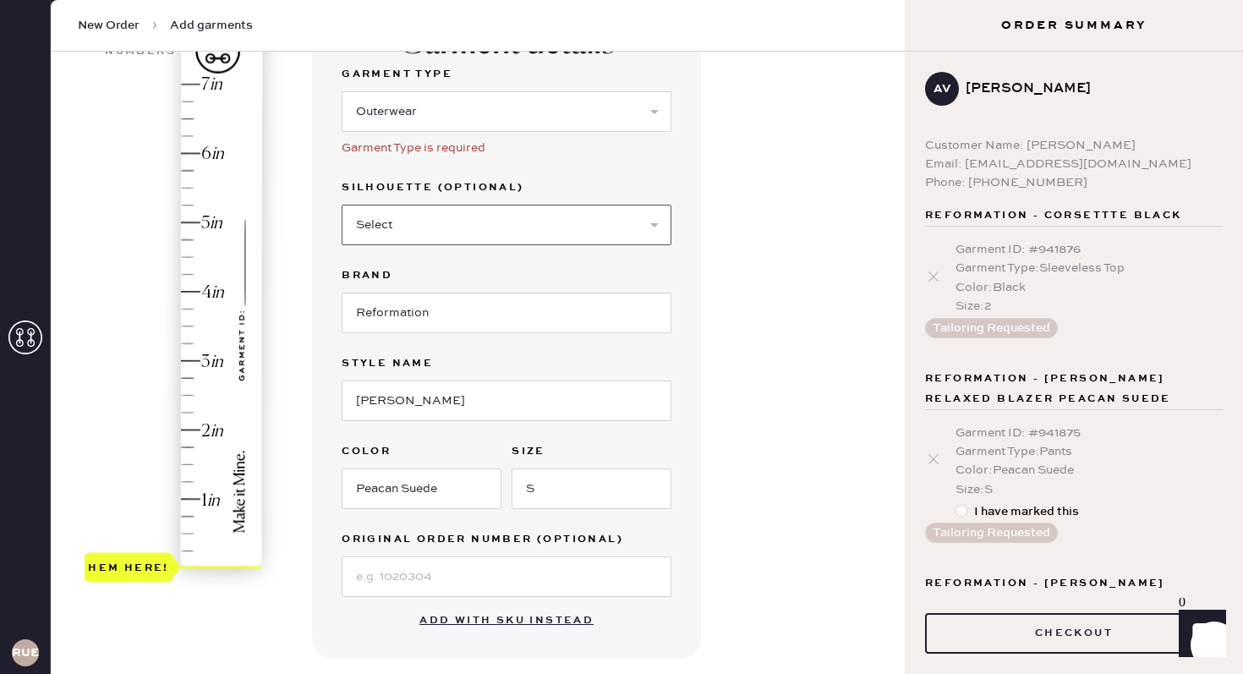
click at [432, 242] on select "Select Coat Casual Jacket Blazer Other" at bounding box center [507, 225] width 330 height 41
select select "46"
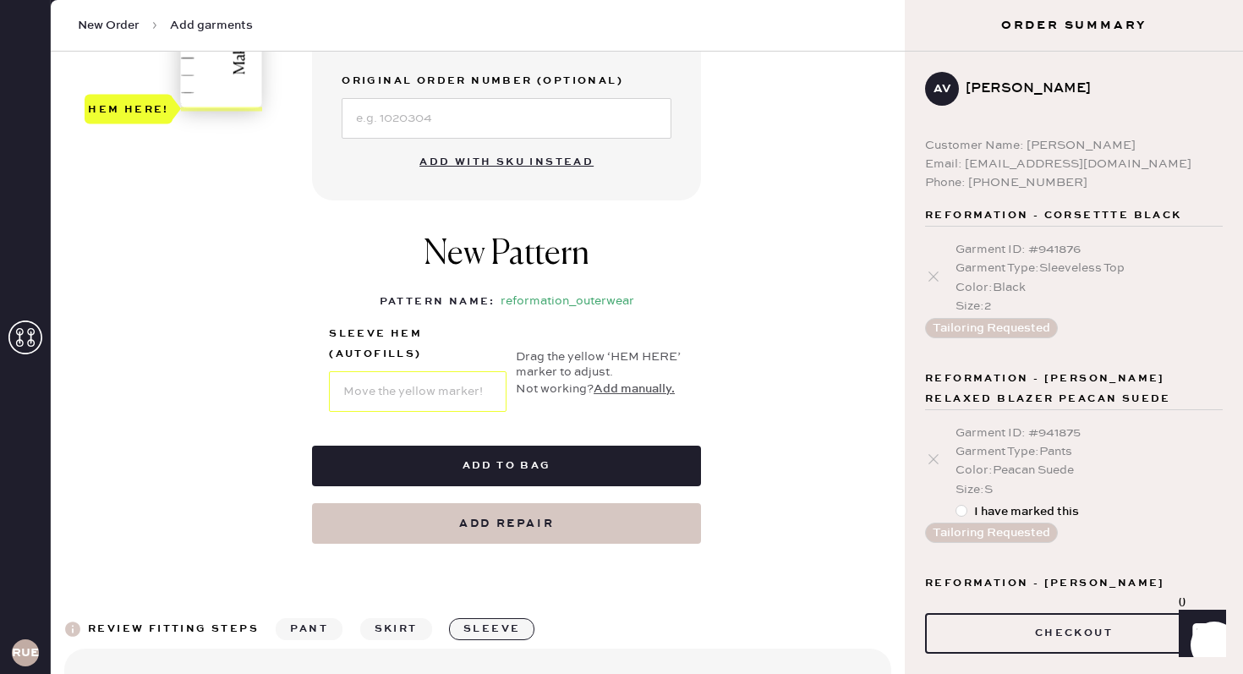
scroll to position [625, 0]
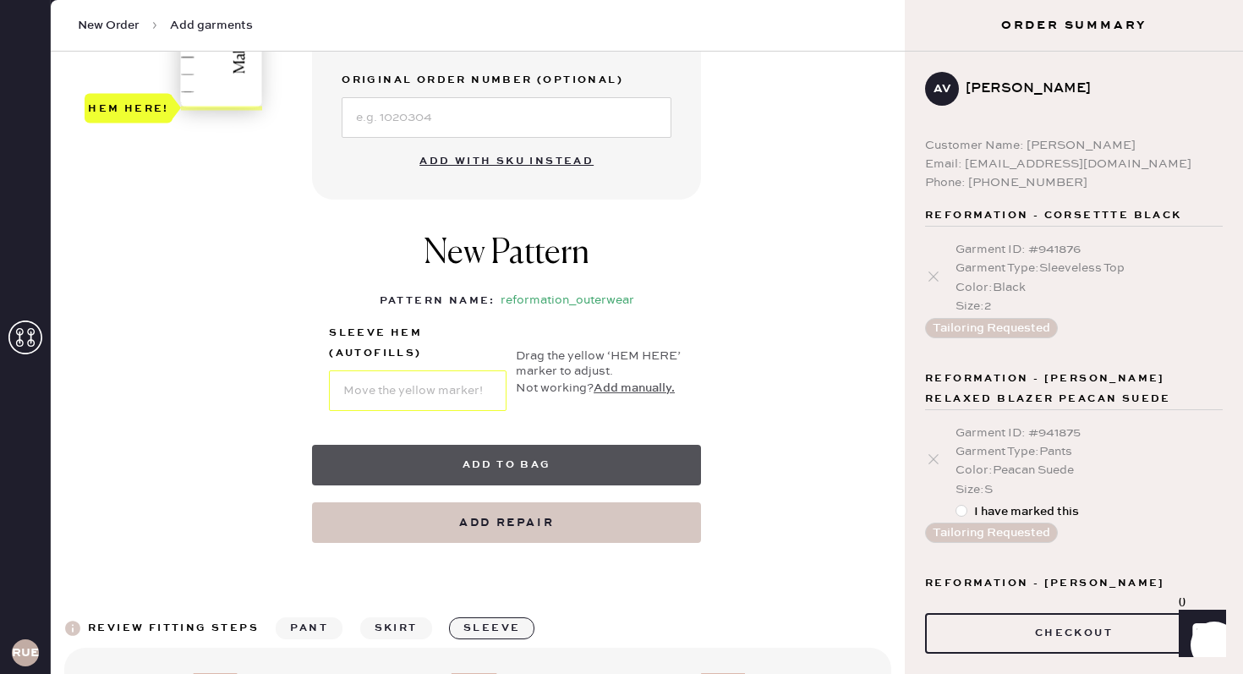
click at [471, 472] on button "Add to bag" at bounding box center [506, 465] width 389 height 41
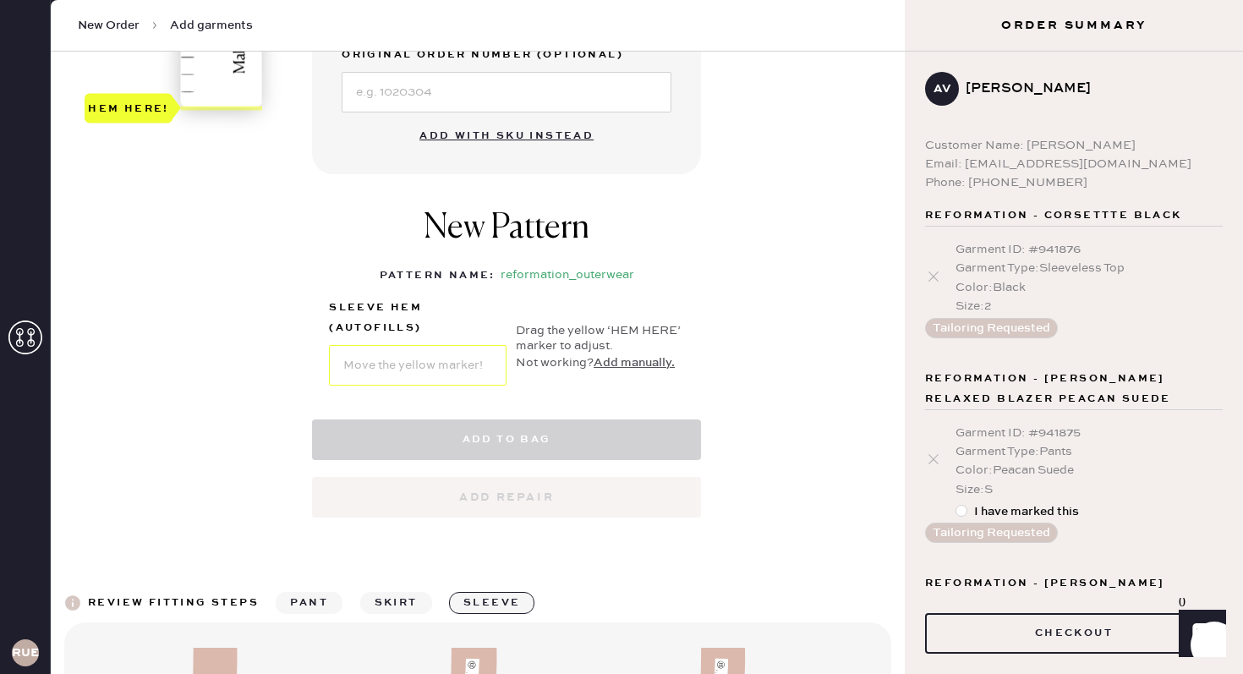
select select "11"
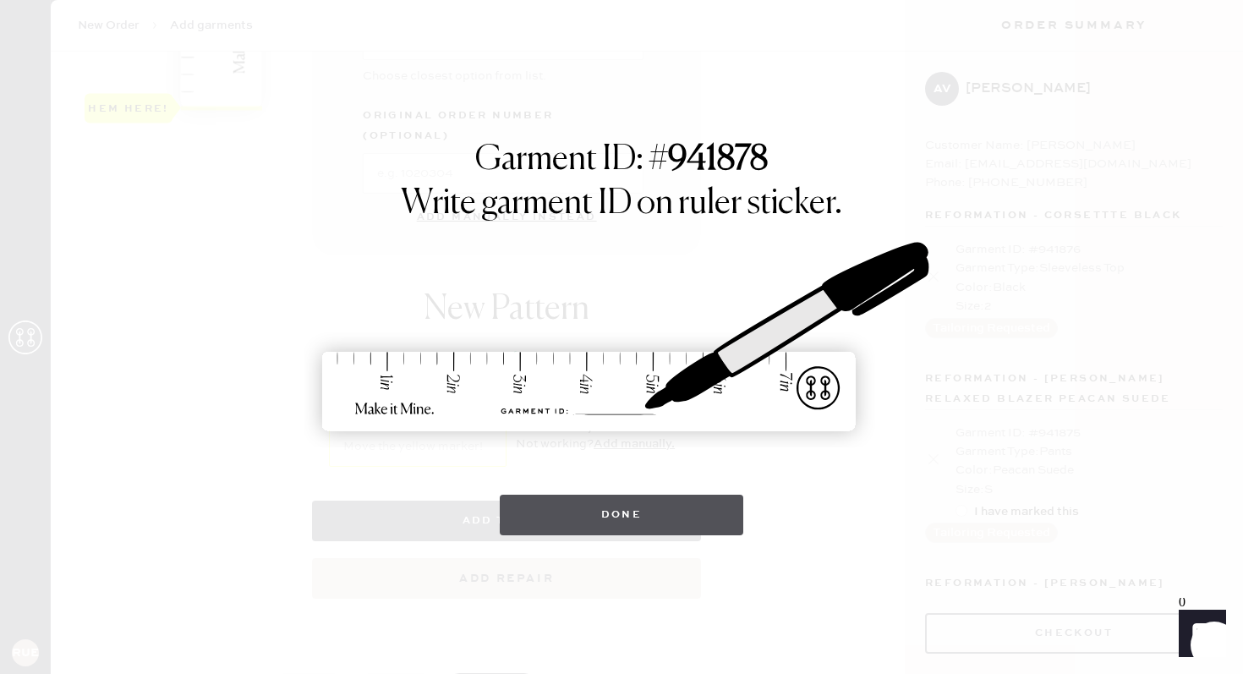
click at [593, 521] on button "Done" at bounding box center [622, 515] width 244 height 41
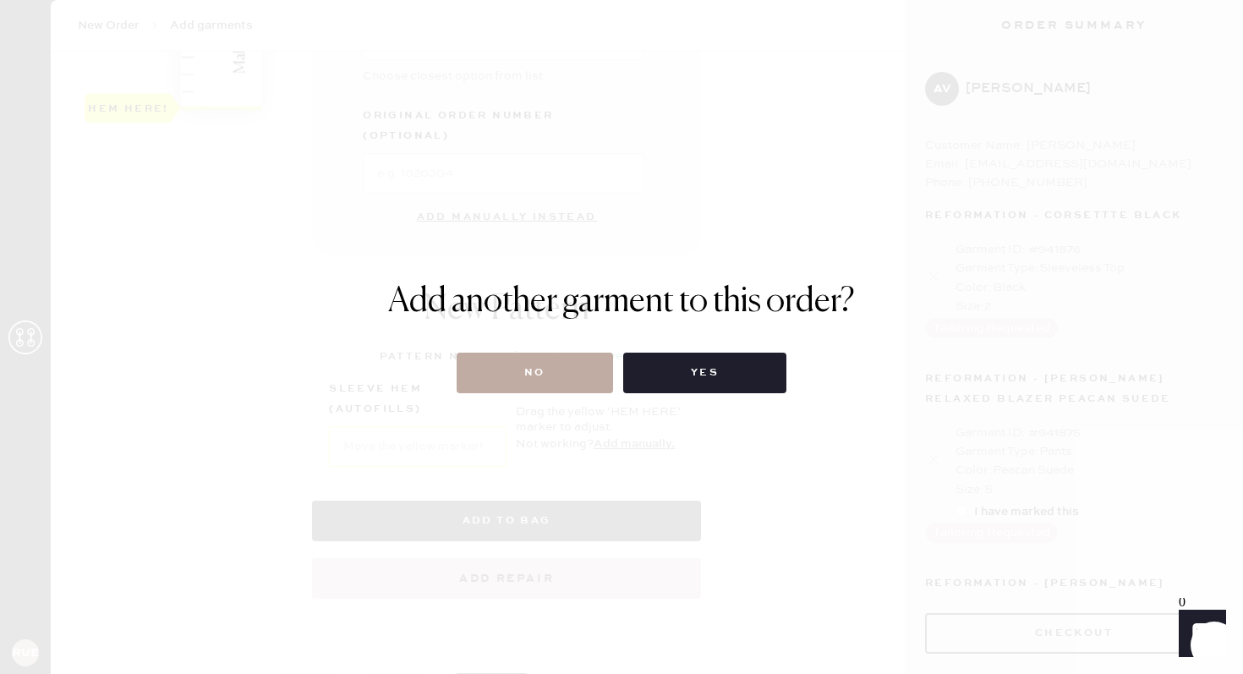
click at [571, 363] on button "No" at bounding box center [534, 373] width 156 height 41
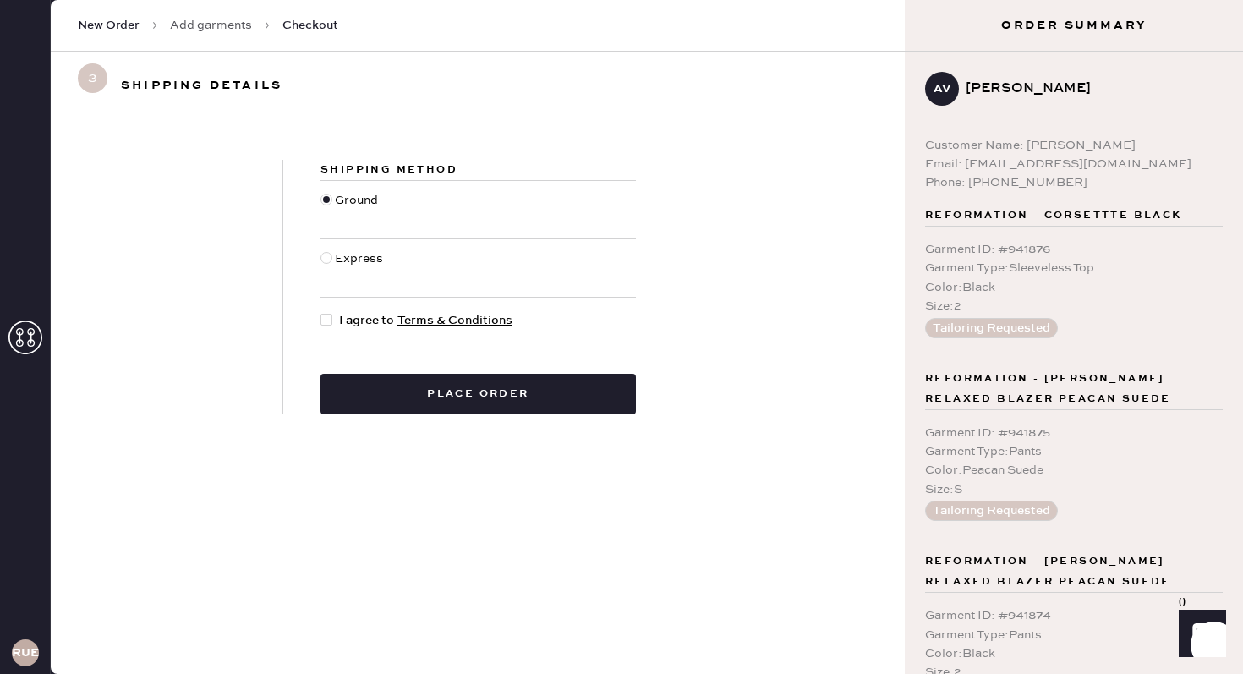
click at [332, 319] on div at bounding box center [329, 320] width 19 height 19
click at [321, 312] on input "I agree to Terms & Conditions" at bounding box center [320, 311] width 1 height 1
checkbox input "true"
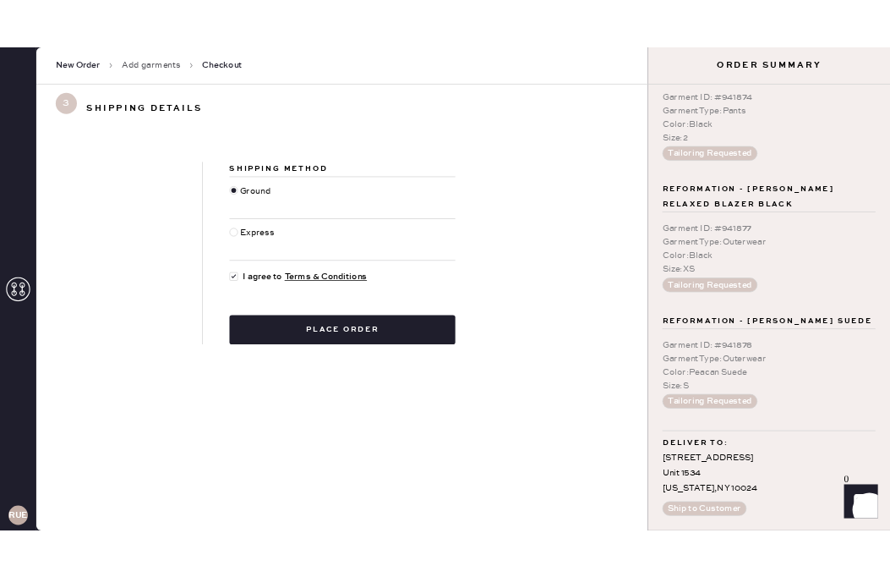
scroll to position [564, 0]
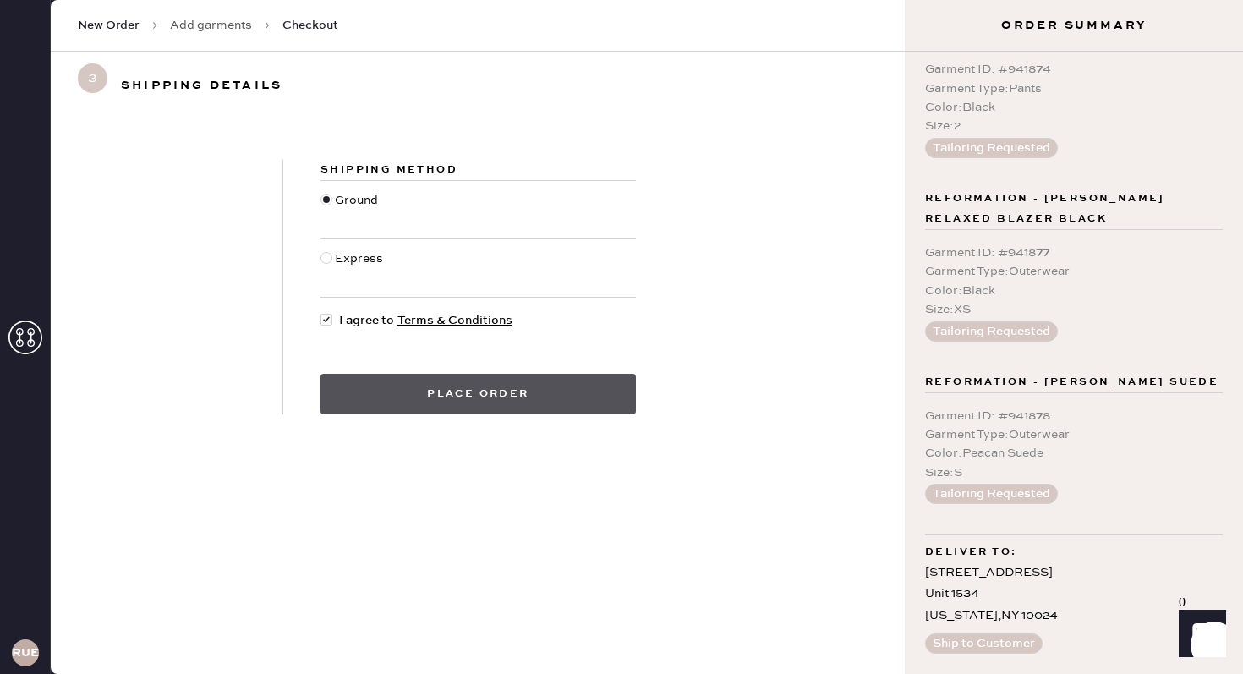
click at [593, 402] on button "Place order" at bounding box center [477, 394] width 315 height 41
